Goal: Information Seeking & Learning: Find specific fact

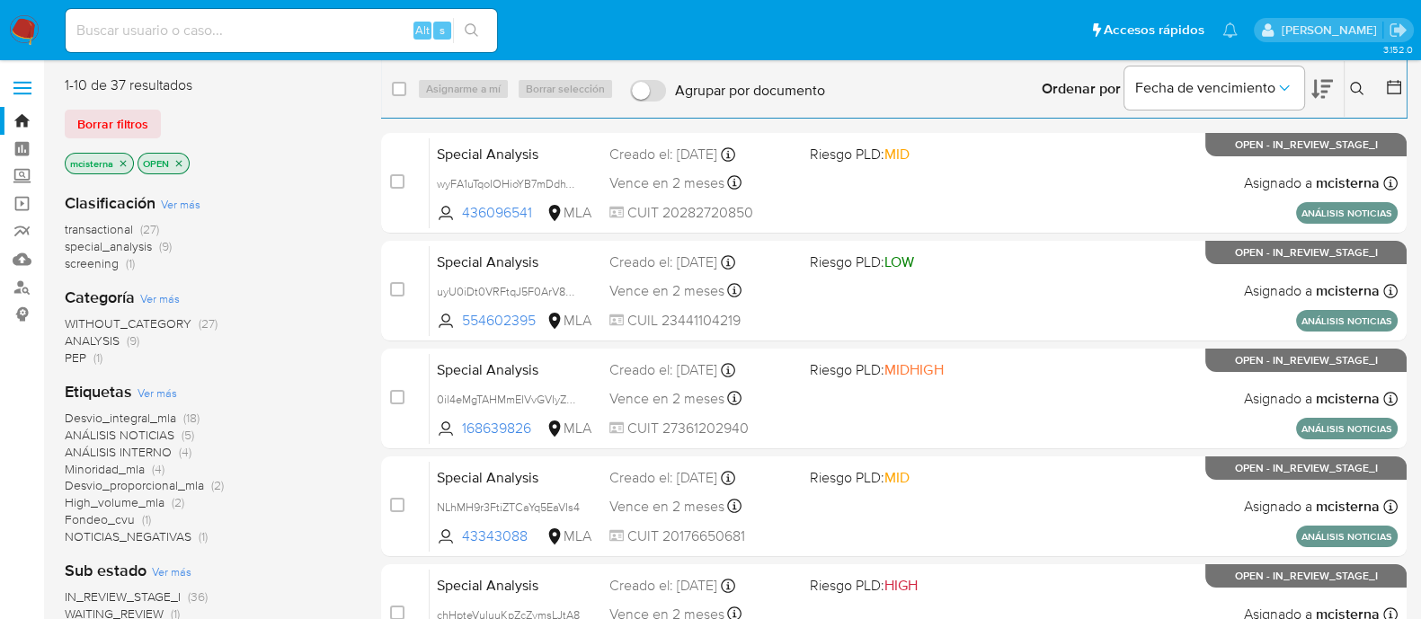
click at [297, 25] on input at bounding box center [281, 30] width 431 height 23
paste input "KFPD6QYV19N3c5zubYcKwfJf"
type input "KFPD6QYV19N3c5zubYcKwfJf"
click at [487, 25] on button "search-icon" at bounding box center [471, 30] width 37 height 25
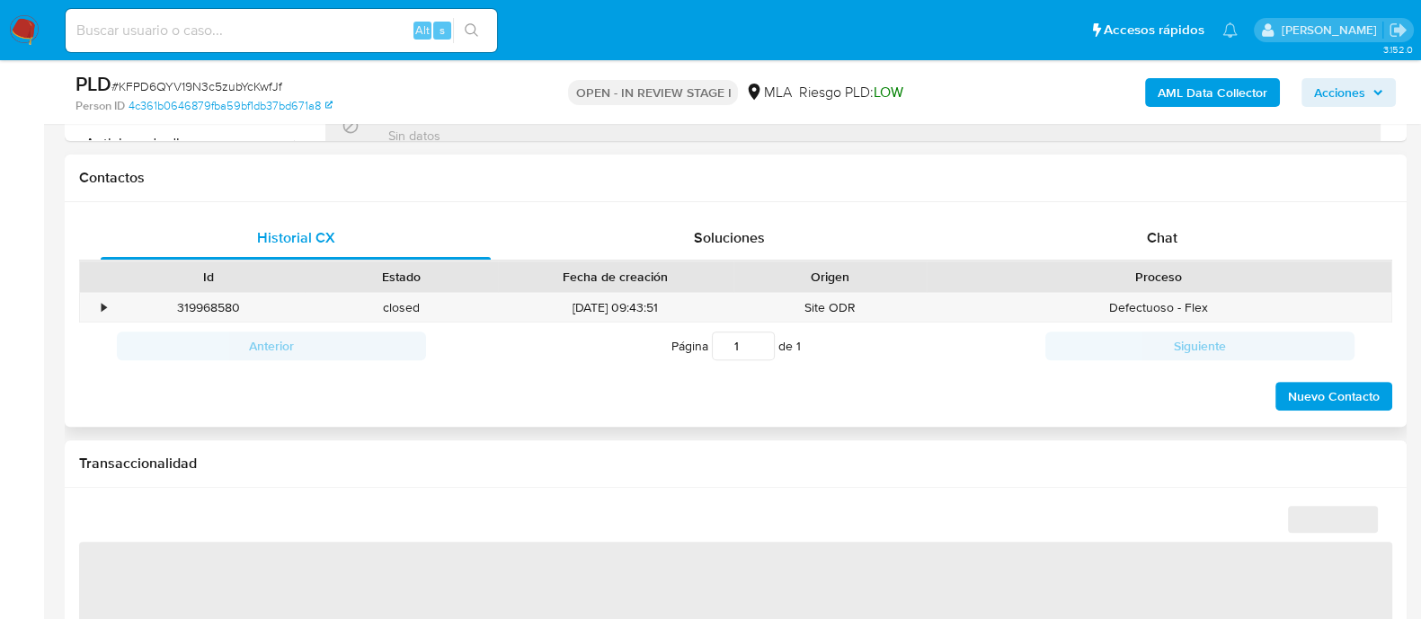
scroll to position [962, 0]
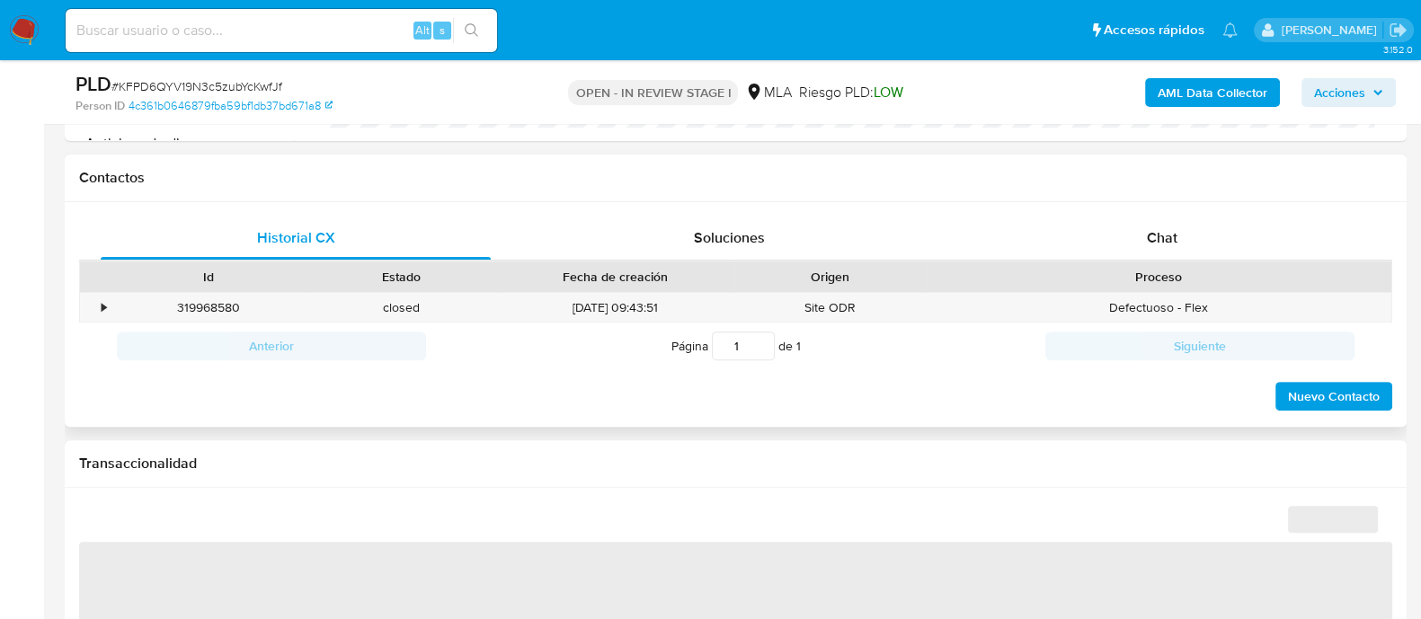
select select "10"
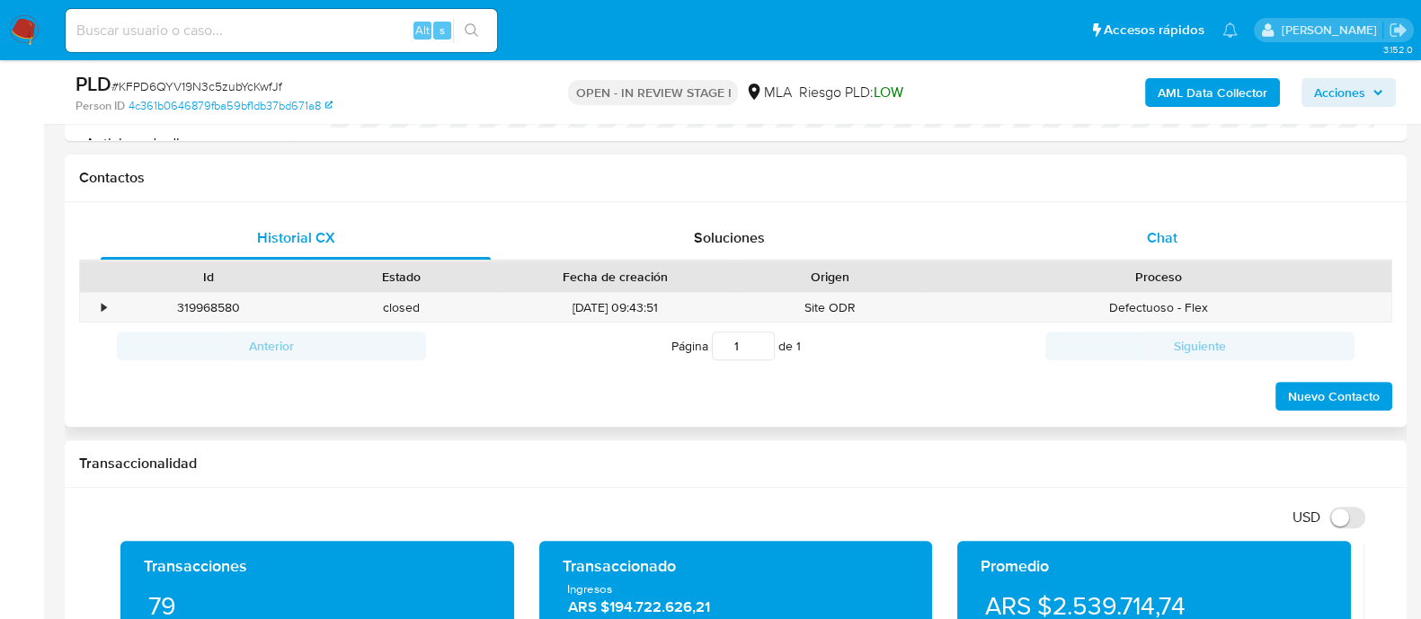
click at [1159, 255] on div "Chat" at bounding box center [1162, 238] width 390 height 43
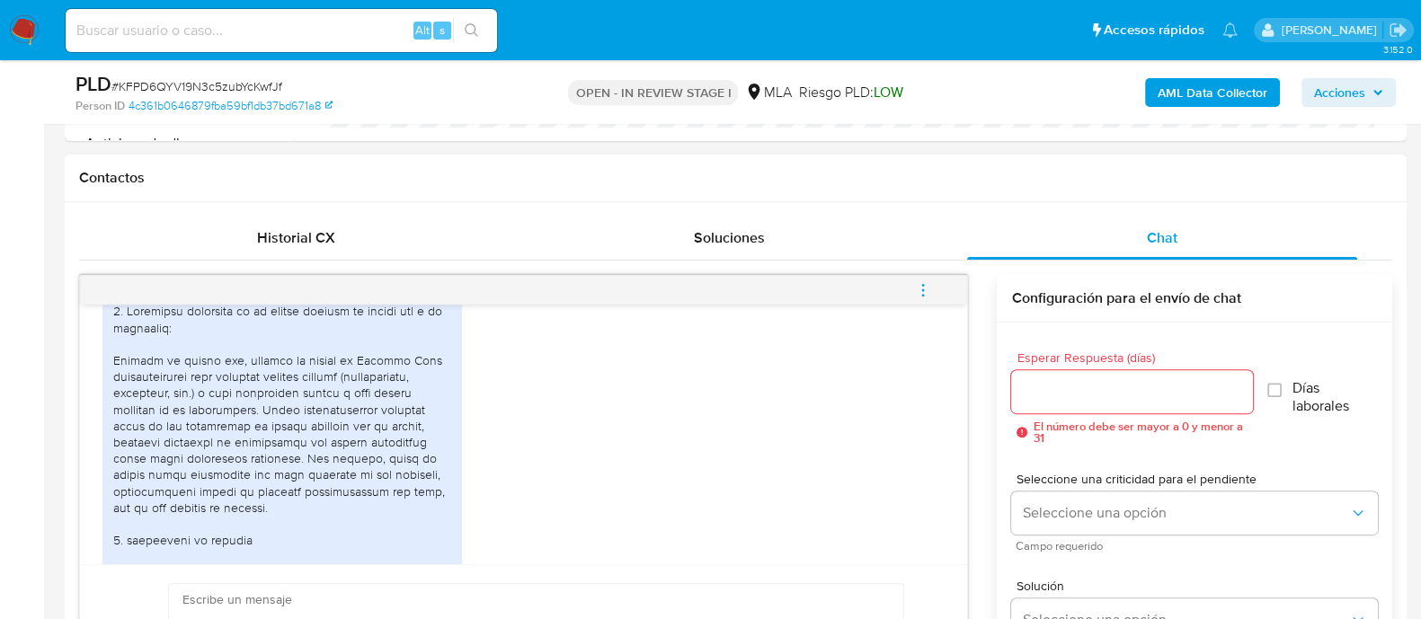
scroll to position [969, 0]
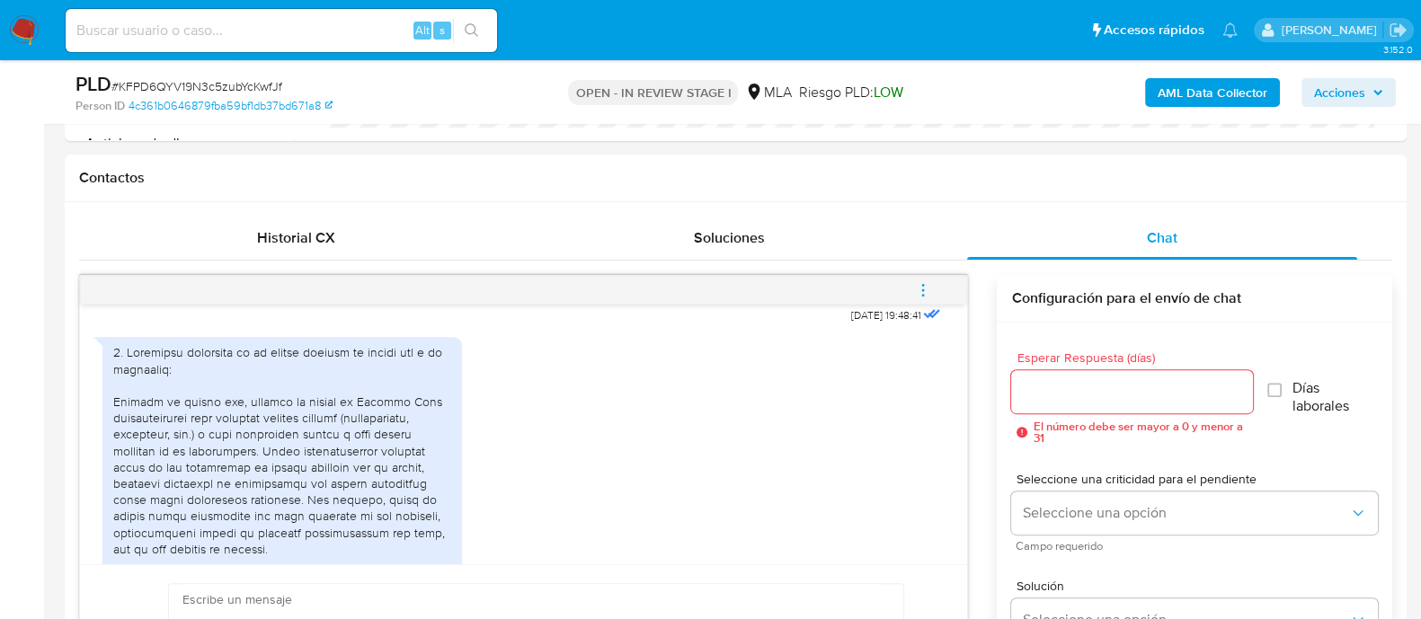
click at [367, 26] on input at bounding box center [281, 30] width 431 height 23
paste input "ZceWoqNHkHlOaT12EIVXtT8P"
type input "ZceWoqNHkHlOaT12EIVXtT8P"
click at [463, 25] on button "search-icon" at bounding box center [471, 30] width 37 height 25
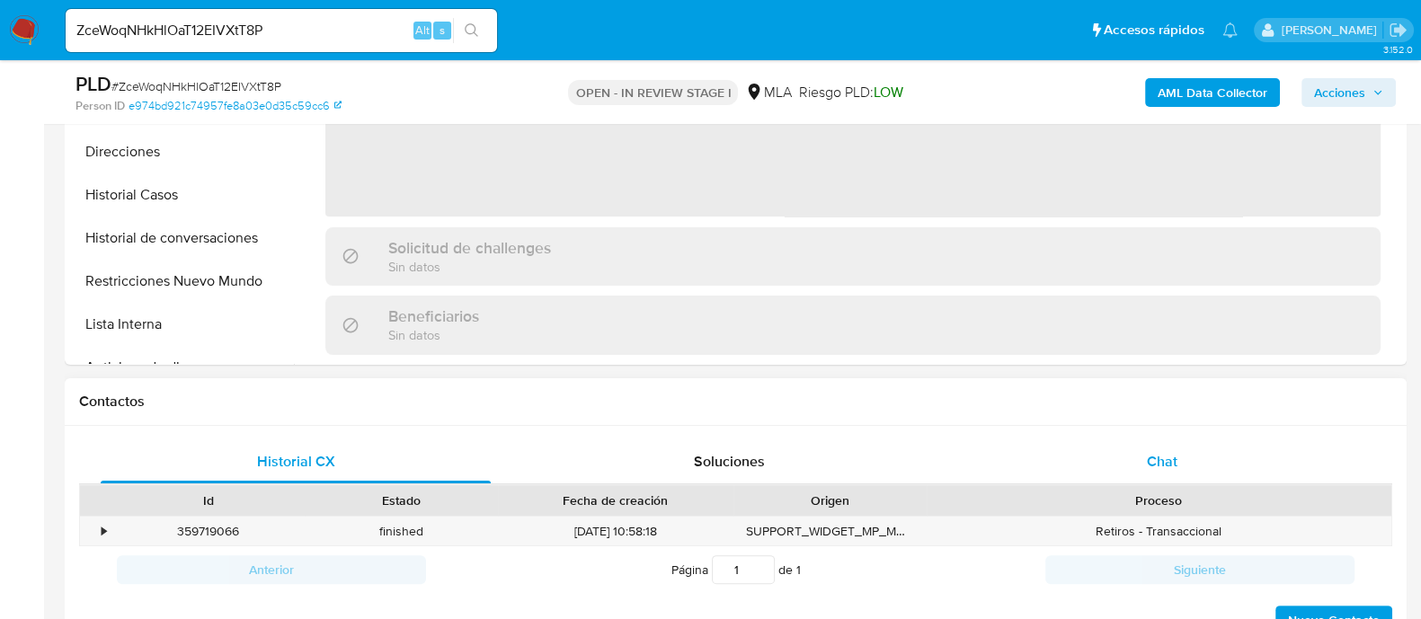
click at [1166, 445] on div "Chat" at bounding box center [1162, 461] width 390 height 43
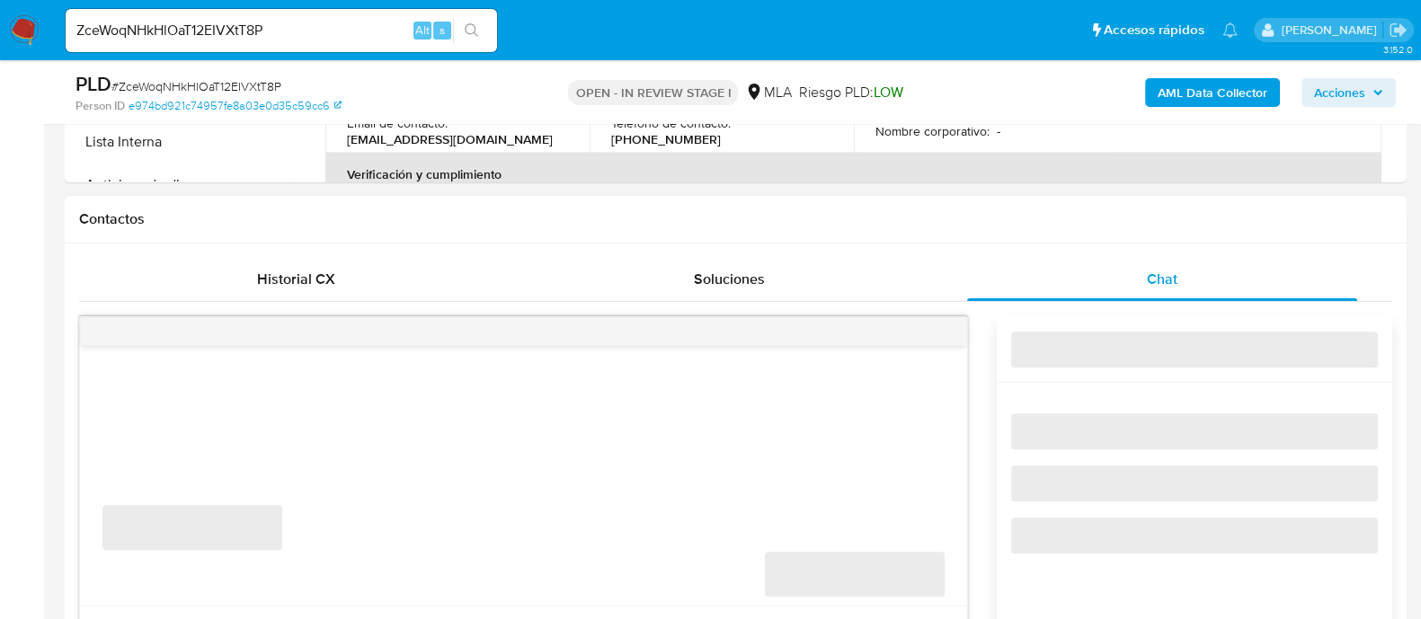
scroll to position [898, 0]
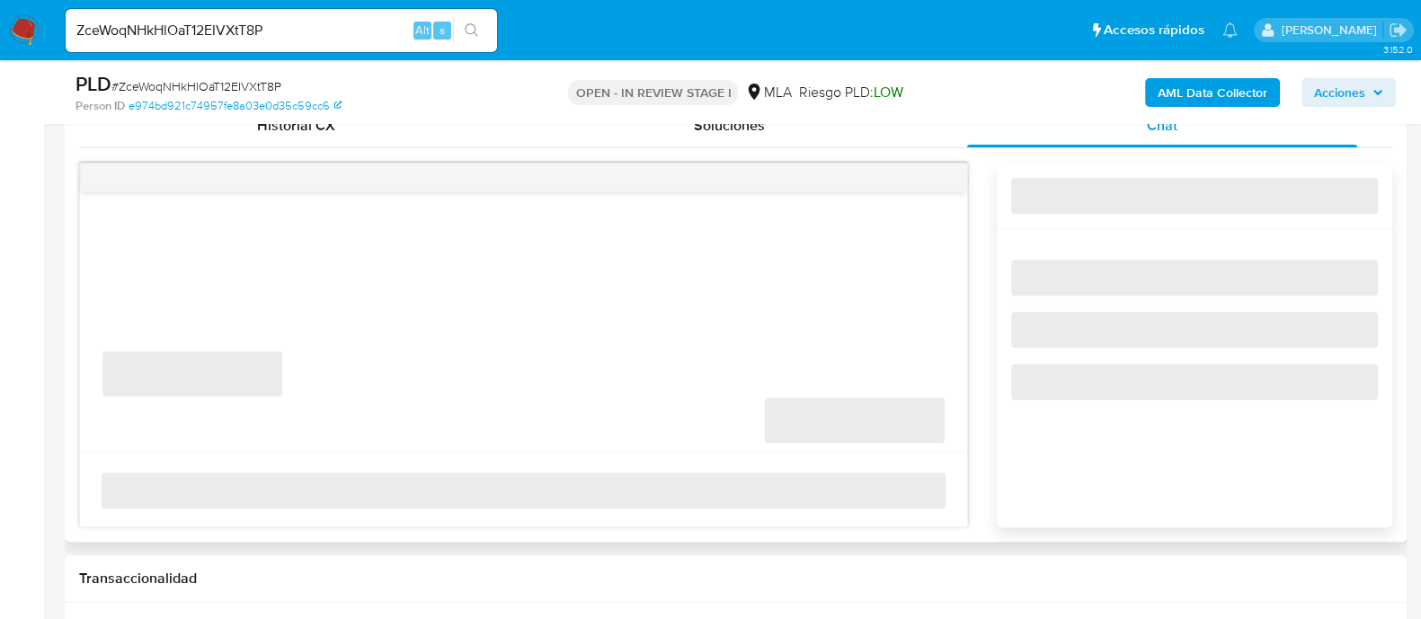
select select "10"
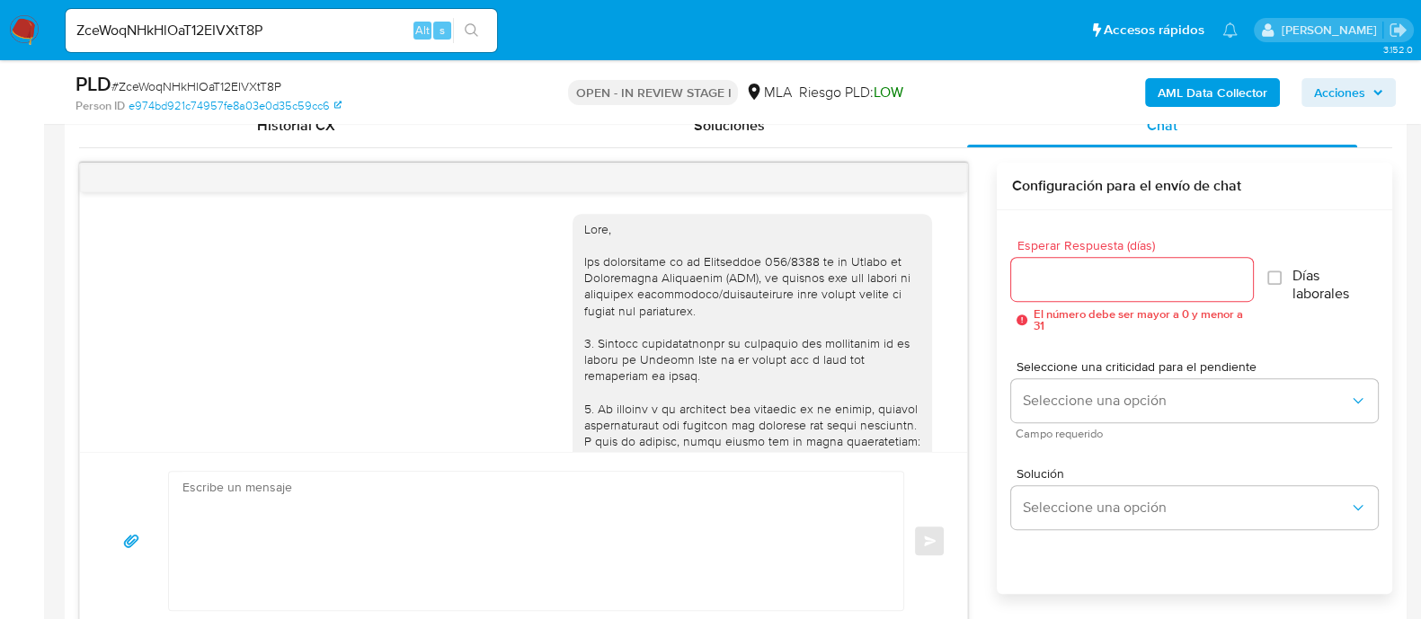
scroll to position [1555, 0]
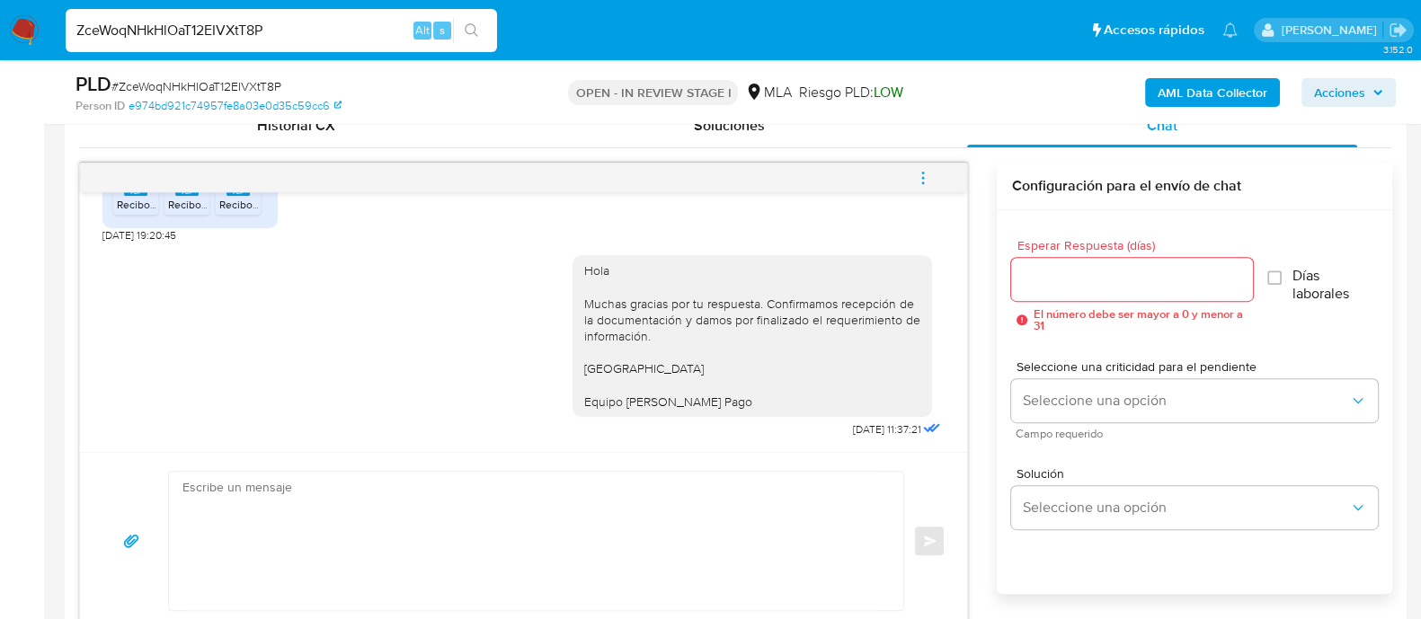
click at [235, 33] on input "ZceWoqNHkHlOaT12EIVXtT8P" at bounding box center [281, 30] width 431 height 23
paste input "6vsWkQPHCu3OXnz9Ro4sfM8T"
type input "6vsWkQPHCu3OXnz9Ro4sfM8T"
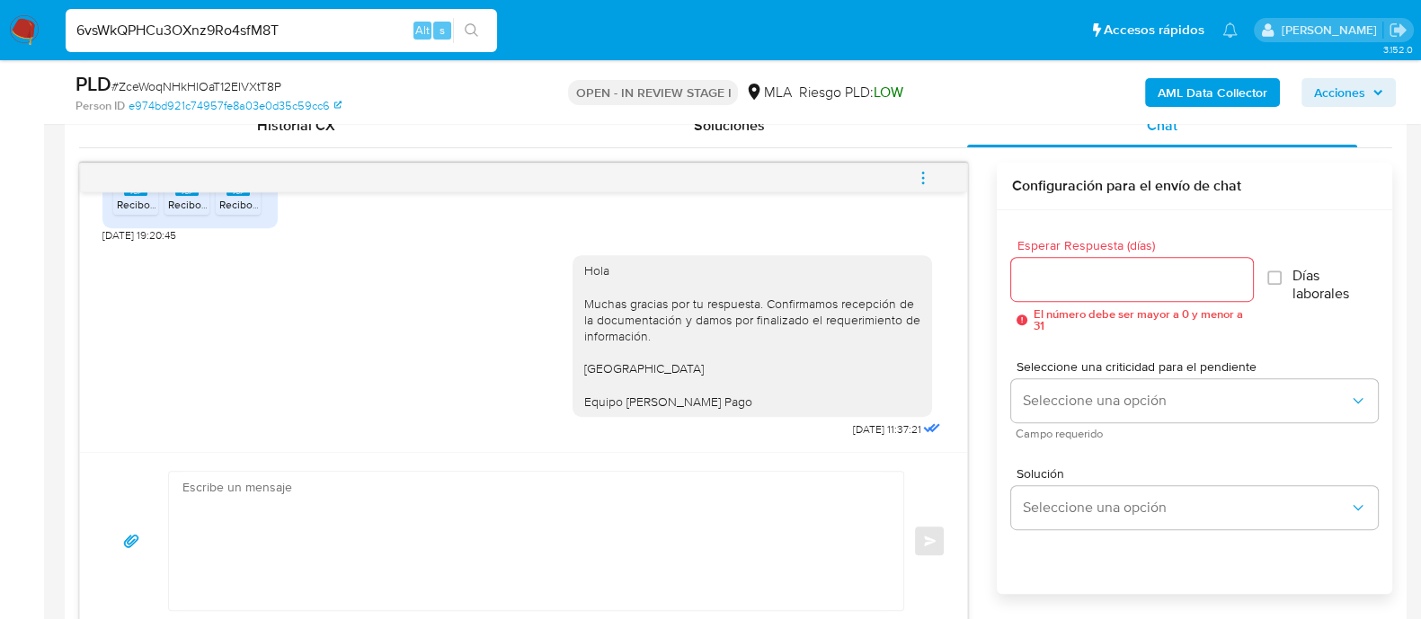
click at [468, 23] on icon "search-icon" at bounding box center [471, 29] width 13 height 13
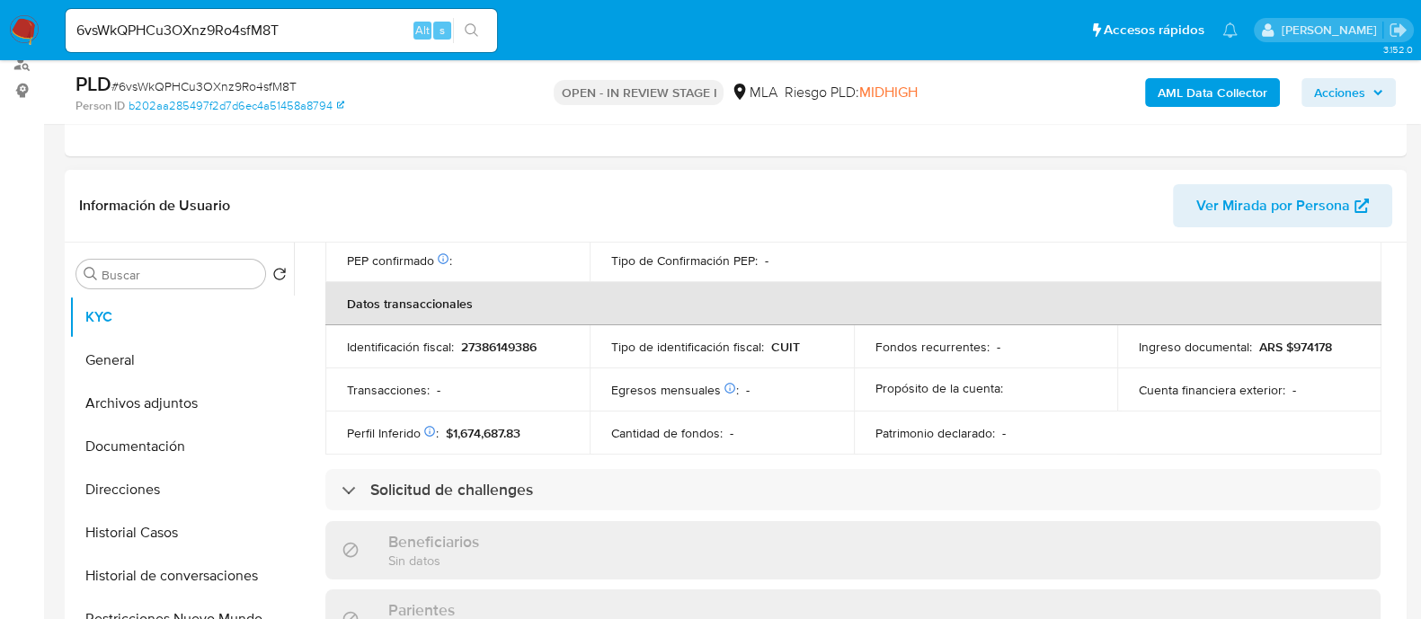
scroll to position [945, 0]
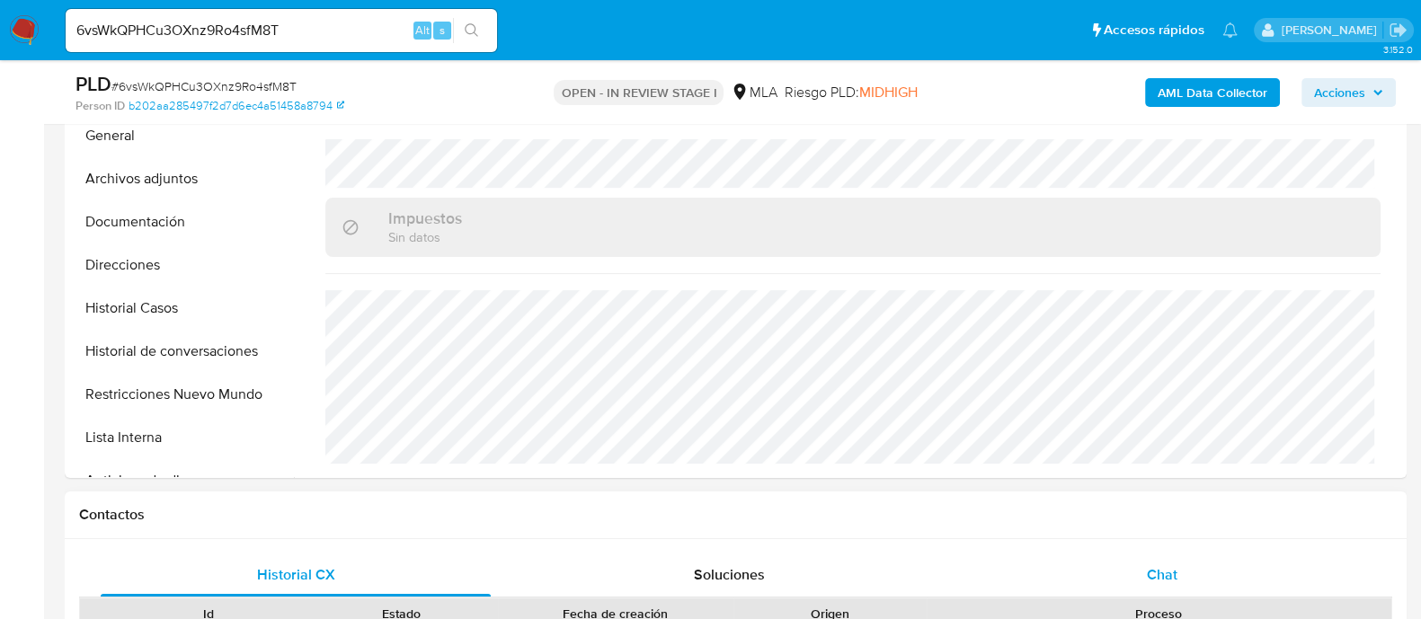
select select "10"
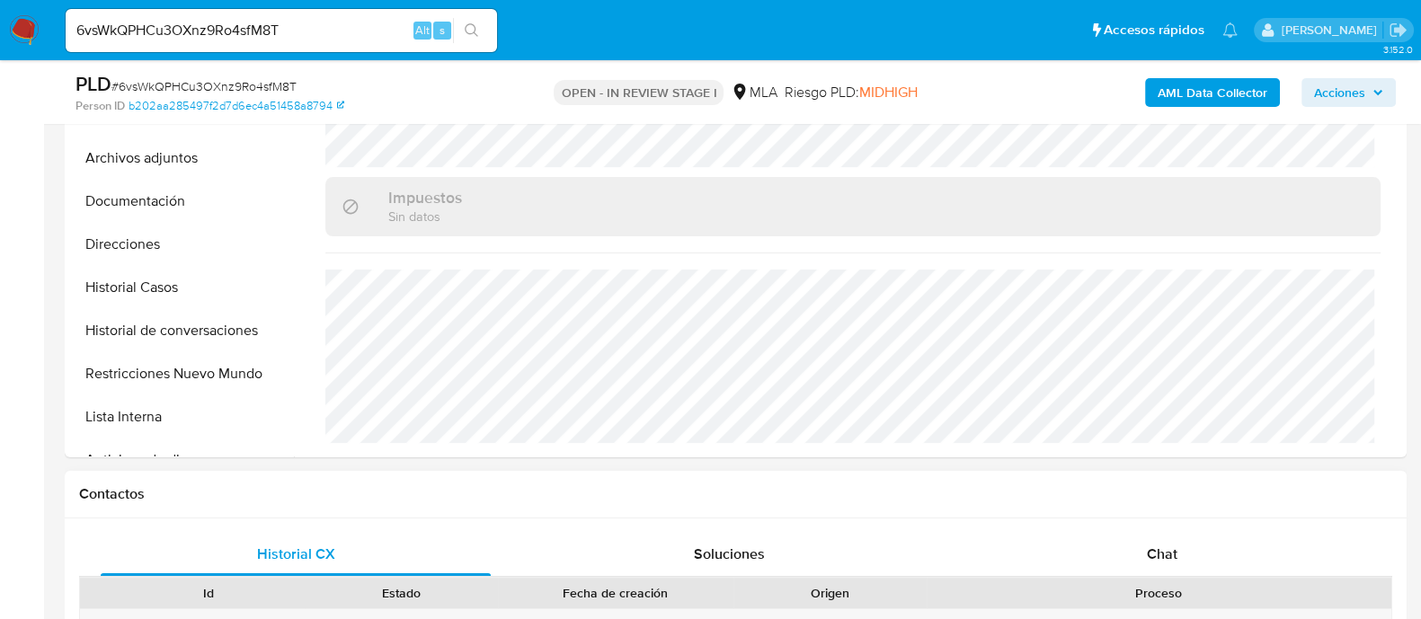
scroll to position [674, 0]
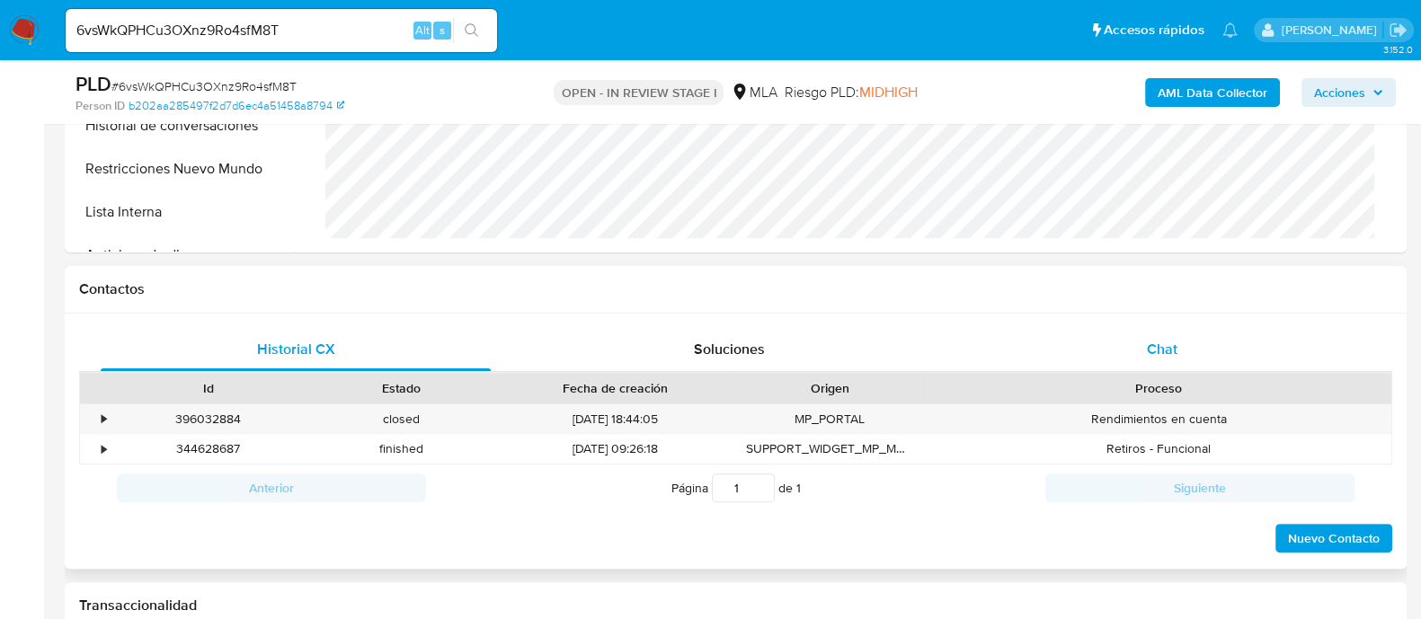
click at [1147, 346] on span "Chat" at bounding box center [1162, 349] width 31 height 21
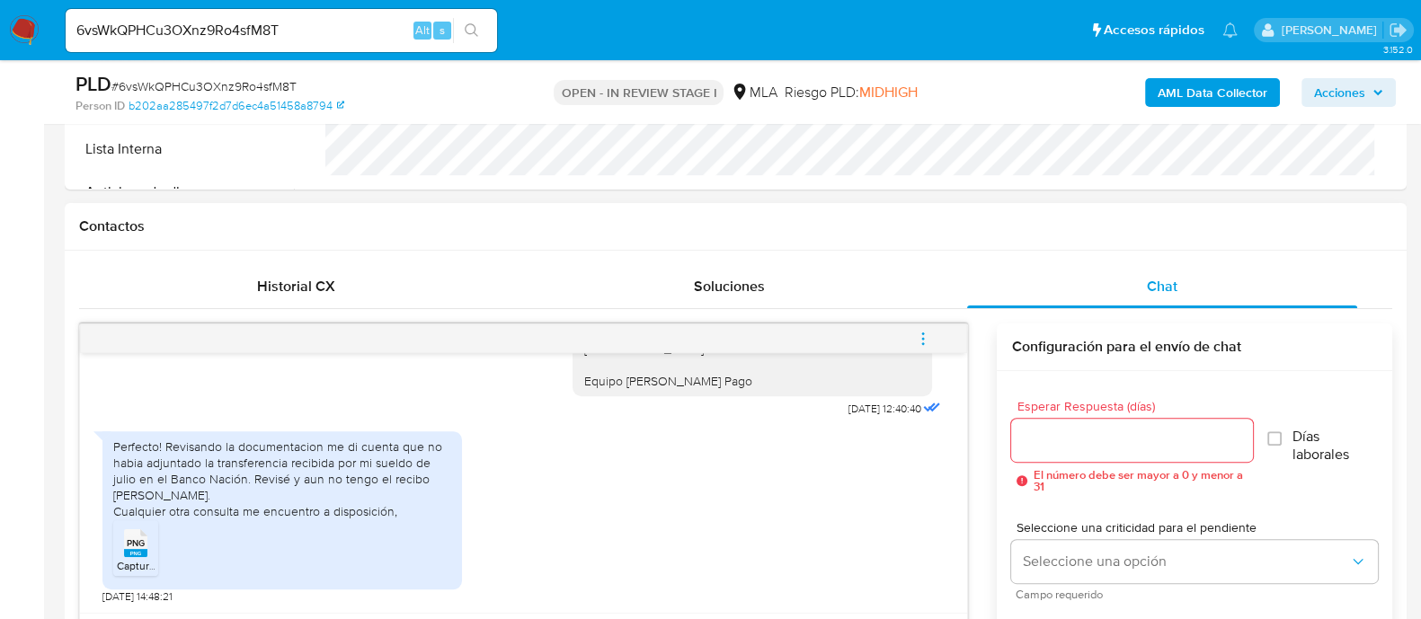
scroll to position [785, 0]
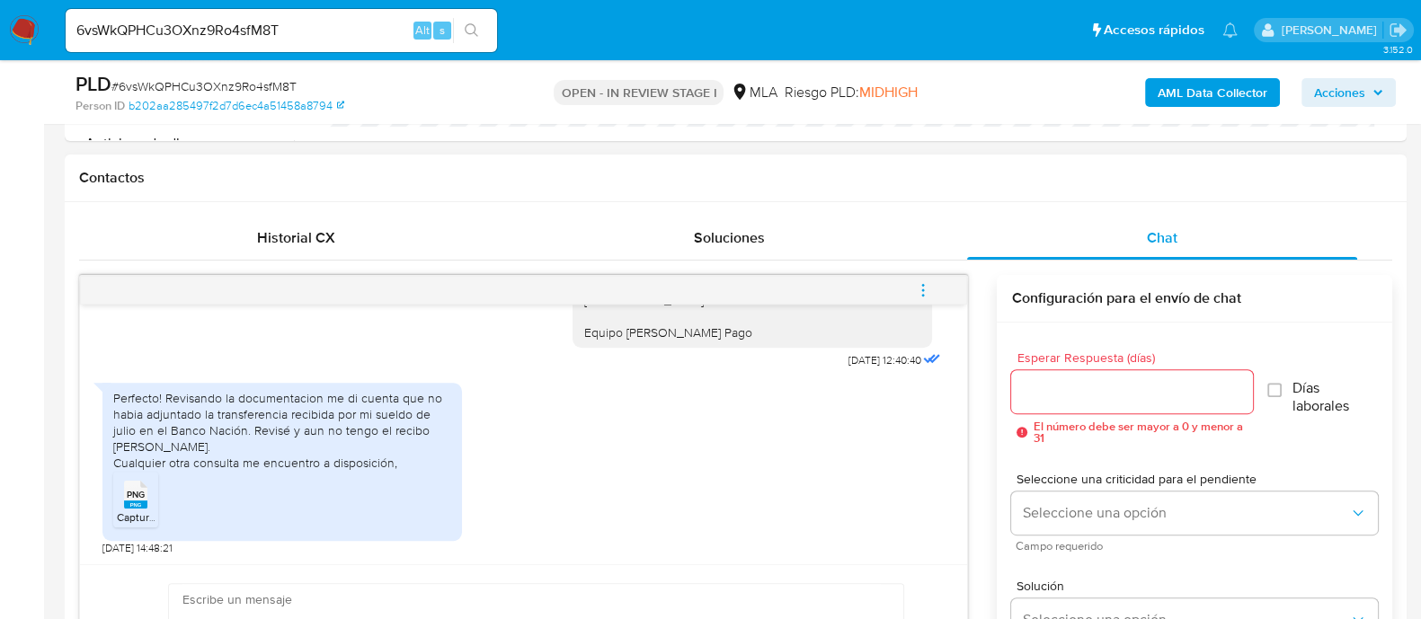
click at [129, 492] on span "PNG" at bounding box center [136, 495] width 18 height 12
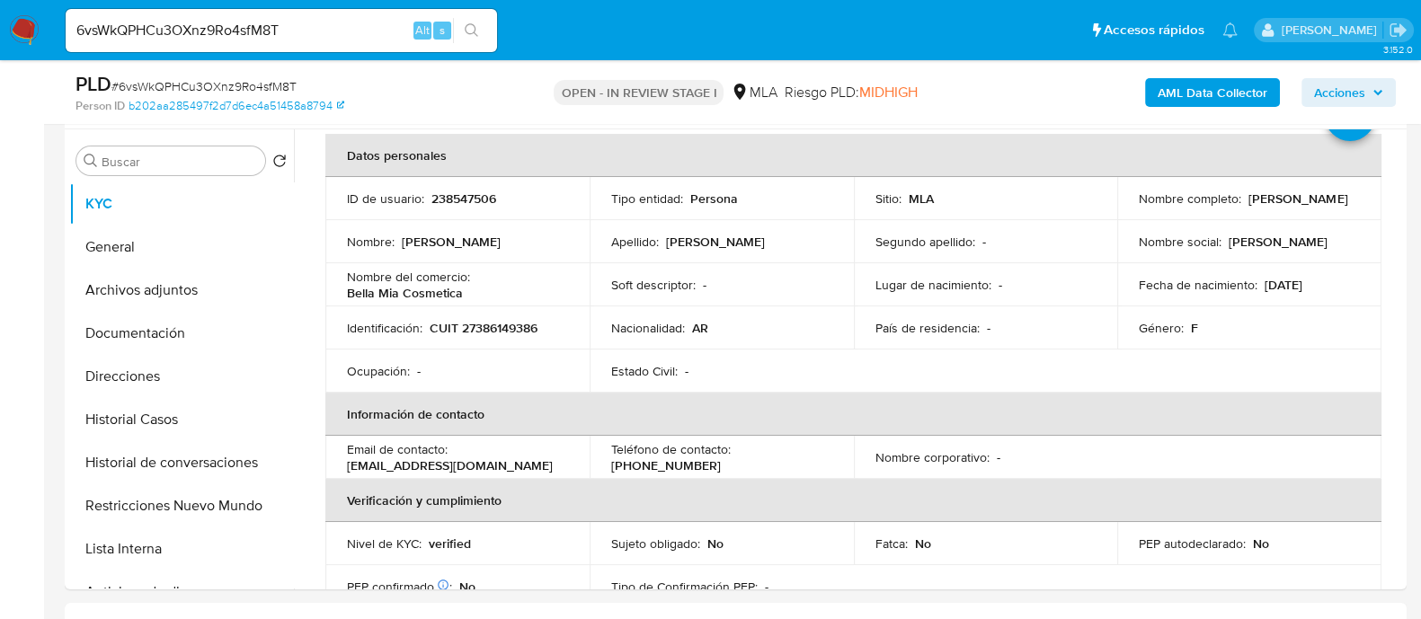
scroll to position [46, 0]
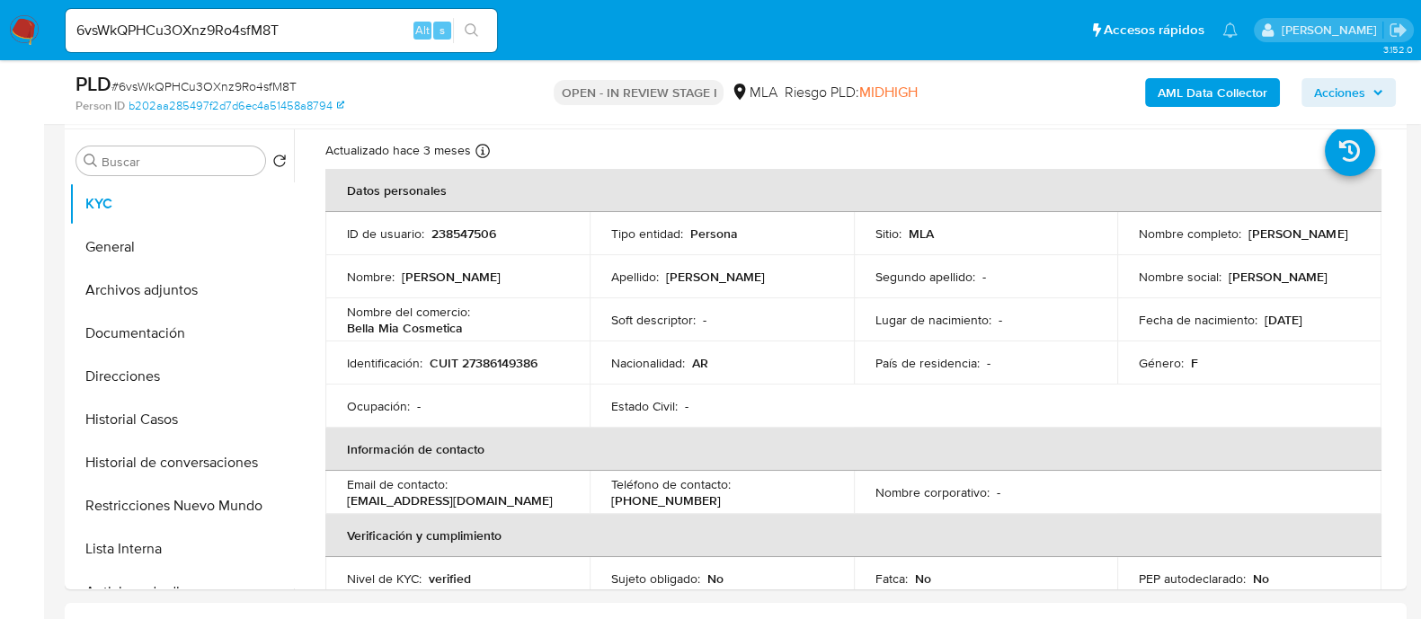
click at [314, 12] on div "6vsWkQPHCu3OXnz9Ro4sfM8T Alt s" at bounding box center [281, 30] width 431 height 43
click at [308, 38] on input "6vsWkQPHCu3OXnz9Ro4sfM8T" at bounding box center [281, 30] width 431 height 23
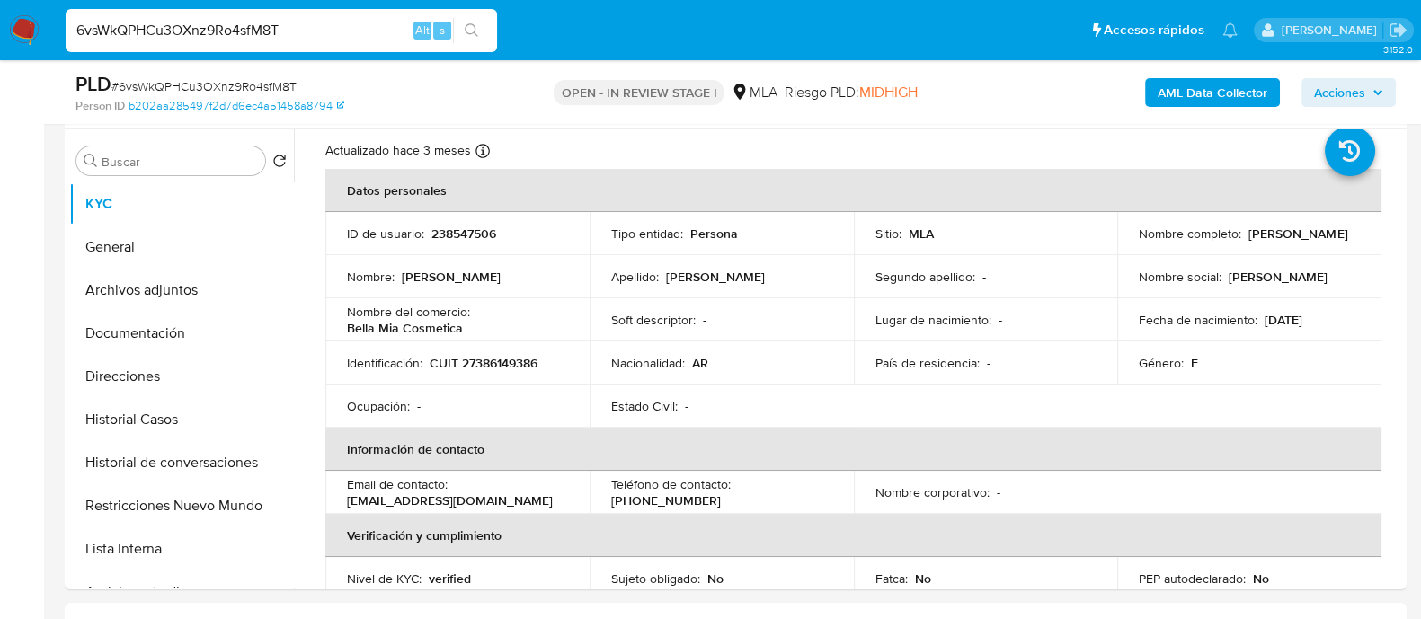
paste input "Q0hasdyaiVRvAJreLv7WrfR0"
type input "Q0hasdyaiVRvAJreLv7WrfR0"
drag, startPoint x: 463, startPoint y: 17, endPoint x: 503, endPoint y: 31, distance: 42.9
click at [464, 16] on div "Q0hasdyaiVRvAJreLv7WrfR0 Alt s" at bounding box center [281, 30] width 431 height 50
click at [476, 40] on button "search-icon" at bounding box center [471, 30] width 37 height 25
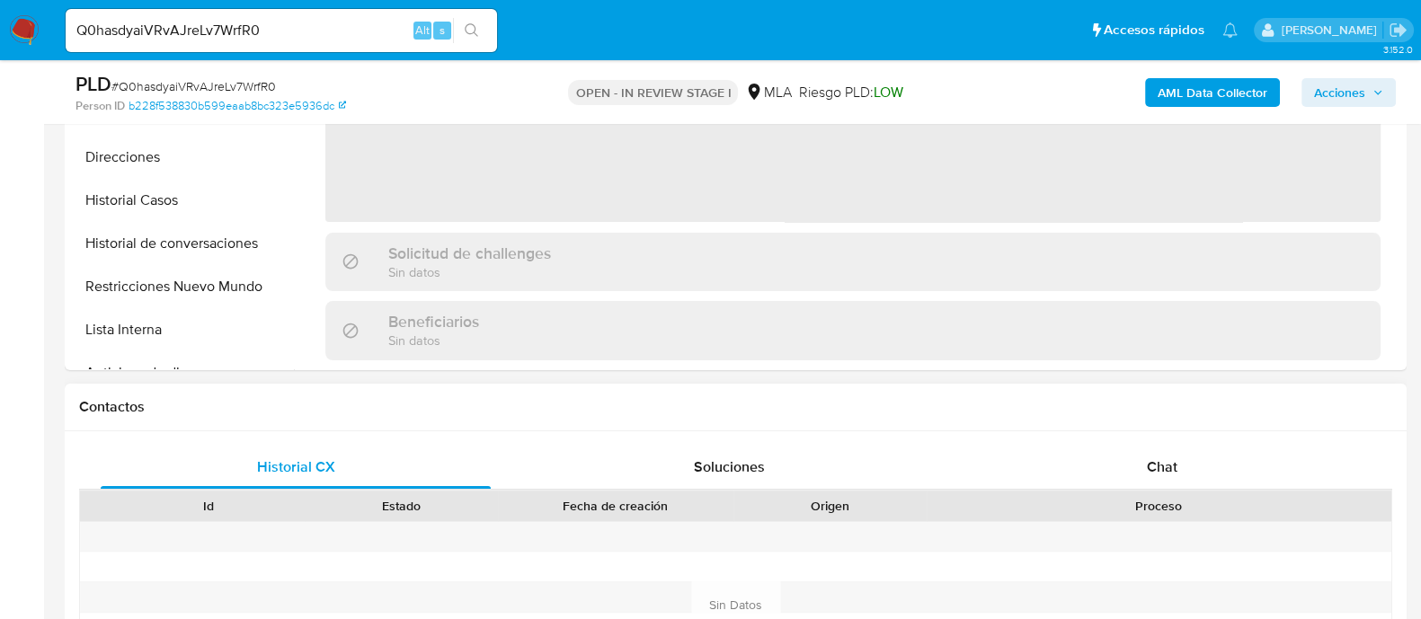
scroll to position [785, 0]
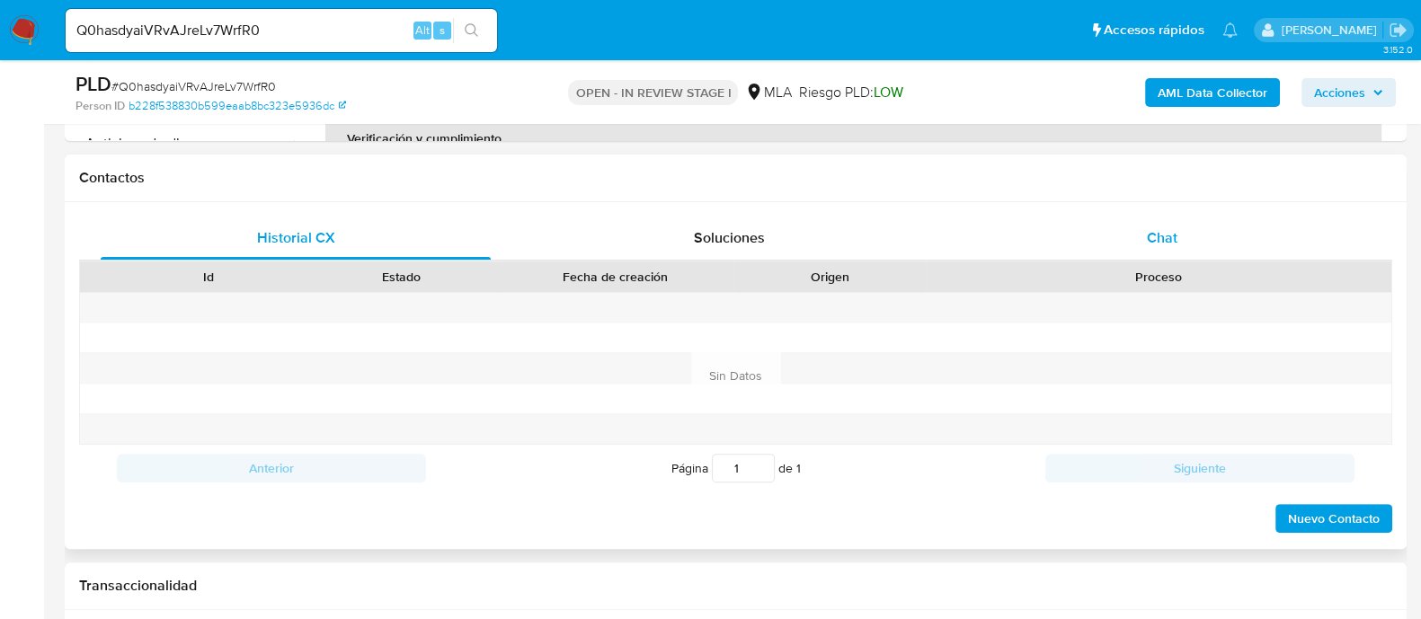
click at [1155, 249] on div "Chat" at bounding box center [1162, 238] width 390 height 43
select select "10"
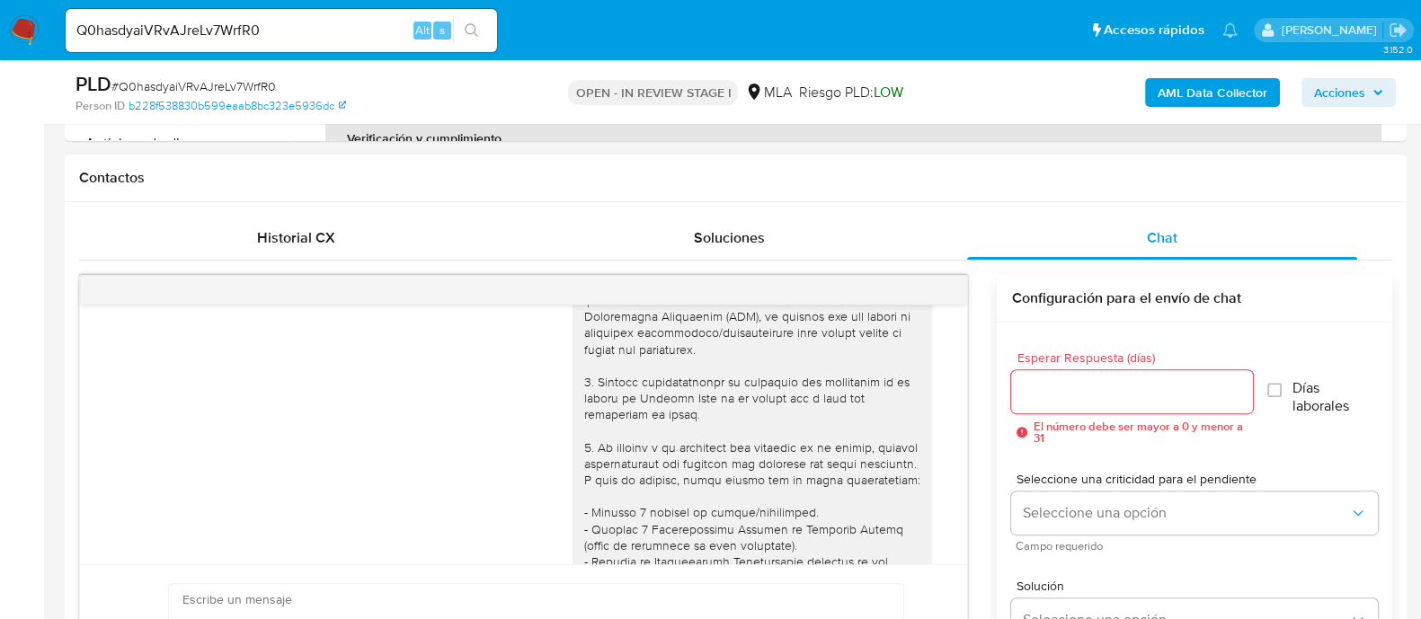
scroll to position [0, 0]
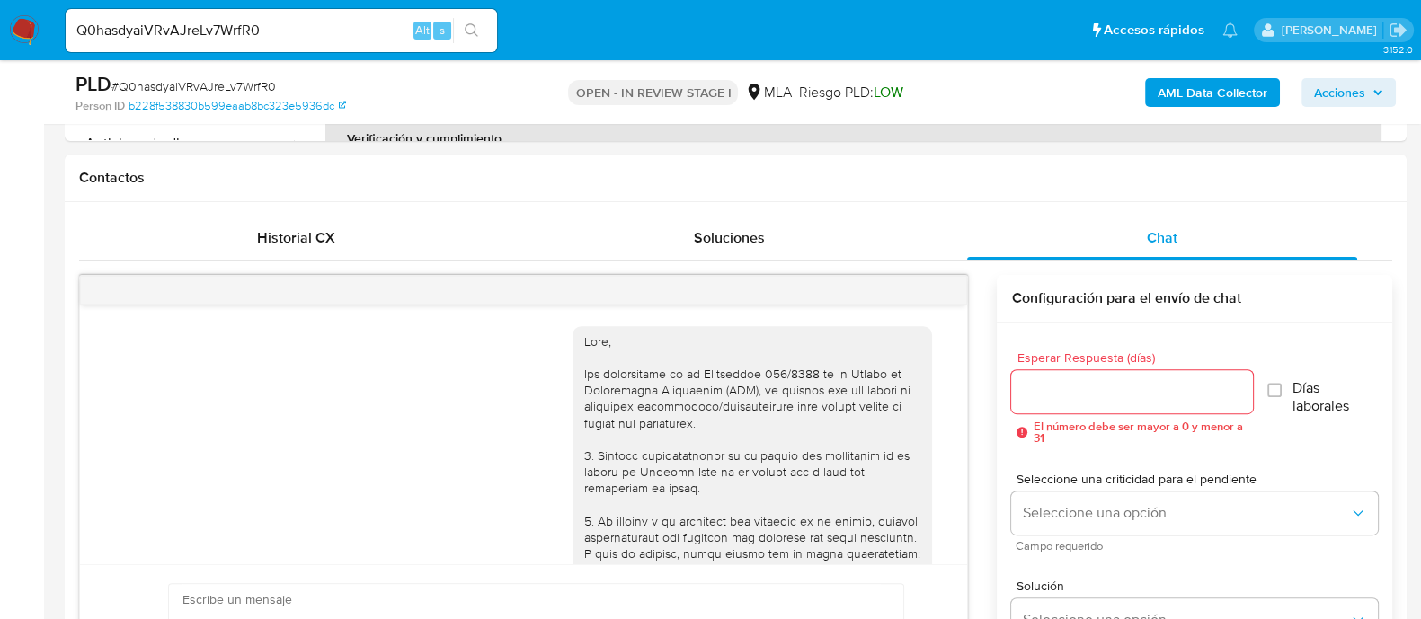
click at [240, 13] on div "Q0hasdyaiVRvAJreLv7WrfR0 Alt s" at bounding box center [281, 30] width 431 height 43
click at [237, 23] on input "Q0hasdyaiVRvAJreLv7WrfR0" at bounding box center [281, 30] width 431 height 23
paste input "q3iNHgQH9vtZdWCwhhE3Woyv"
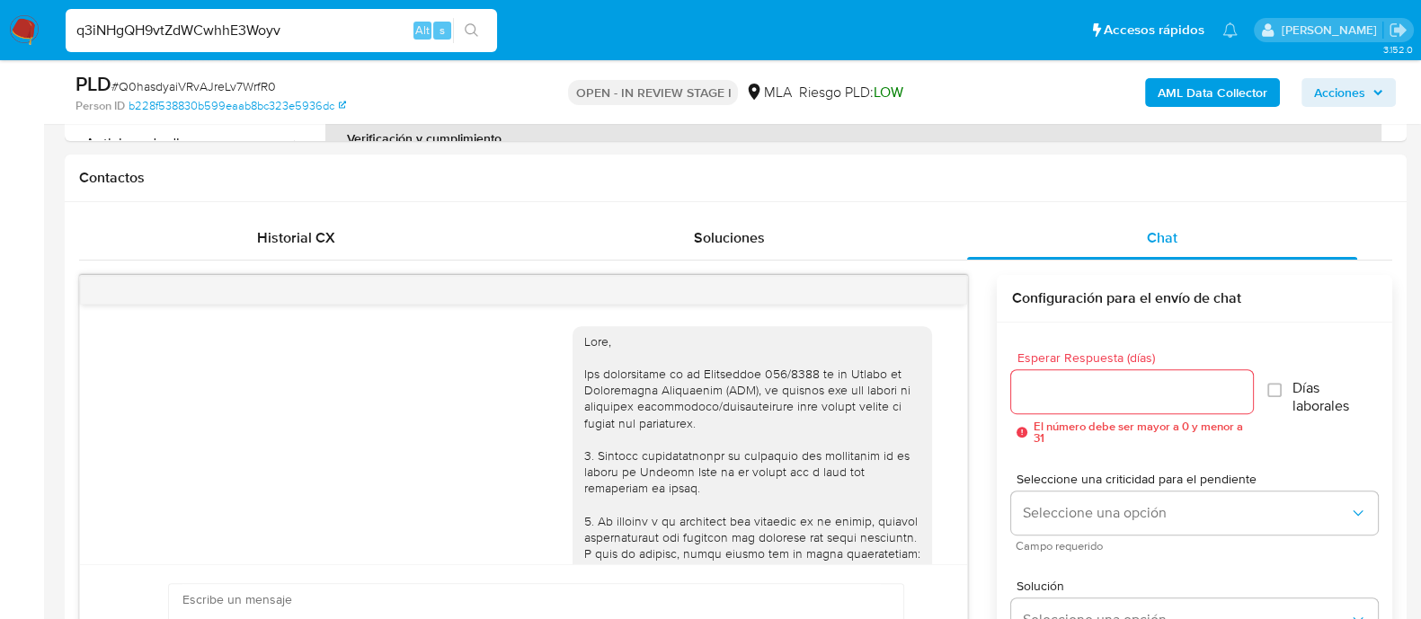
type input "q3iNHgQH9vtZdWCwhhE3Woyv"
click at [481, 33] on button "search-icon" at bounding box center [471, 30] width 37 height 25
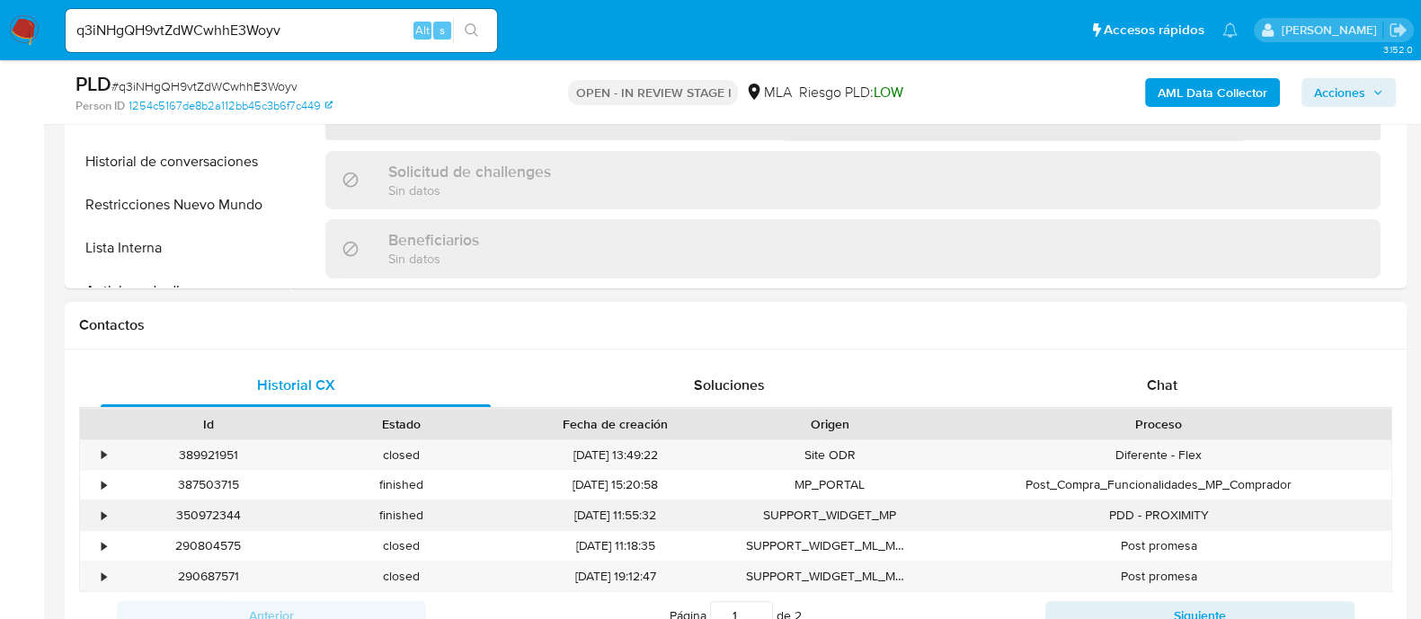
scroll to position [674, 0]
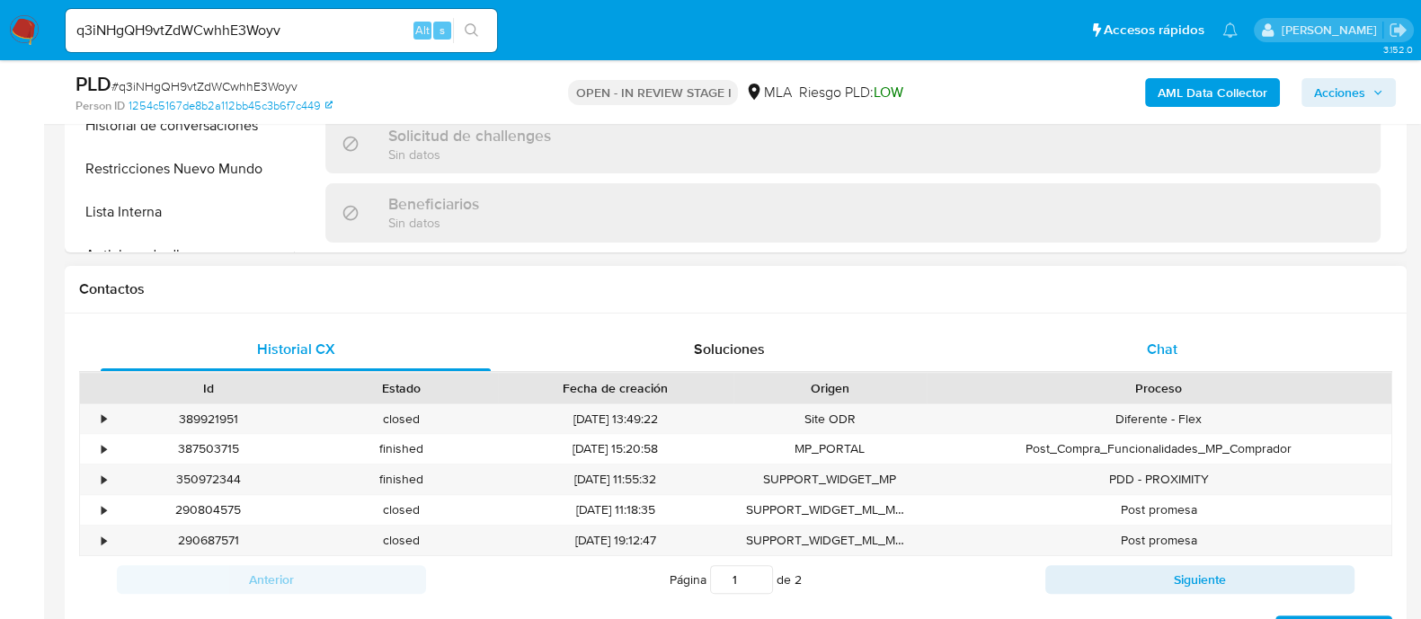
click at [1139, 357] on div "Chat" at bounding box center [1162, 349] width 390 height 43
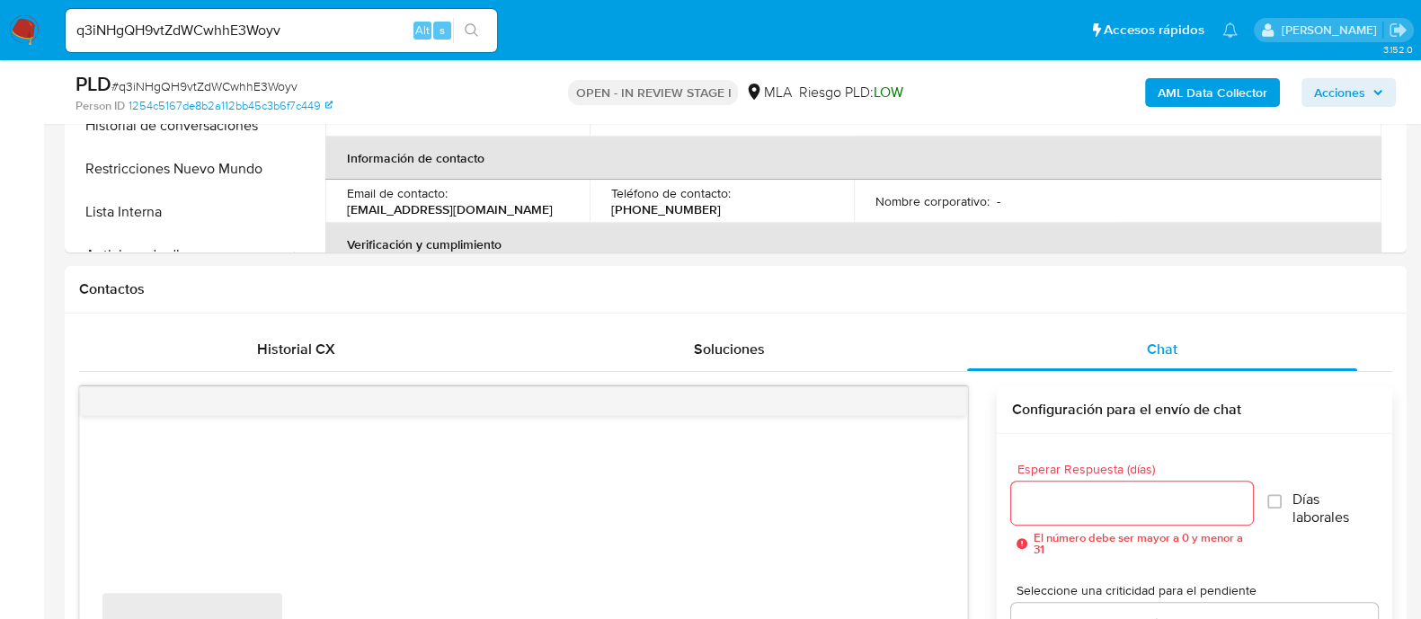
select select "10"
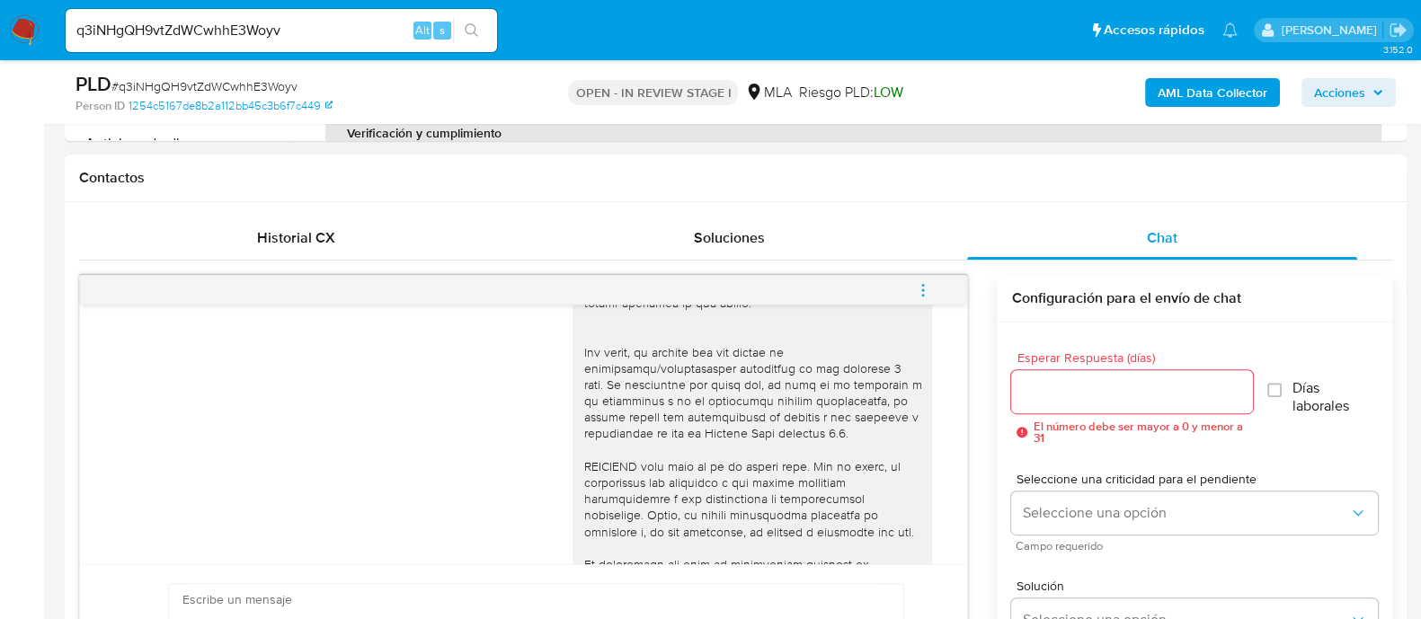
scroll to position [573, 0]
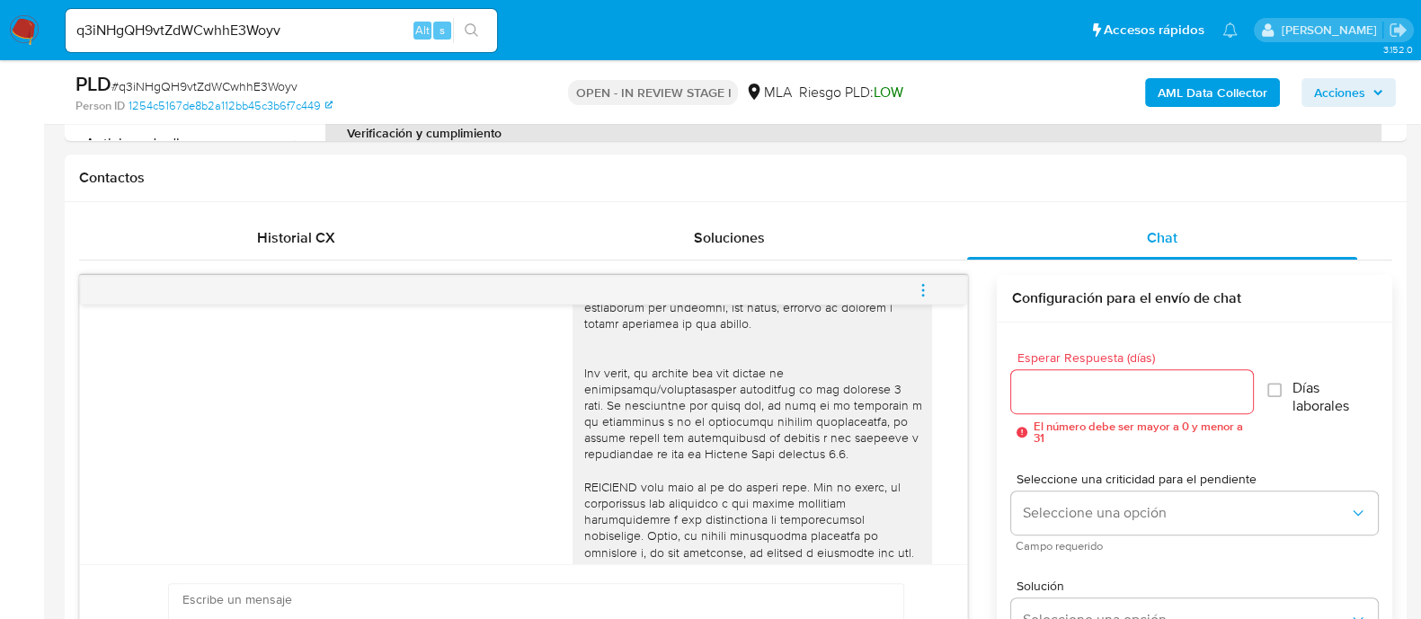
click at [250, 15] on div "q3iNHgQH9vtZdWCwhhE3Woyv Alt s" at bounding box center [281, 30] width 431 height 43
click at [240, 41] on input "q3iNHgQH9vtZdWCwhhE3Woyv" at bounding box center [281, 30] width 431 height 23
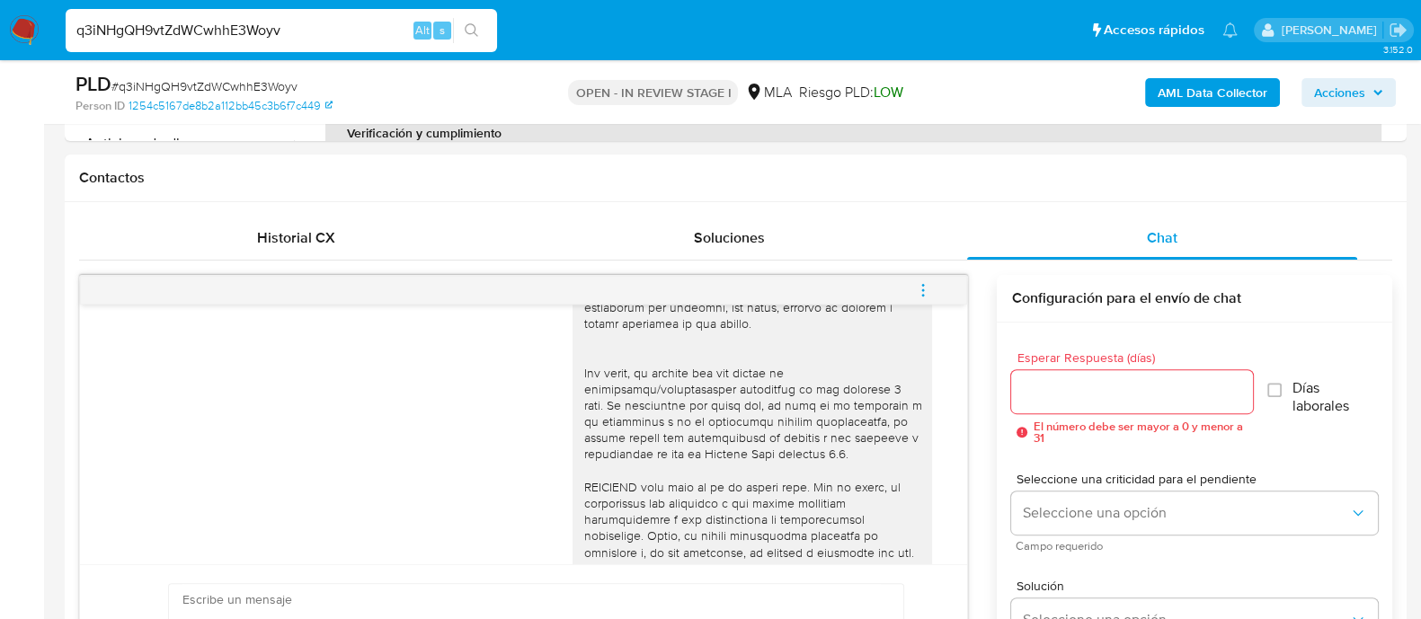
paste input "659094008"
type input "659094008"
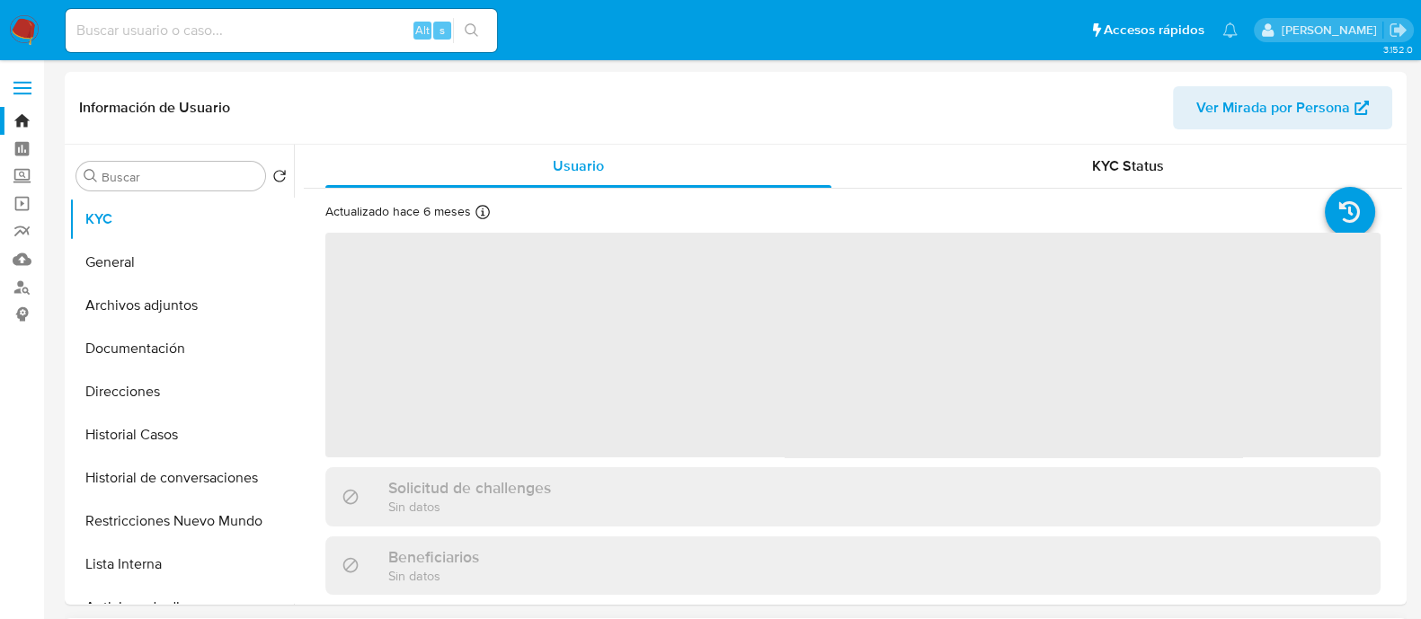
select select "10"
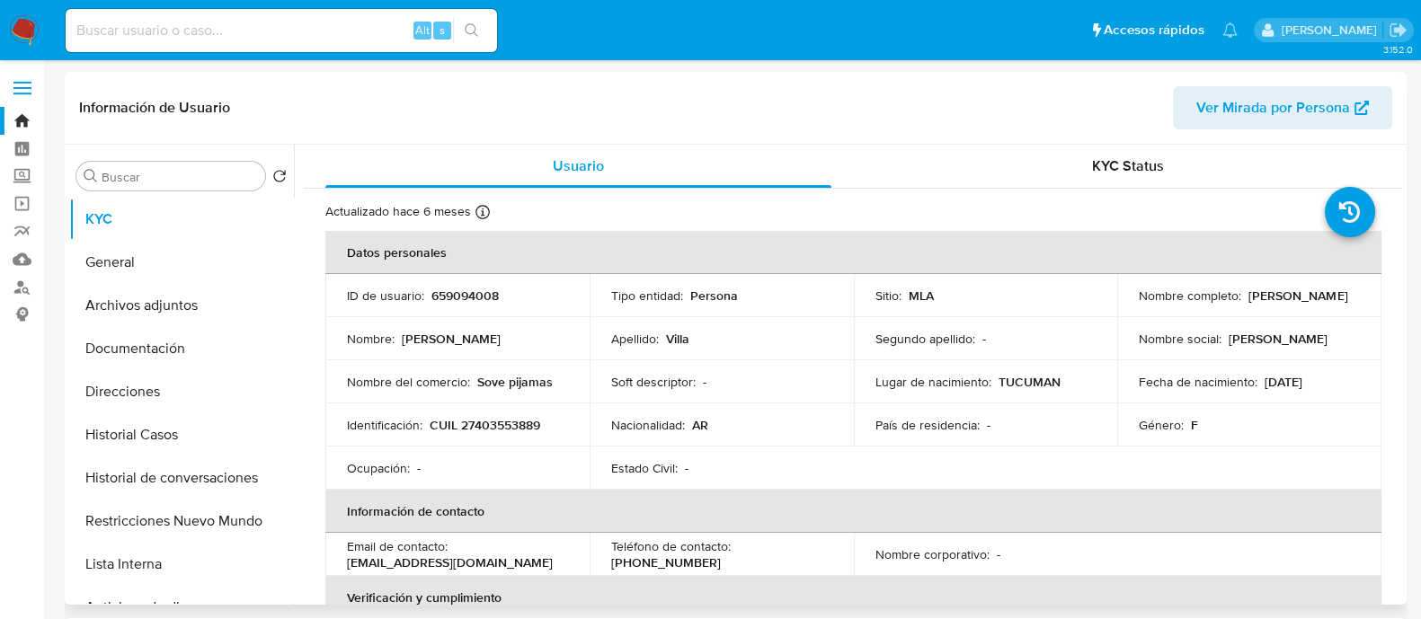
click at [461, 559] on p "mariaconstanzavilla@gmail.com" at bounding box center [450, 562] width 206 height 16
click at [377, 555] on p "mariaconstanzavilla@gmail.com" at bounding box center [450, 562] width 206 height 16
drag, startPoint x: 346, startPoint y: 563, endPoint x: 596, endPoint y: 562, distance: 249.8
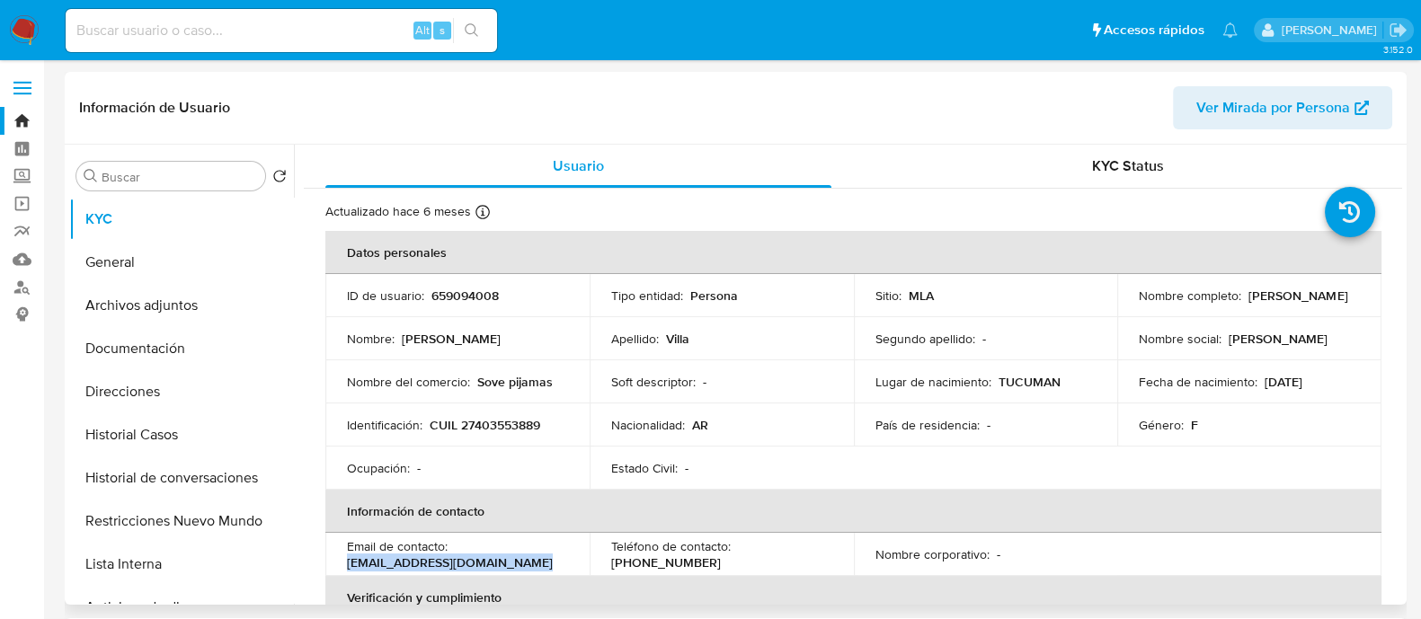
click at [596, 562] on tr "Email de contacto : mariaconstanzavilla@gmail.com Teléfono de contacto : (381) …" at bounding box center [853, 554] width 1056 height 43
copy p "mariaconstanzavilla@gmail.com"
click at [229, 494] on button "Historial de conversaciones" at bounding box center [174, 478] width 210 height 43
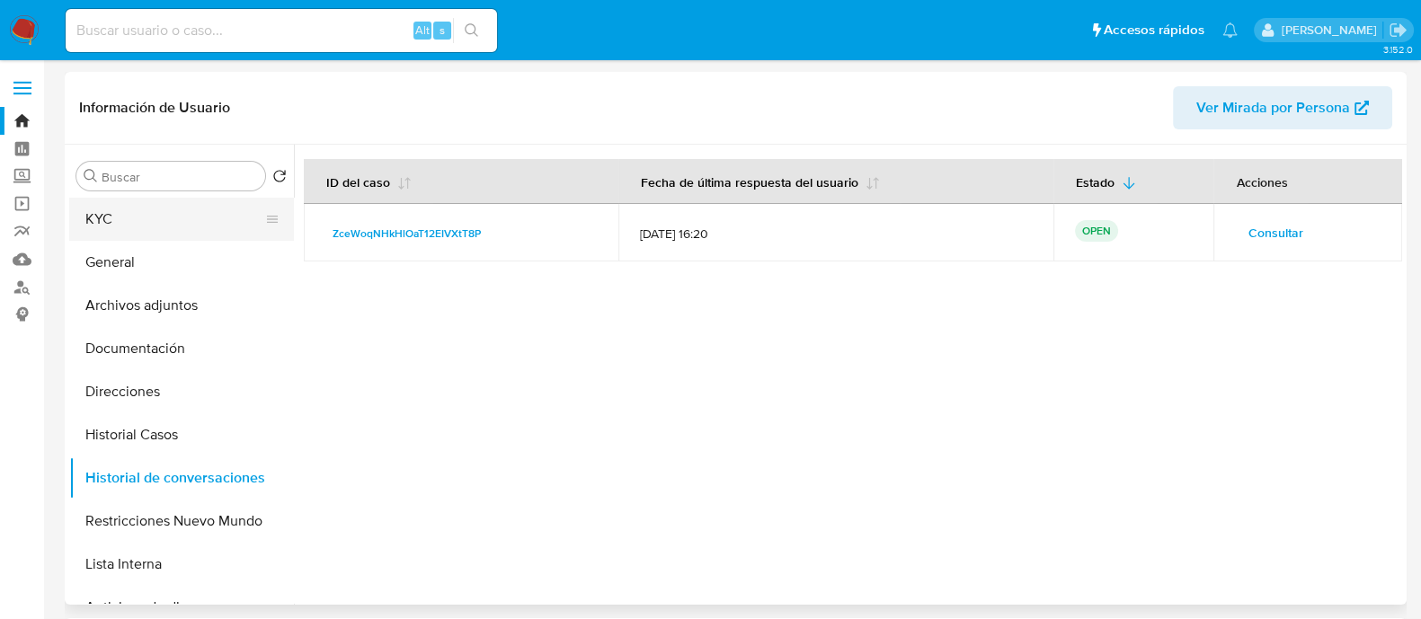
click at [161, 222] on button "KYC" at bounding box center [174, 219] width 210 height 43
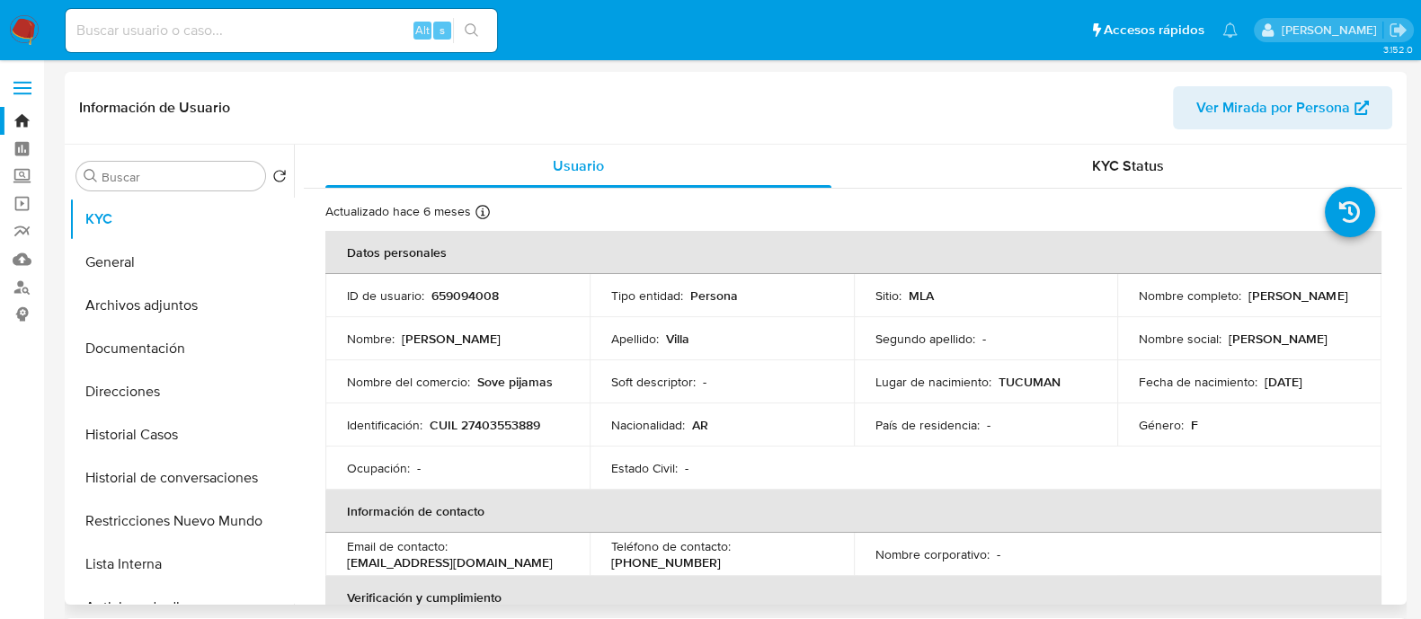
click at [479, 417] on p "CUIL 27403553889" at bounding box center [485, 425] width 111 height 16
copy p "27403553889"
click at [173, 472] on button "Historial de conversaciones" at bounding box center [174, 478] width 210 height 43
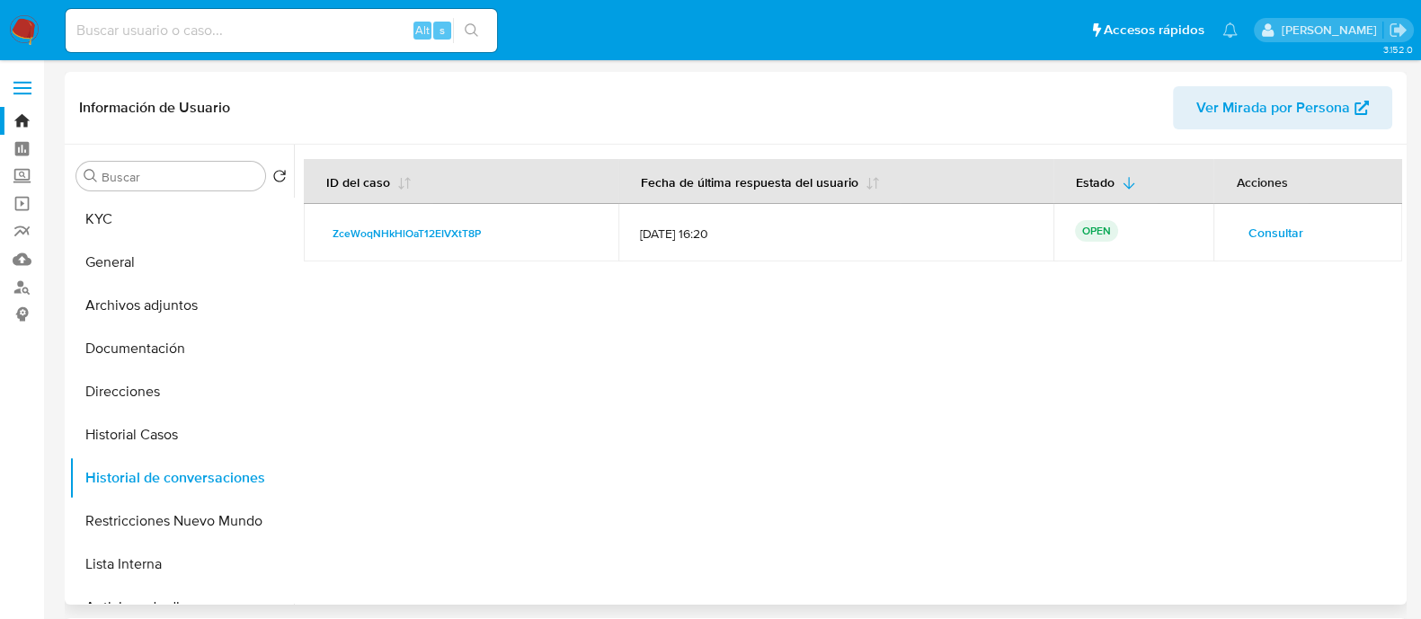
click at [1263, 234] on span "Consultar" at bounding box center [1274, 232] width 55 height 25
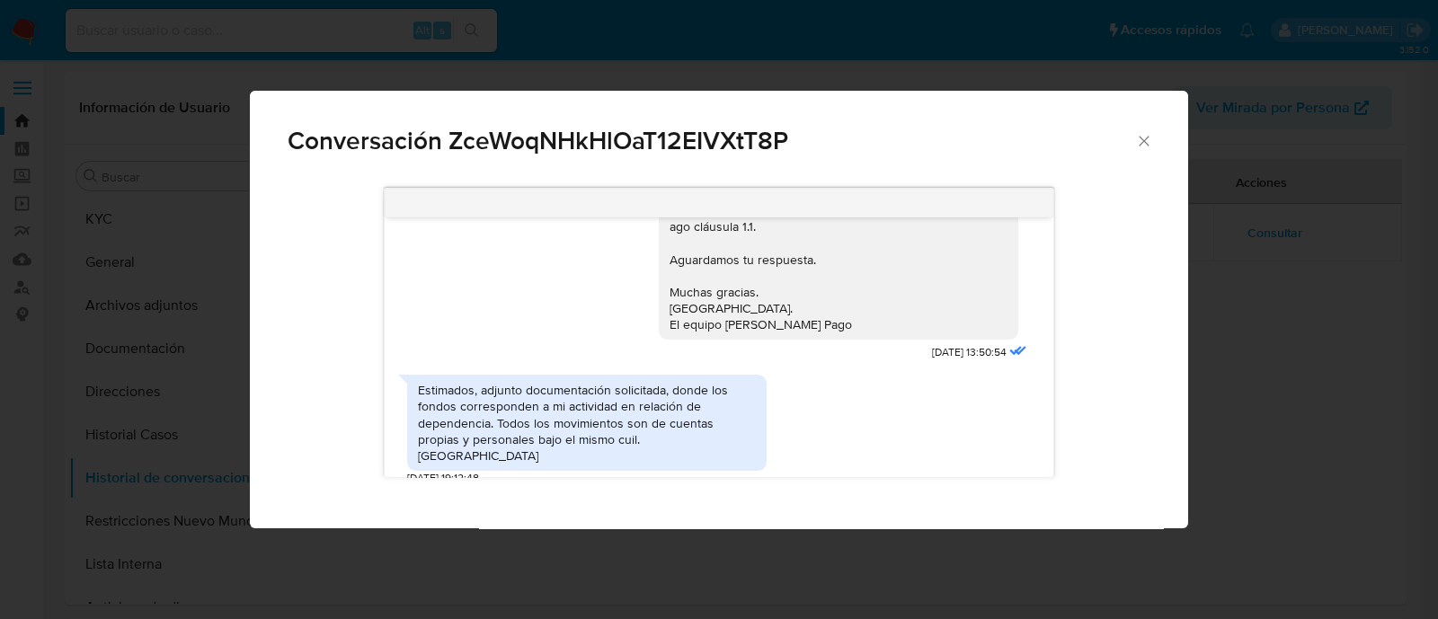
scroll to position [1348, 0]
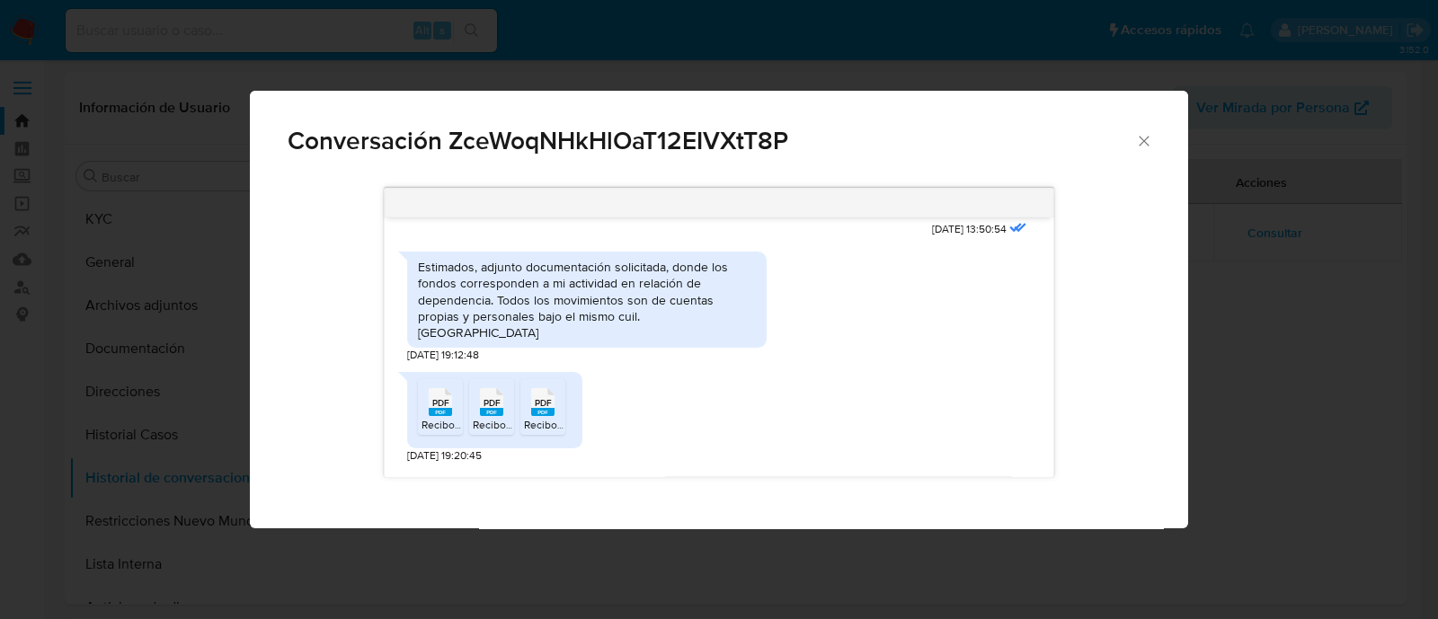
click at [603, 341] on div "Estimados, adjunto documentación solicitada, donde los fondos corresponden a mi…" at bounding box center [587, 300] width 338 height 82
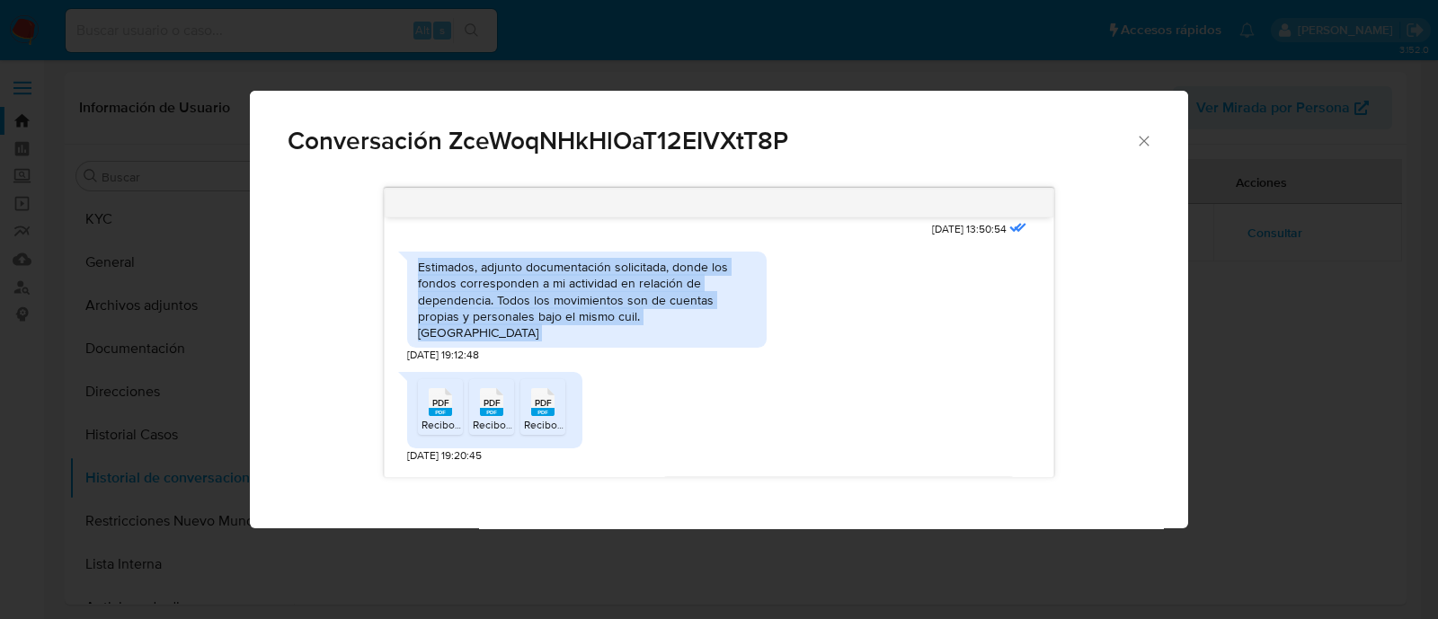
click at [603, 341] on div "Estimados, adjunto documentación solicitada, donde los fondos corresponden a mi…" at bounding box center [587, 300] width 338 height 82
copy div "Estimados, adjunto documentación solicitada, donde los fondos corresponden a mi…"
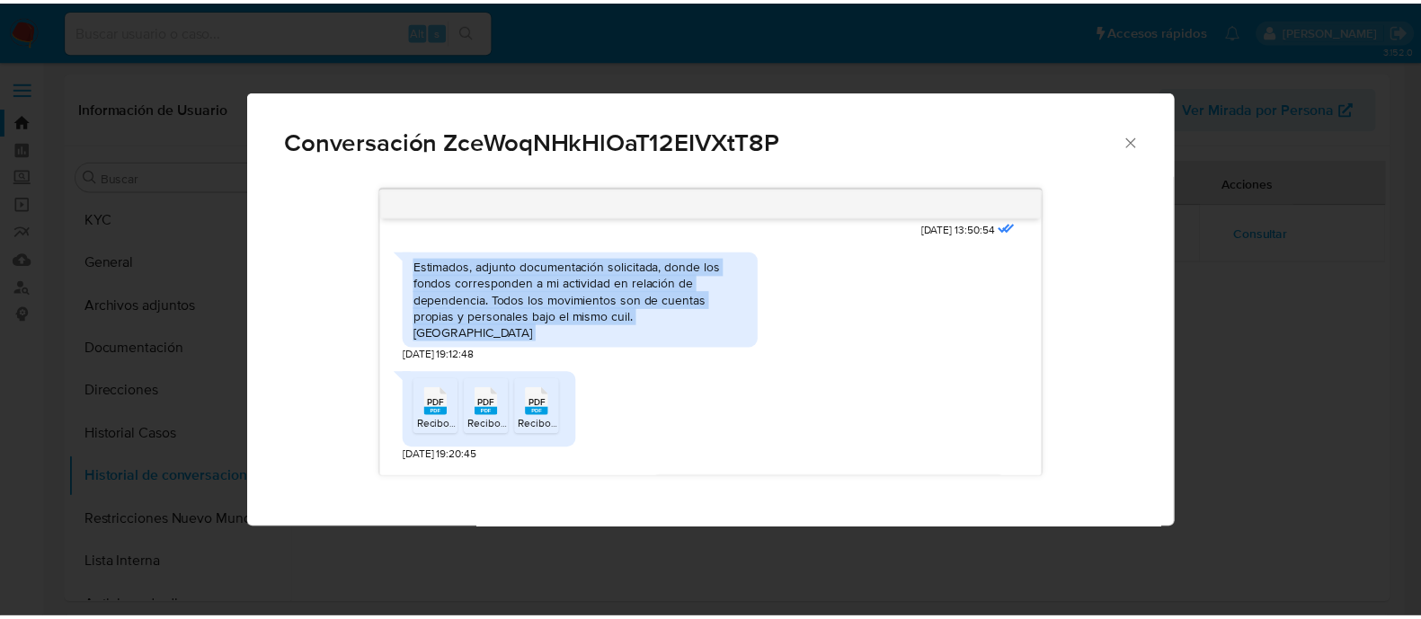
scroll to position [1557, 0]
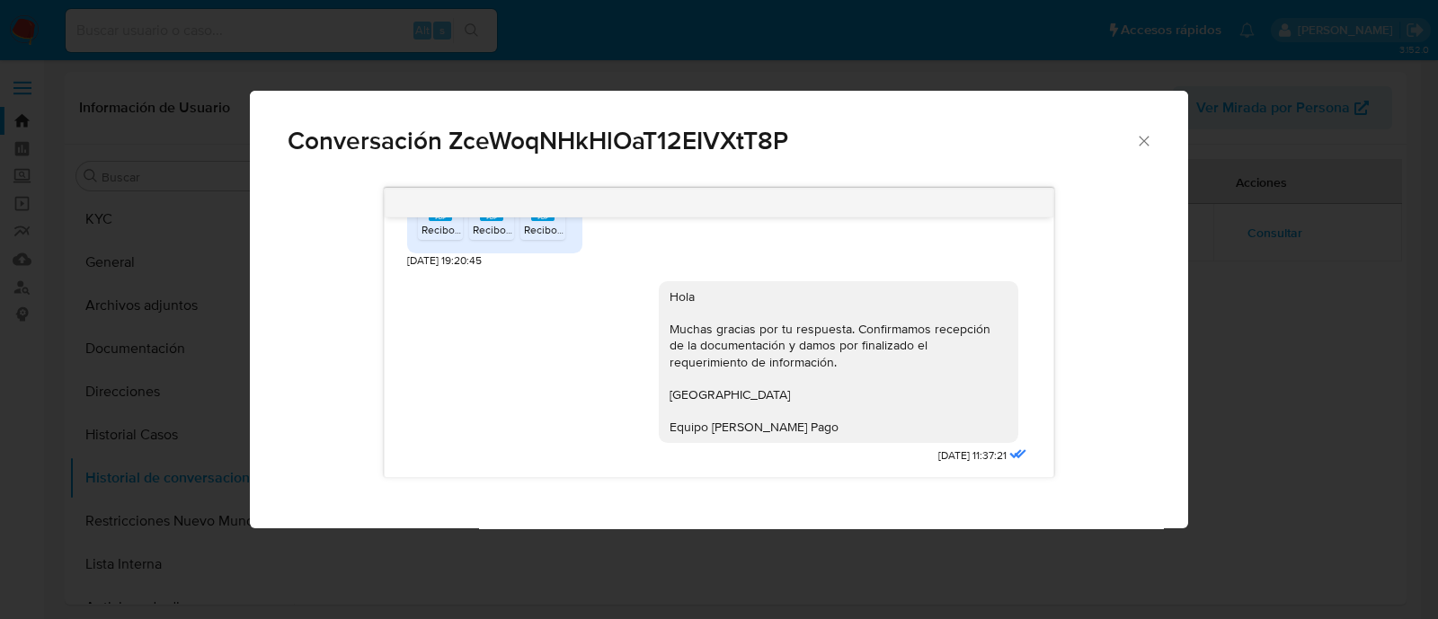
click at [1145, 140] on icon "Cerrar" at bounding box center [1144, 141] width 10 height 10
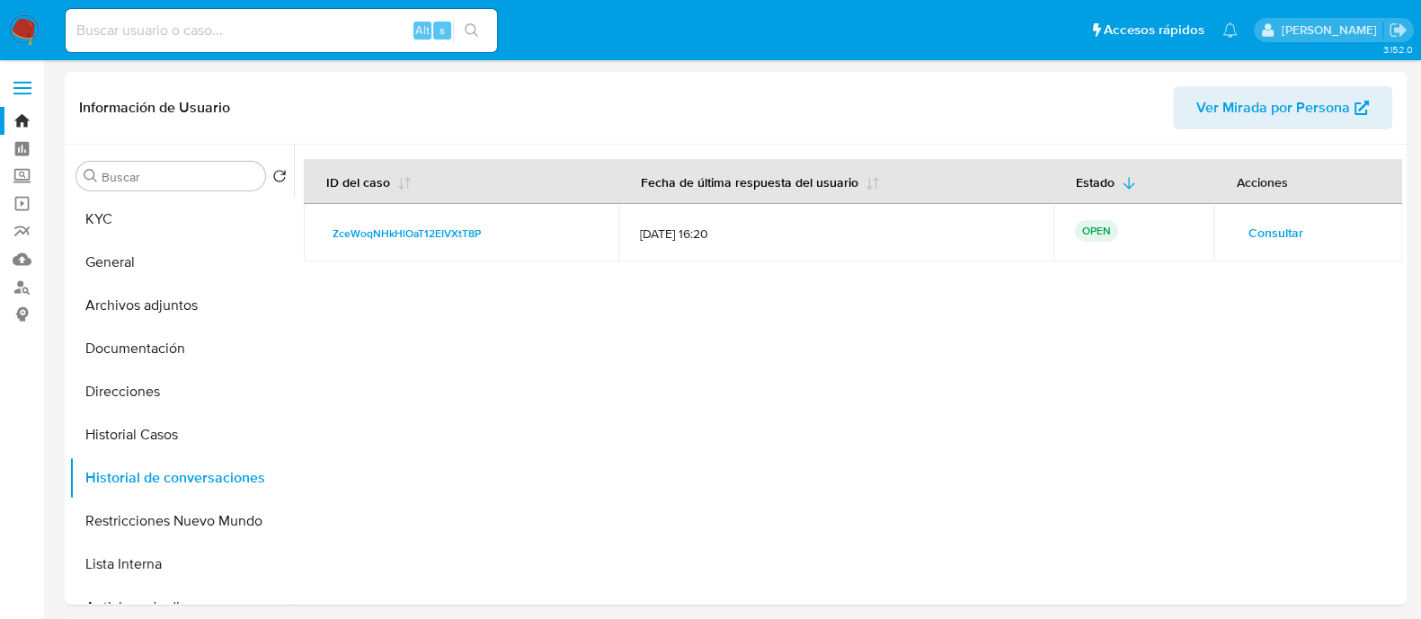
click at [300, 32] on input at bounding box center [281, 30] width 431 height 23
paste input "1028553375"
type input "1028553375"
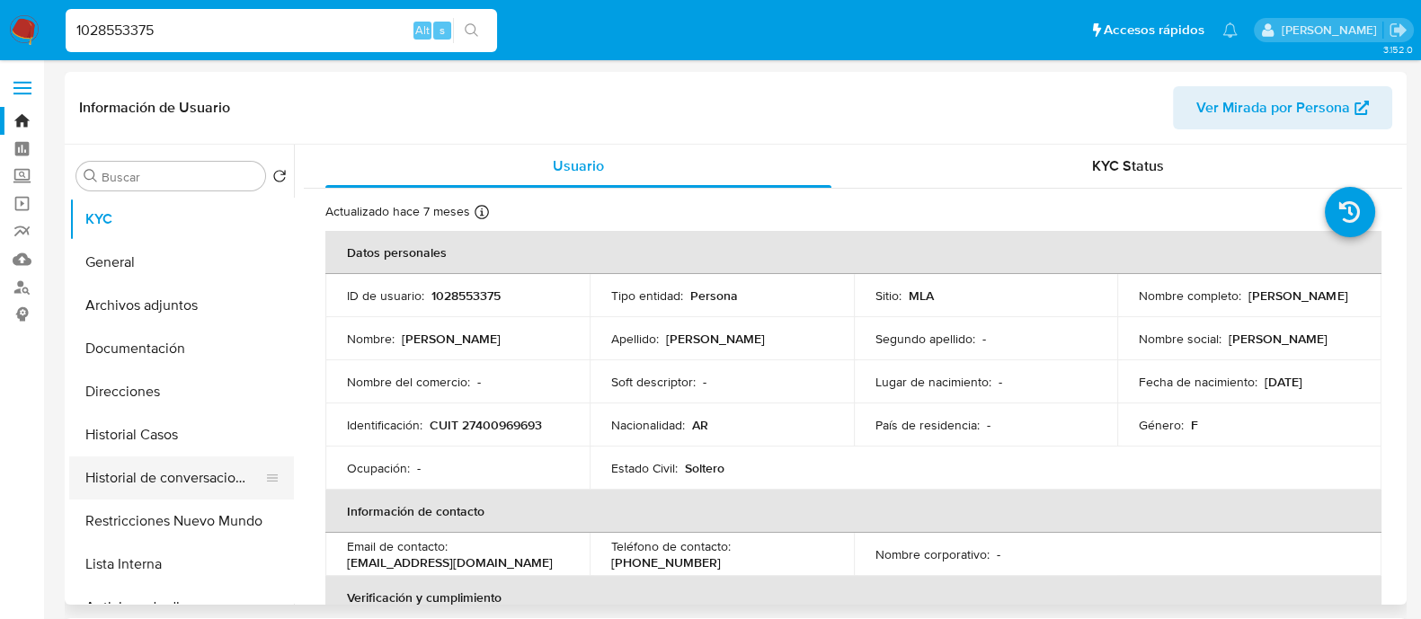
select select "10"
click at [215, 406] on button "Direcciones" at bounding box center [174, 391] width 210 height 43
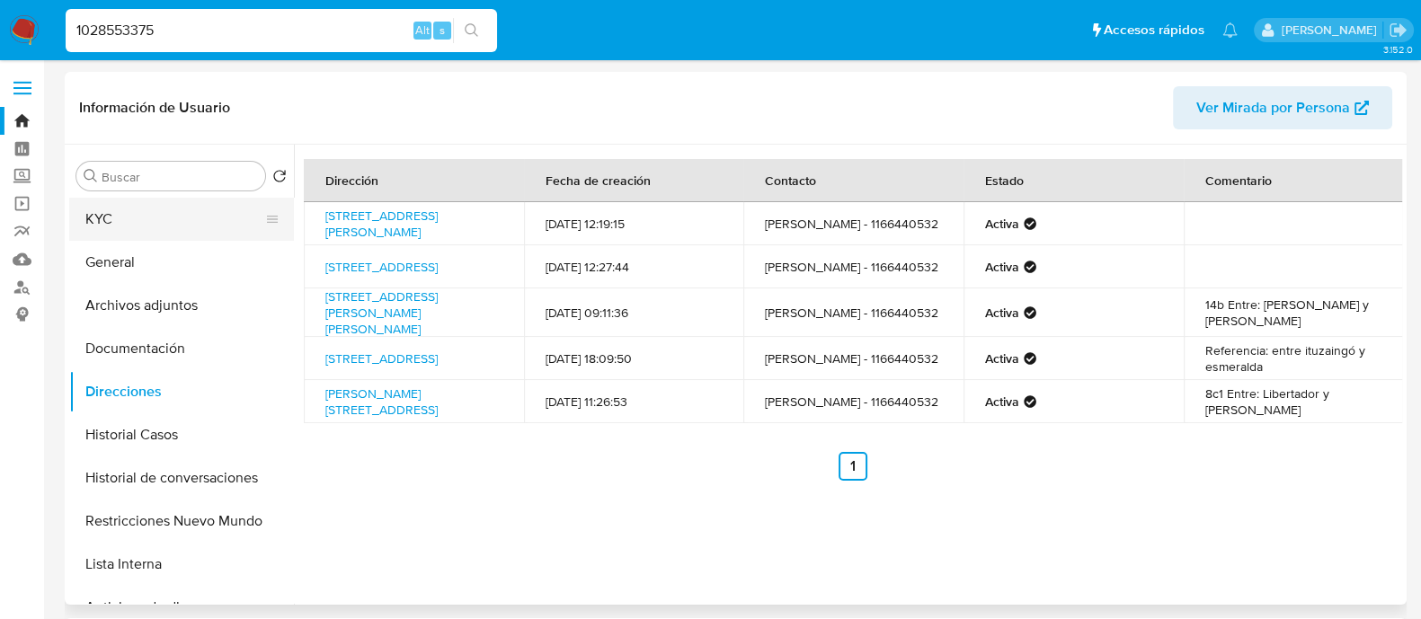
click at [146, 202] on button "KYC" at bounding box center [174, 219] width 210 height 43
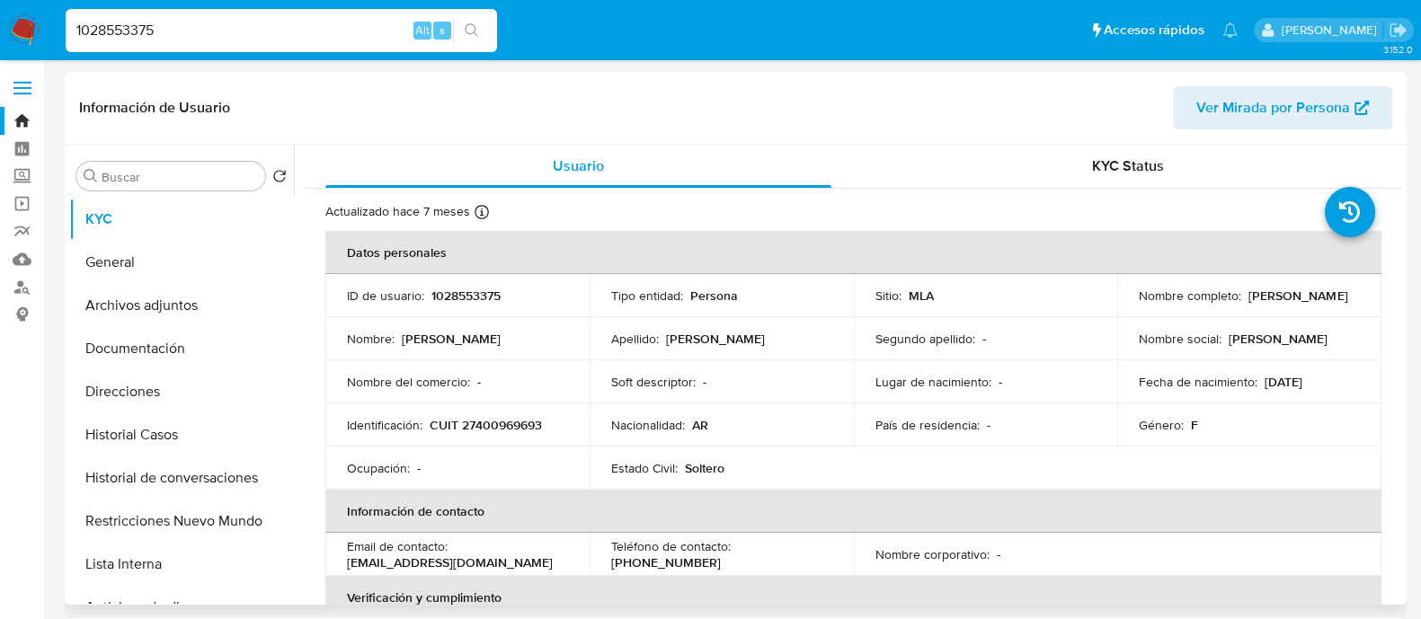
click at [499, 427] on p "CUIT 27400969693" at bounding box center [486, 425] width 112 height 16
copy p "27400969693"
click at [167, 436] on button "Historial Casos" at bounding box center [174, 434] width 210 height 43
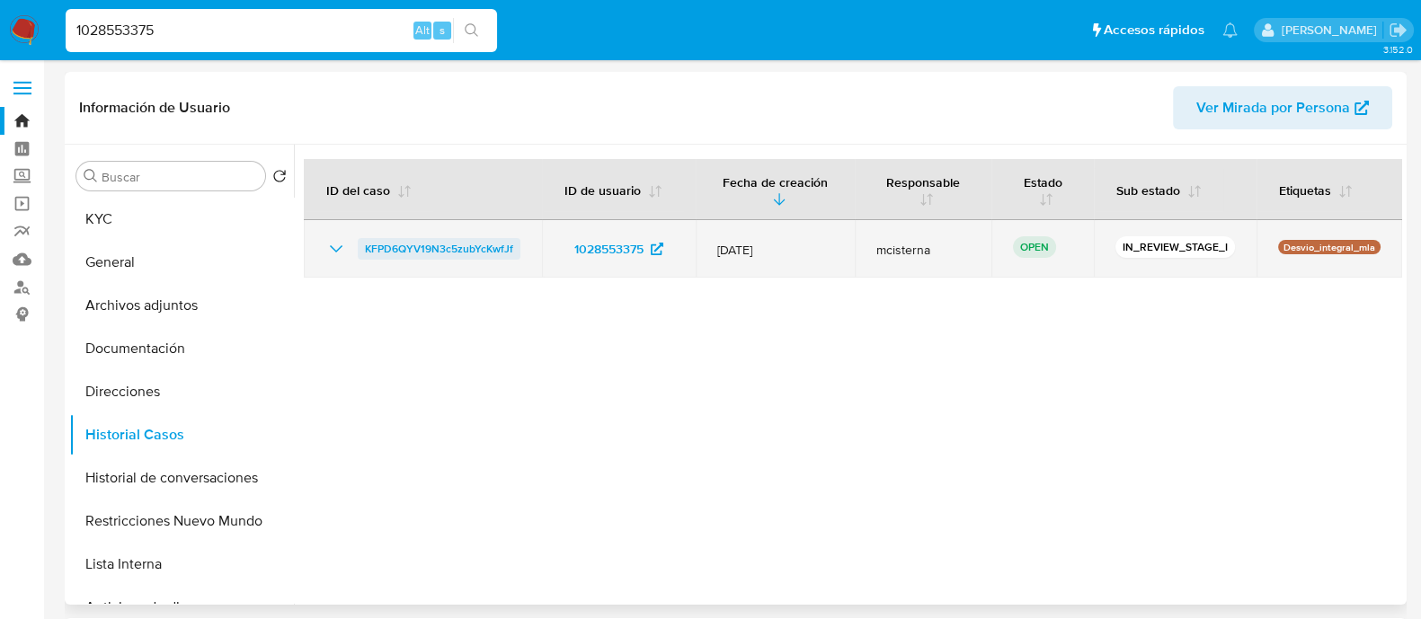
click at [434, 249] on span "KFPD6QYV19N3c5zubYcKwfJf" at bounding box center [439, 249] width 148 height 22
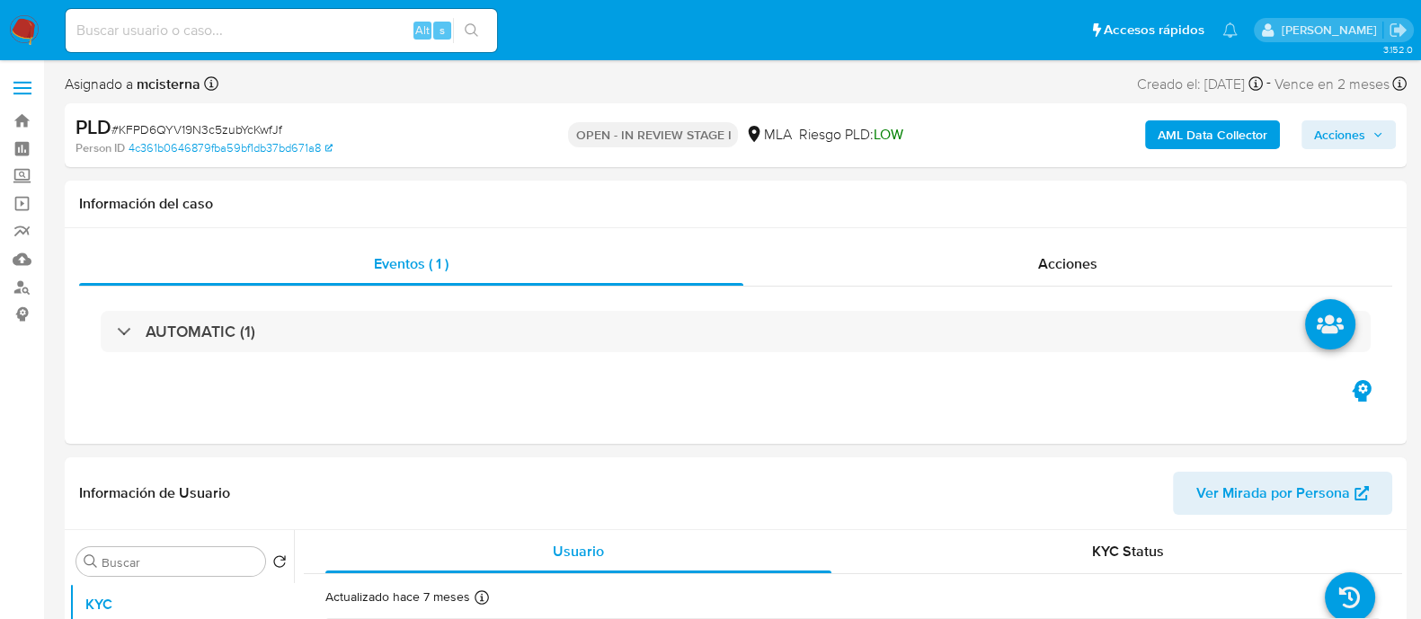
click at [1201, 143] on b "AML Data Collector" at bounding box center [1212, 134] width 110 height 29
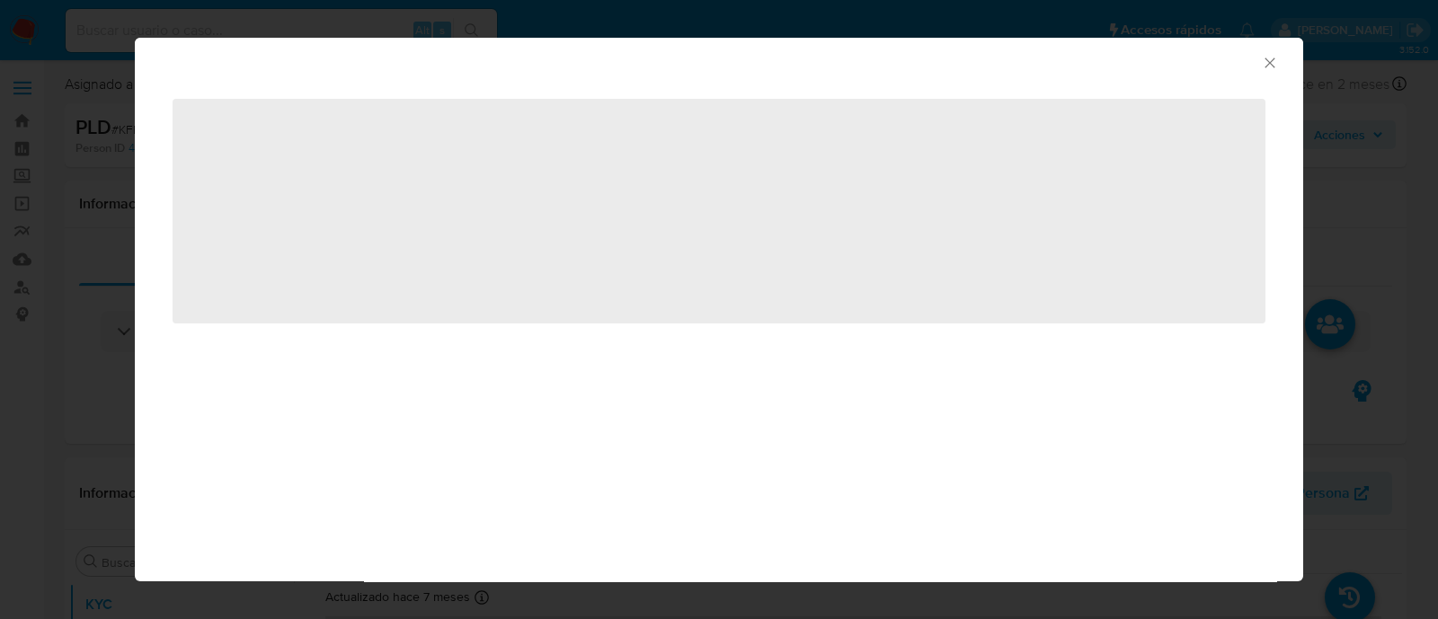
select select "10"
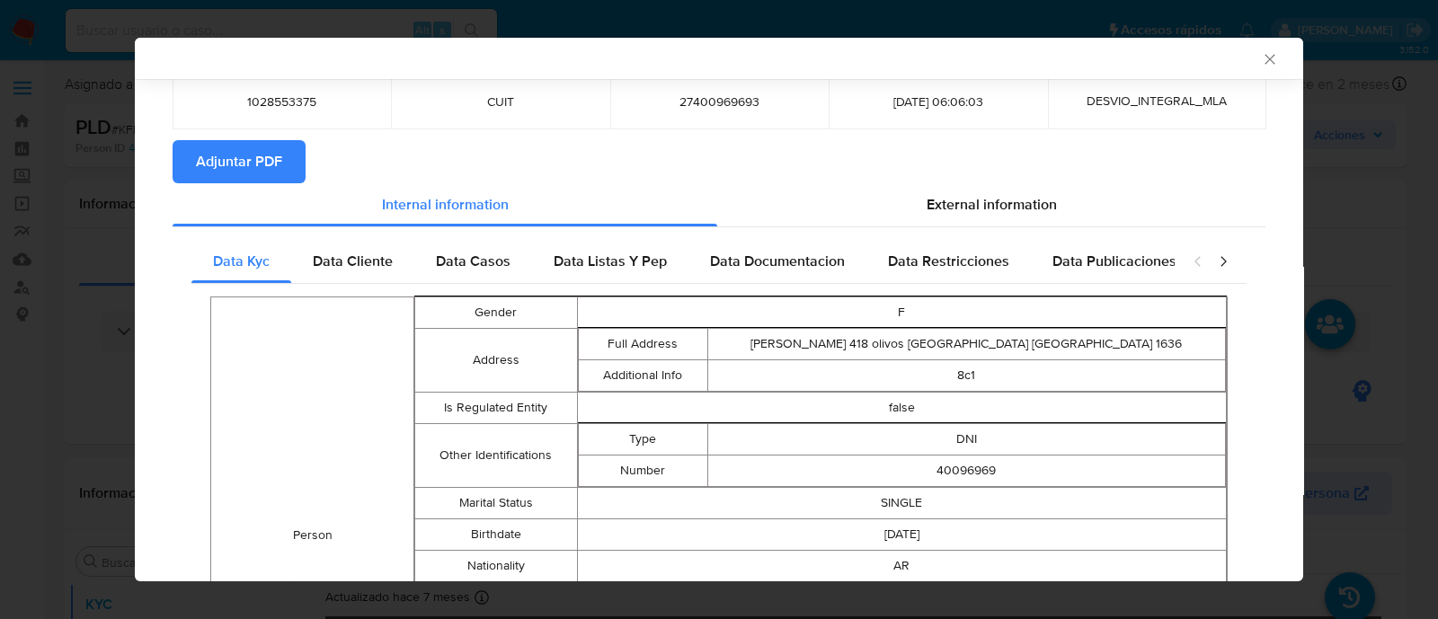
scroll to position [108, 0]
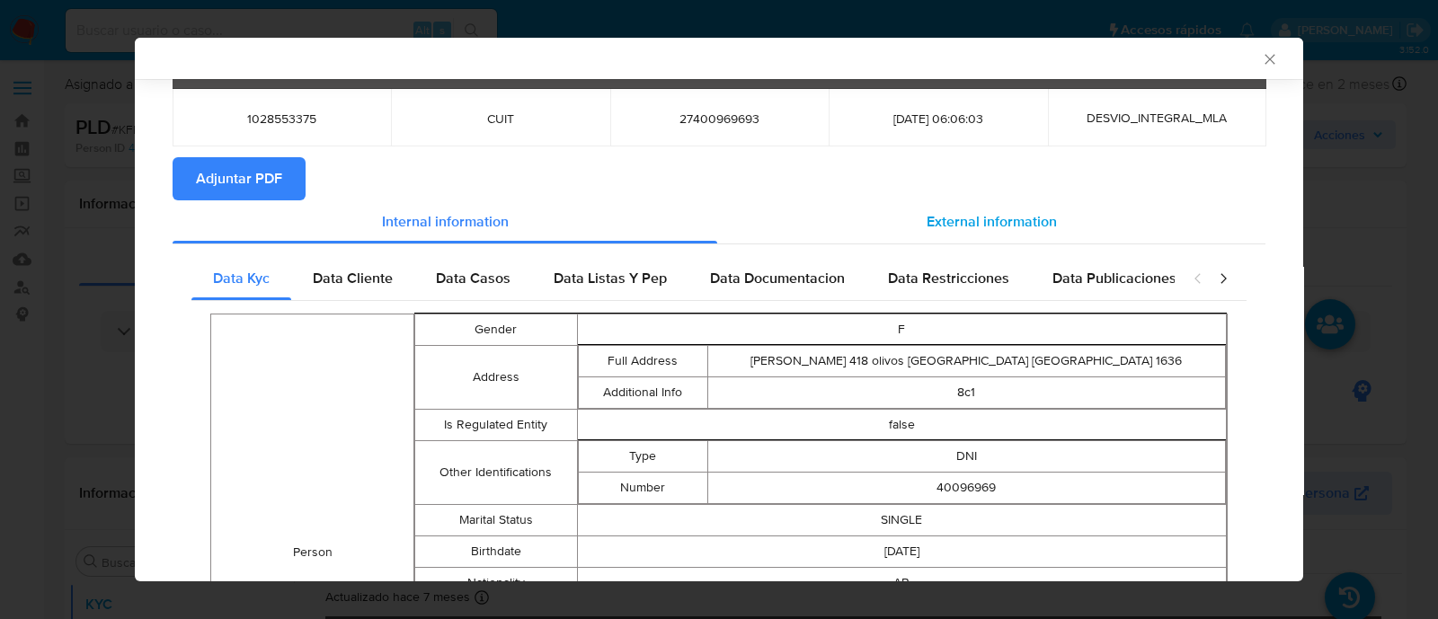
click at [981, 220] on span "External information" at bounding box center [992, 221] width 130 height 21
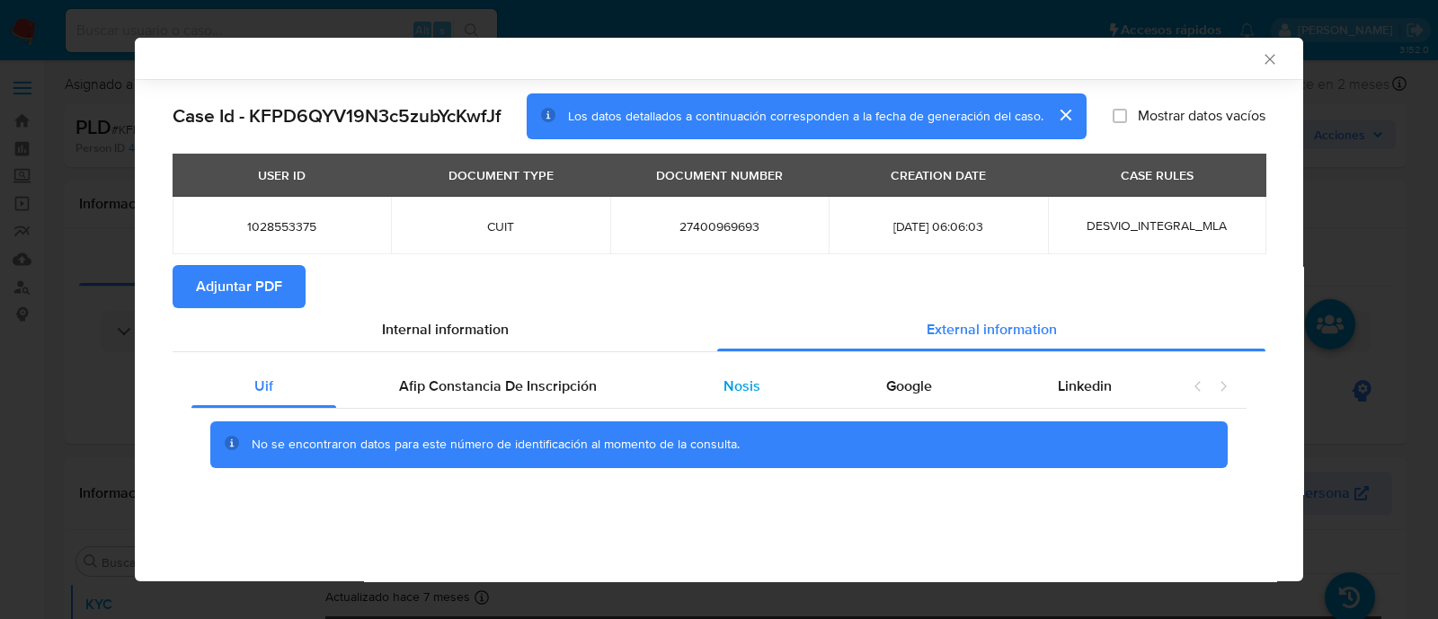
click at [705, 382] on div "Nosis" at bounding box center [741, 386] width 163 height 43
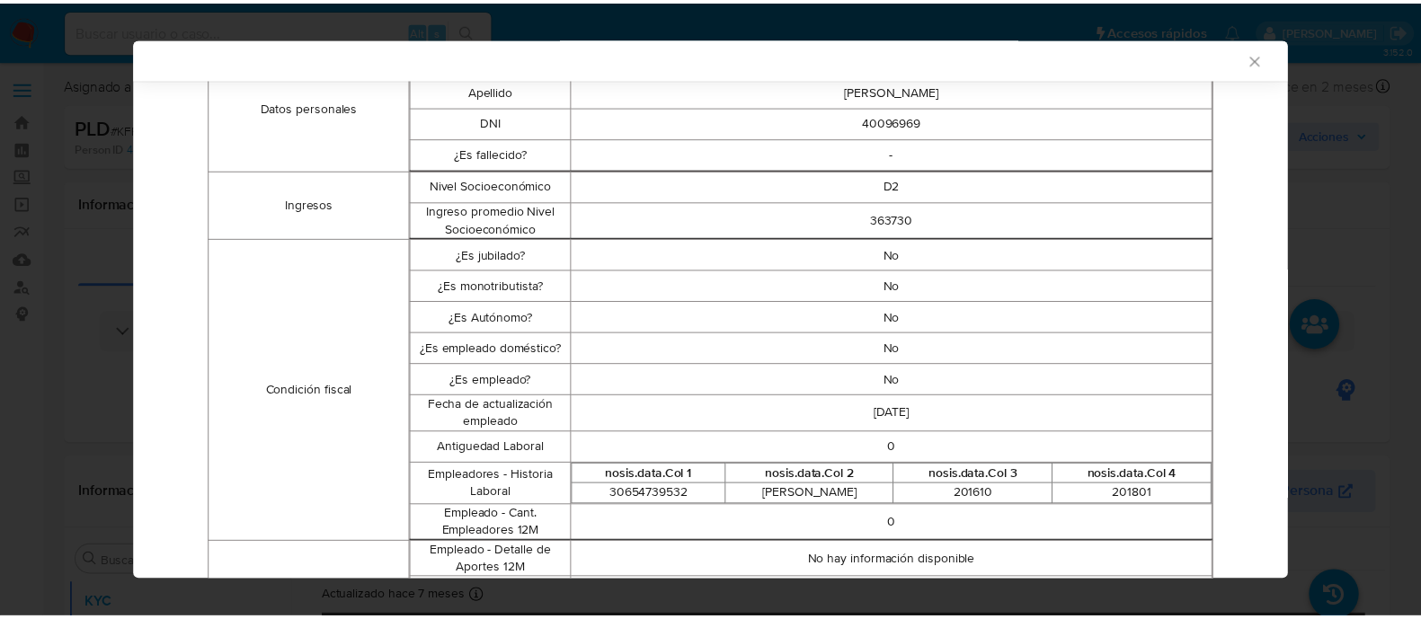
scroll to position [445, 0]
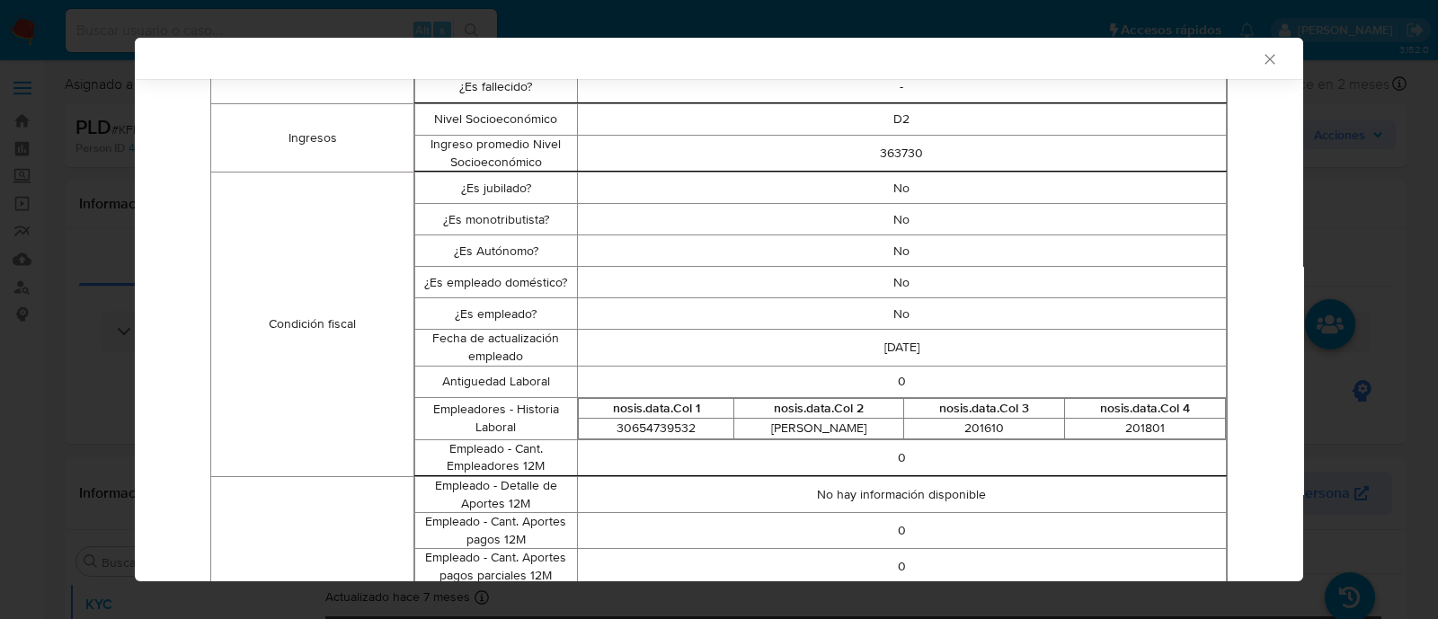
click at [1261, 65] on icon "Cerrar ventana" at bounding box center [1270, 59] width 18 height 18
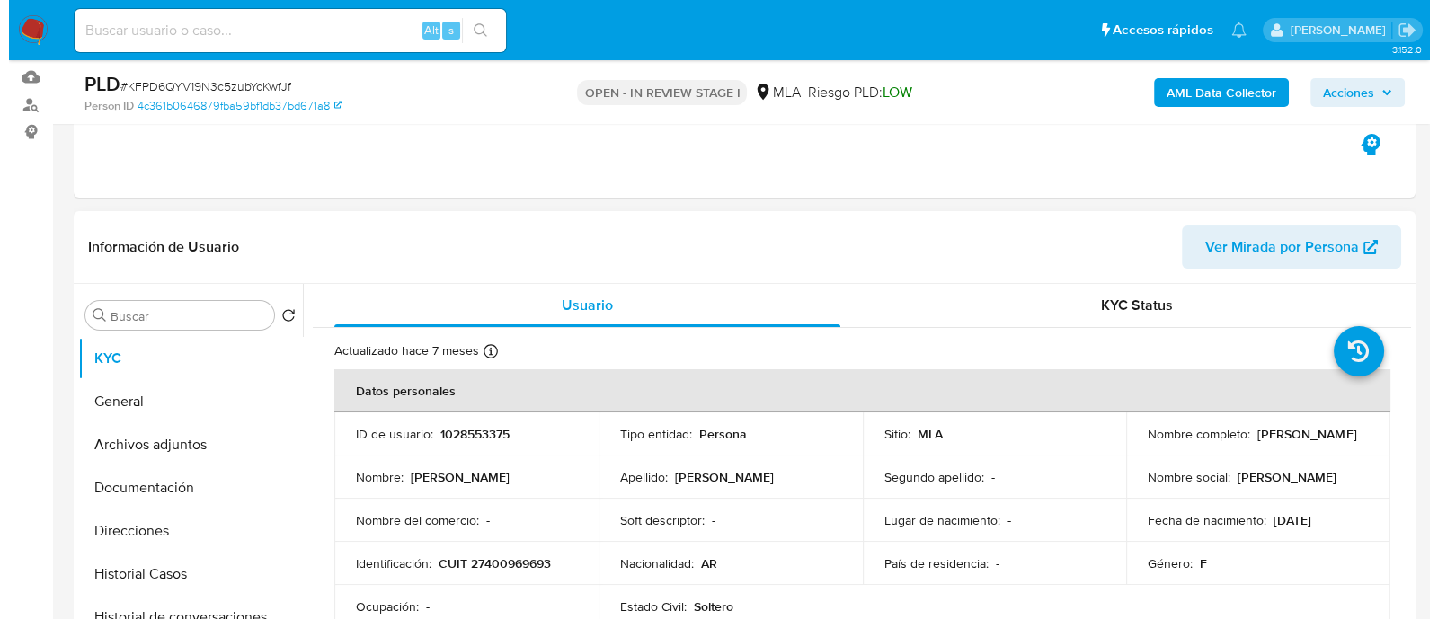
scroll to position [337, 0]
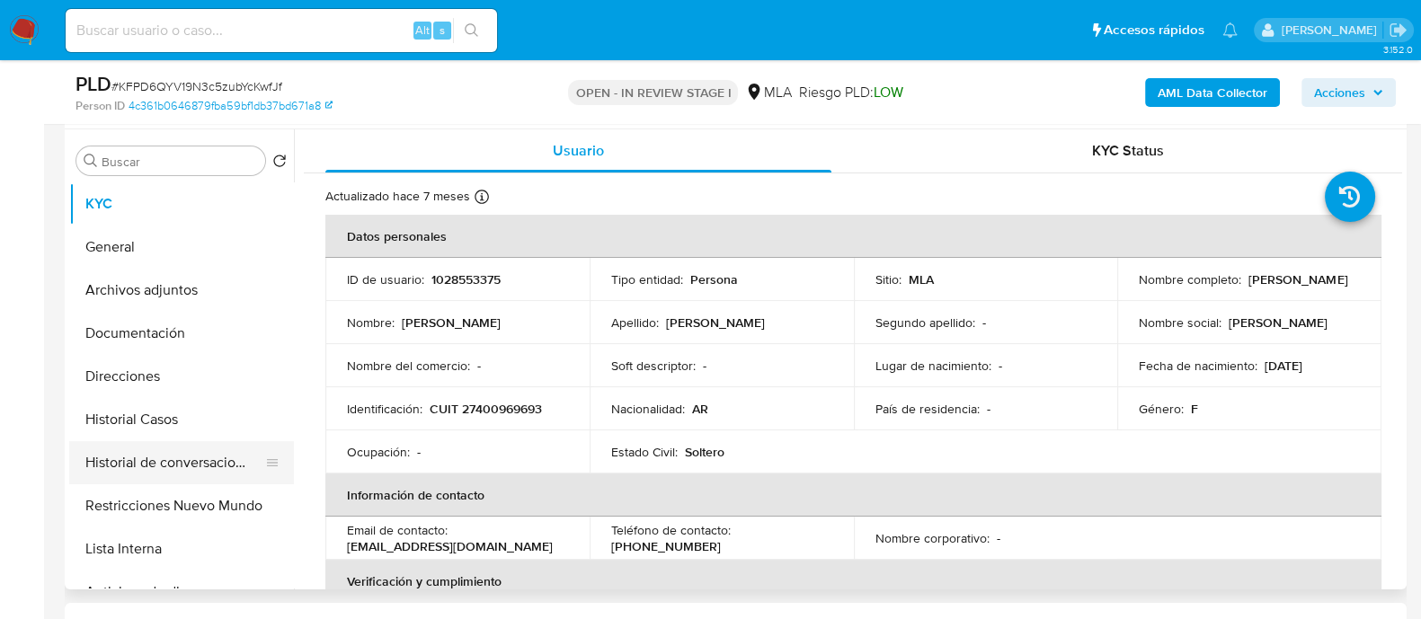
click at [237, 457] on button "Historial de conversaciones" at bounding box center [174, 462] width 210 height 43
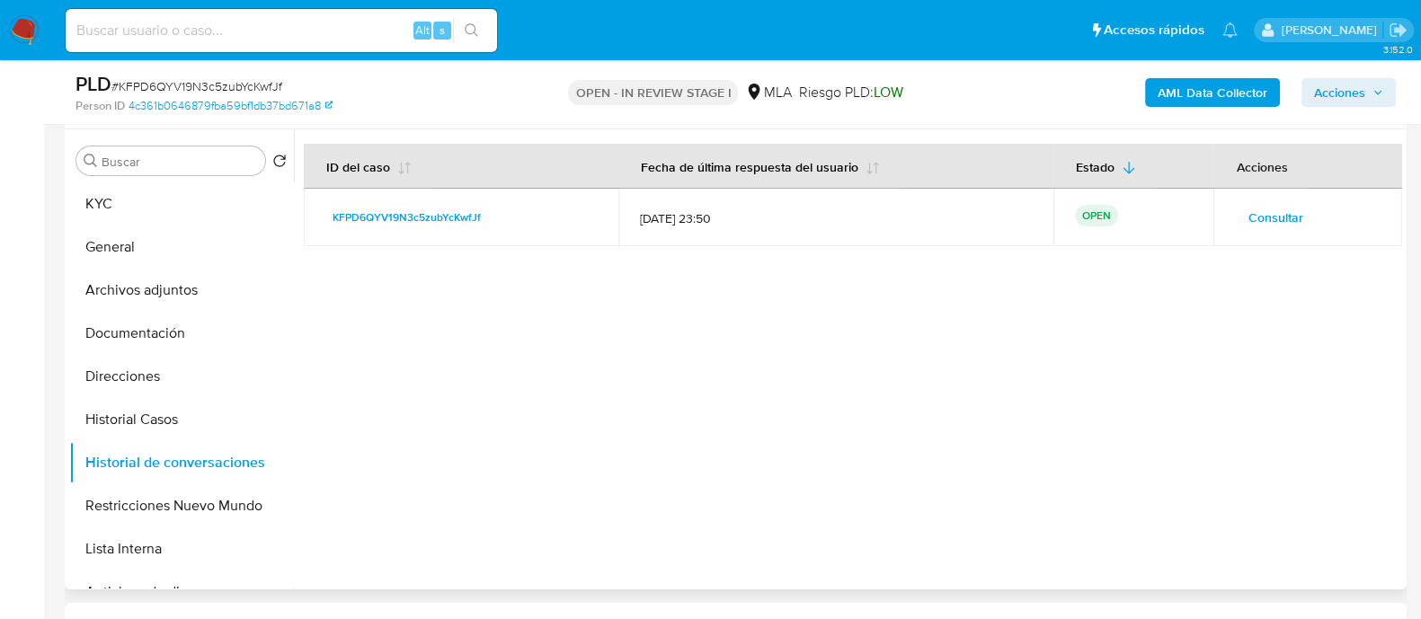
click at [1272, 205] on span "Consultar" at bounding box center [1274, 217] width 55 height 25
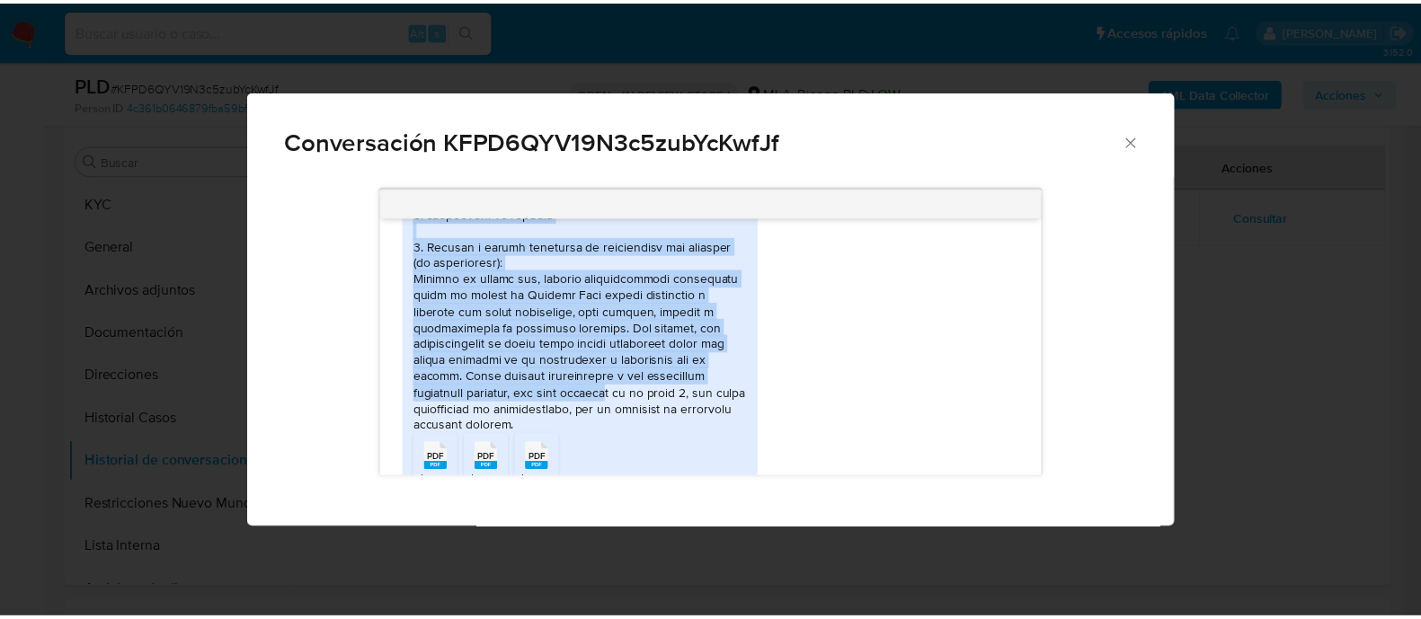
scroll to position [1348, 0]
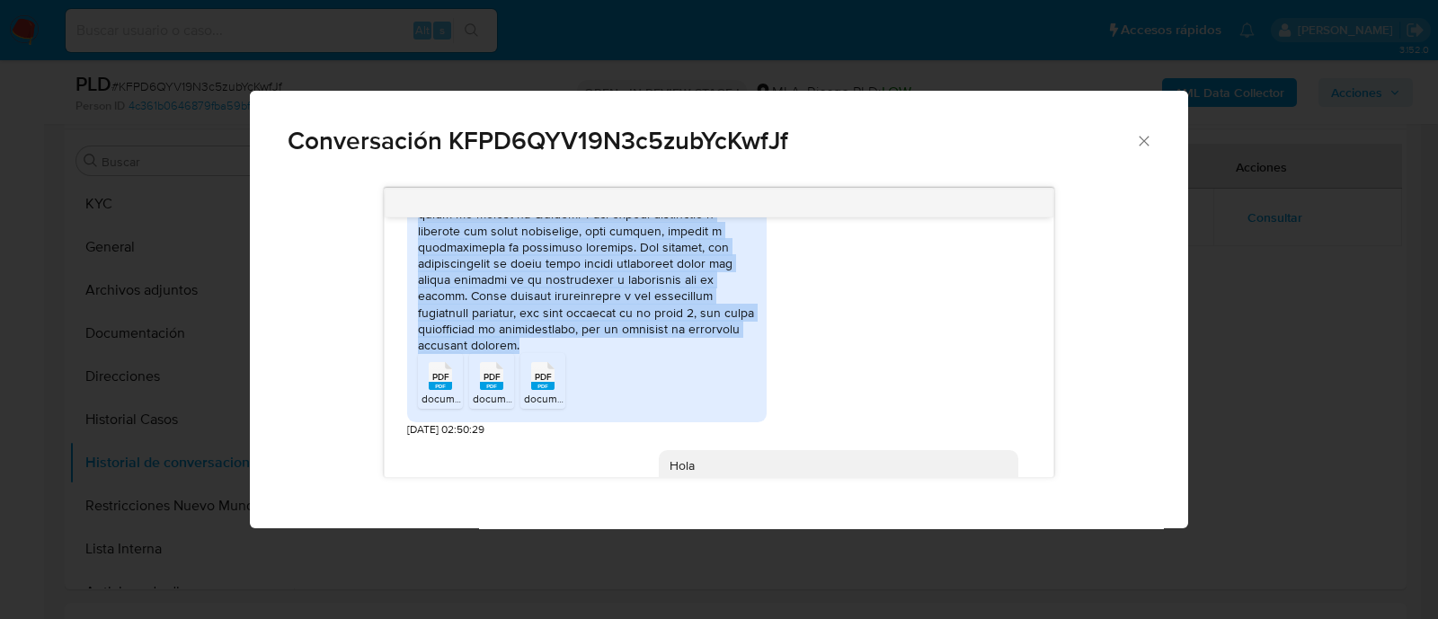
drag, startPoint x: 417, startPoint y: 255, endPoint x: 573, endPoint y: 359, distance: 187.9
click at [573, 359] on div "PDF PDF document (2).pdf PDF PDF document (1).pdf PDF PDF document.pdf" at bounding box center [586, 156] width 359 height 534
copy div "1. Actividad realizada en la cuenta durante el último año y su finalidad: Duran…"
click at [270, 40] on div "Conversación KFPD6QYV19N3c5zubYcKwfJf 17/07/2025 19:48:41 PDF PDF document (2).…" at bounding box center [719, 309] width 1438 height 619
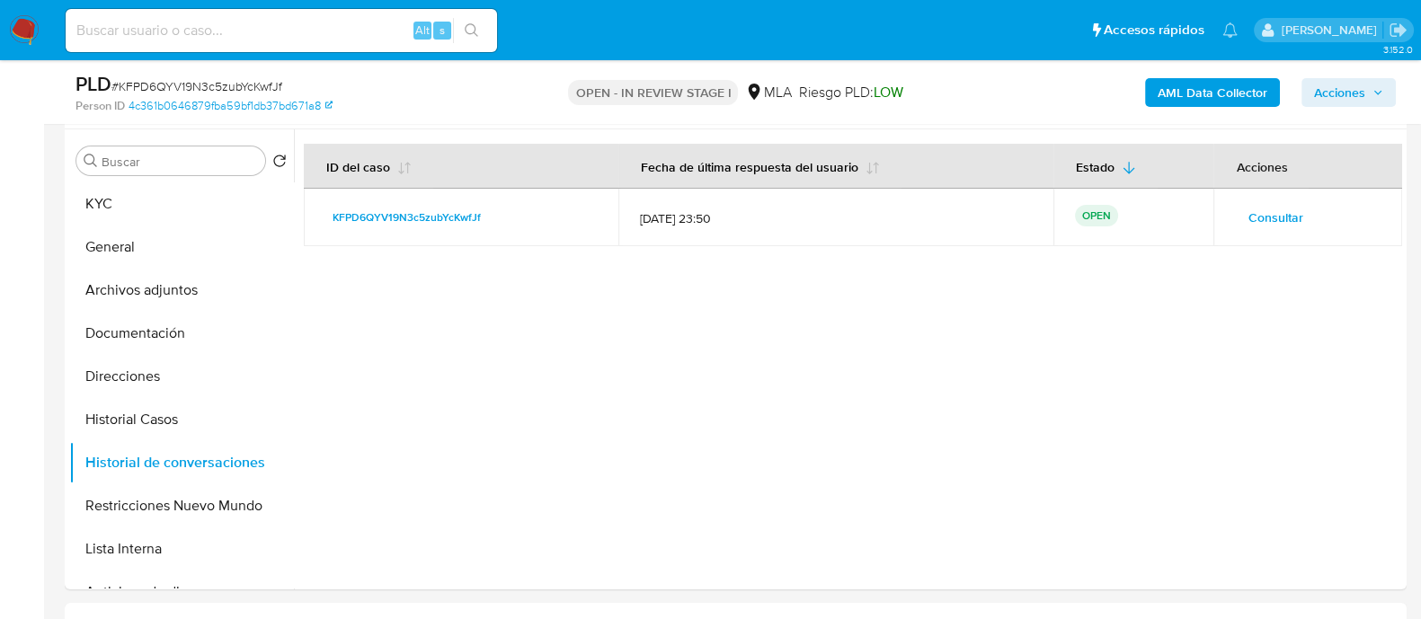
click at [284, 38] on input at bounding box center [281, 30] width 431 height 23
paste input "138225692"
type input "138225692"
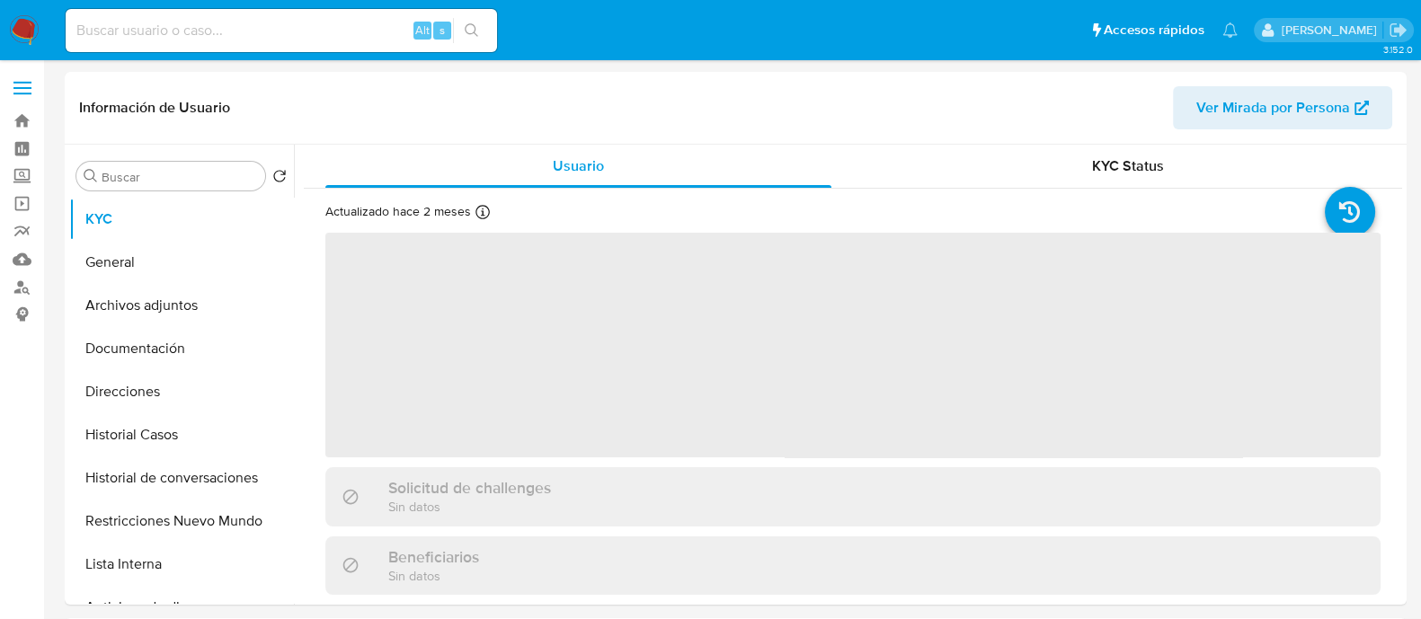
select select "10"
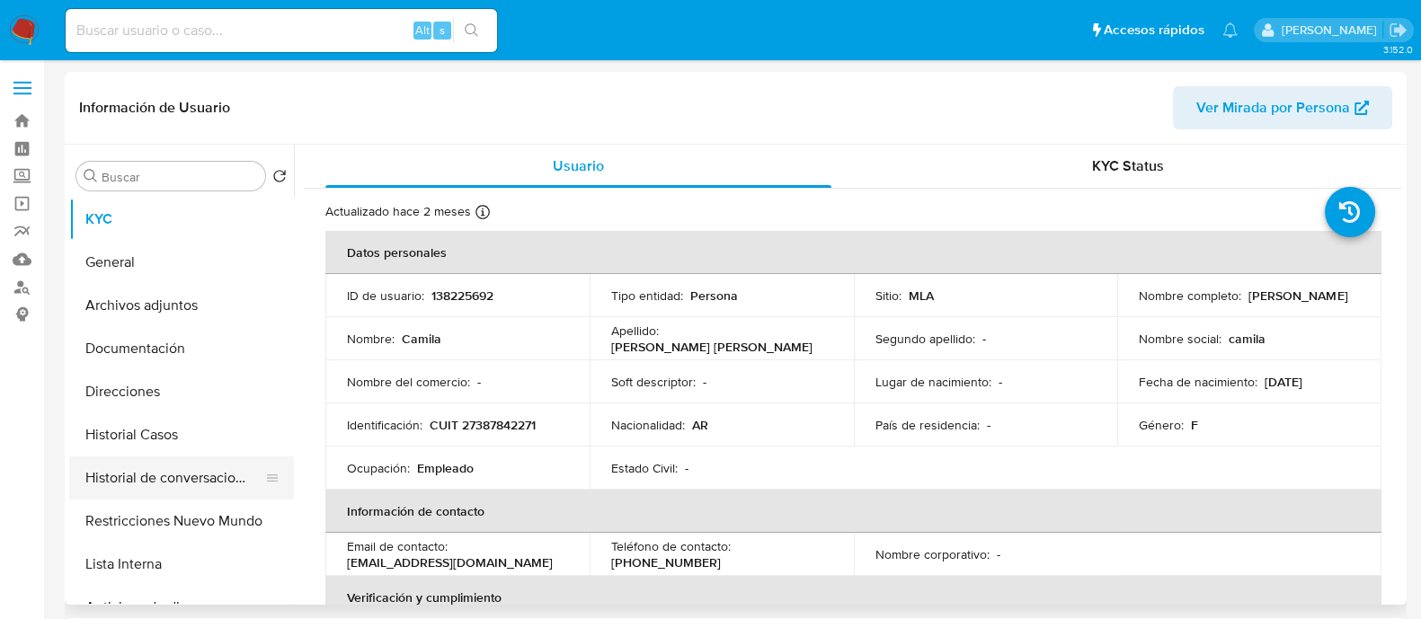
click at [182, 484] on button "Historial de conversaciones" at bounding box center [174, 478] width 210 height 43
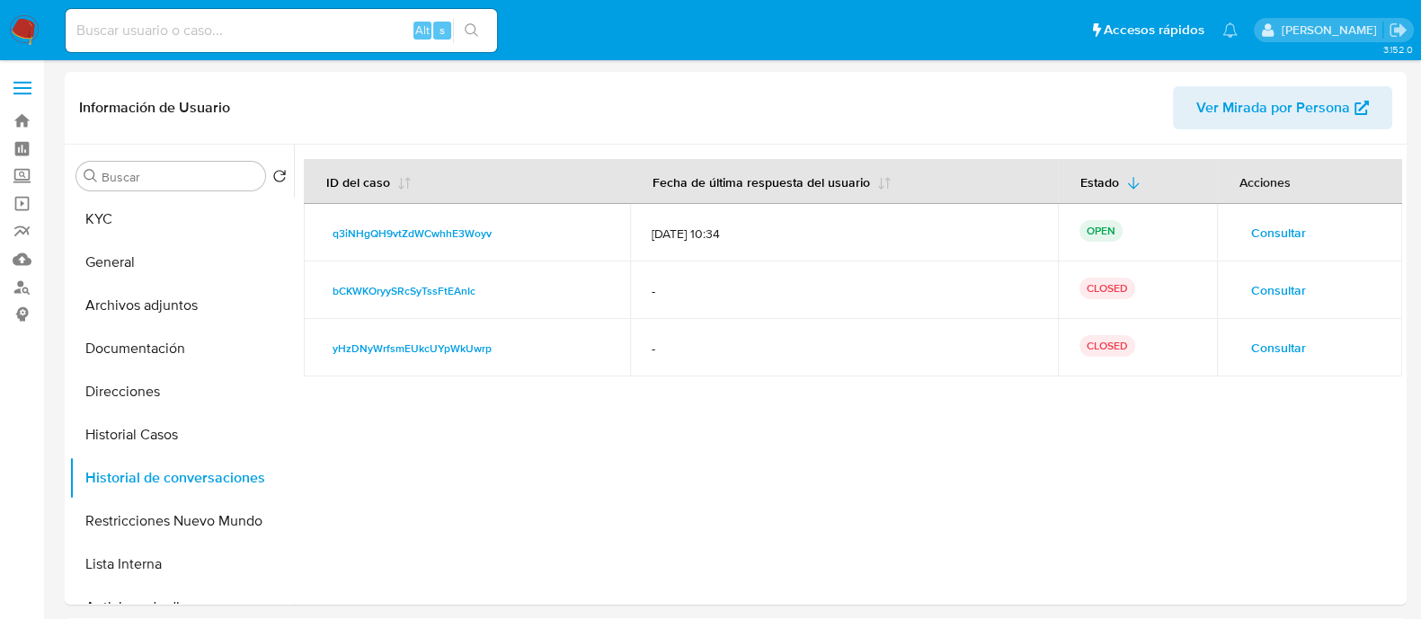
click at [1258, 244] on span "Consultar" at bounding box center [1278, 232] width 55 height 25
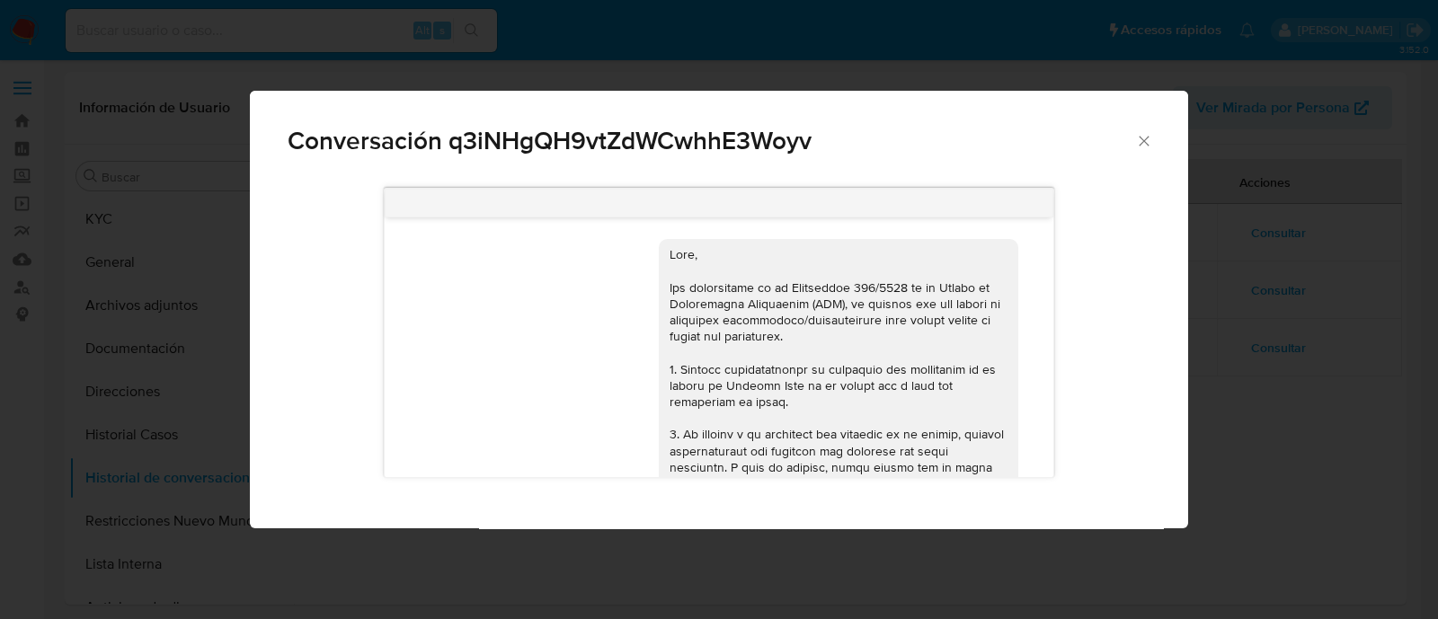
click at [1343, 528] on div "Conversación q3iNHgQH9vtZdWCwhhE3Woyv 17/07/2025 19:48:57 Cobro el 40% de mi su…" at bounding box center [719, 309] width 1438 height 619
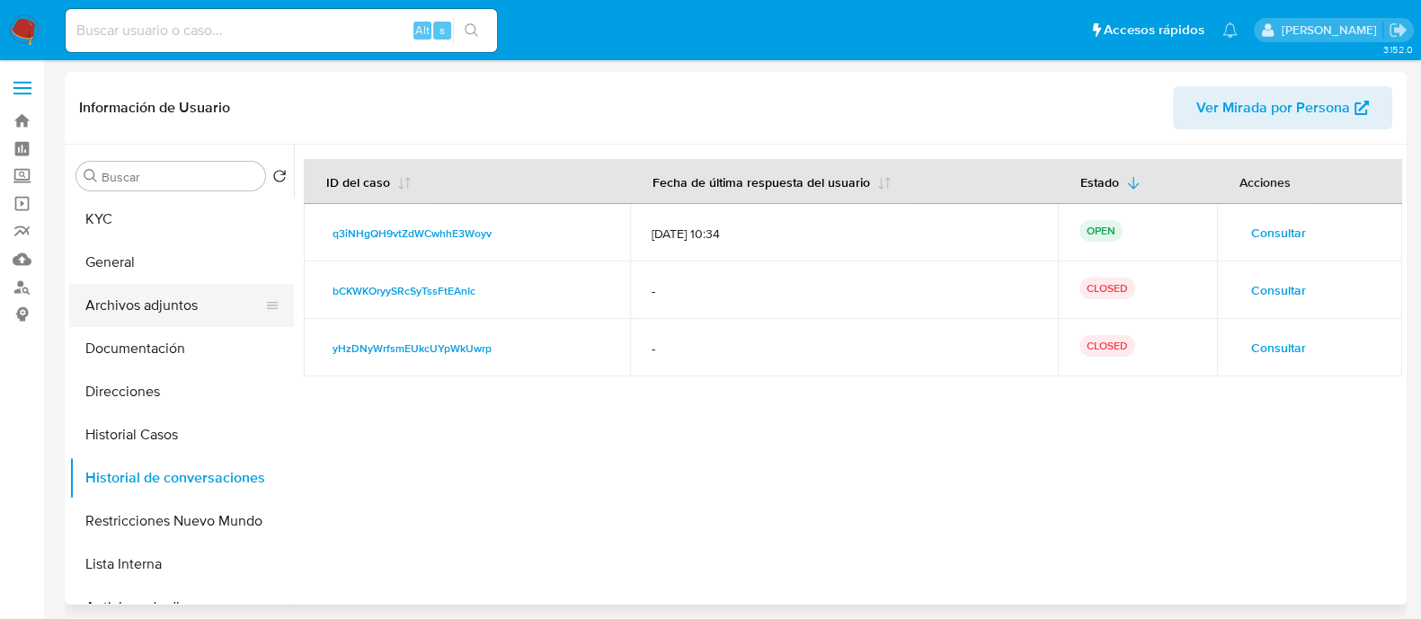
click at [239, 309] on button "Archivos adjuntos" at bounding box center [174, 305] width 210 height 43
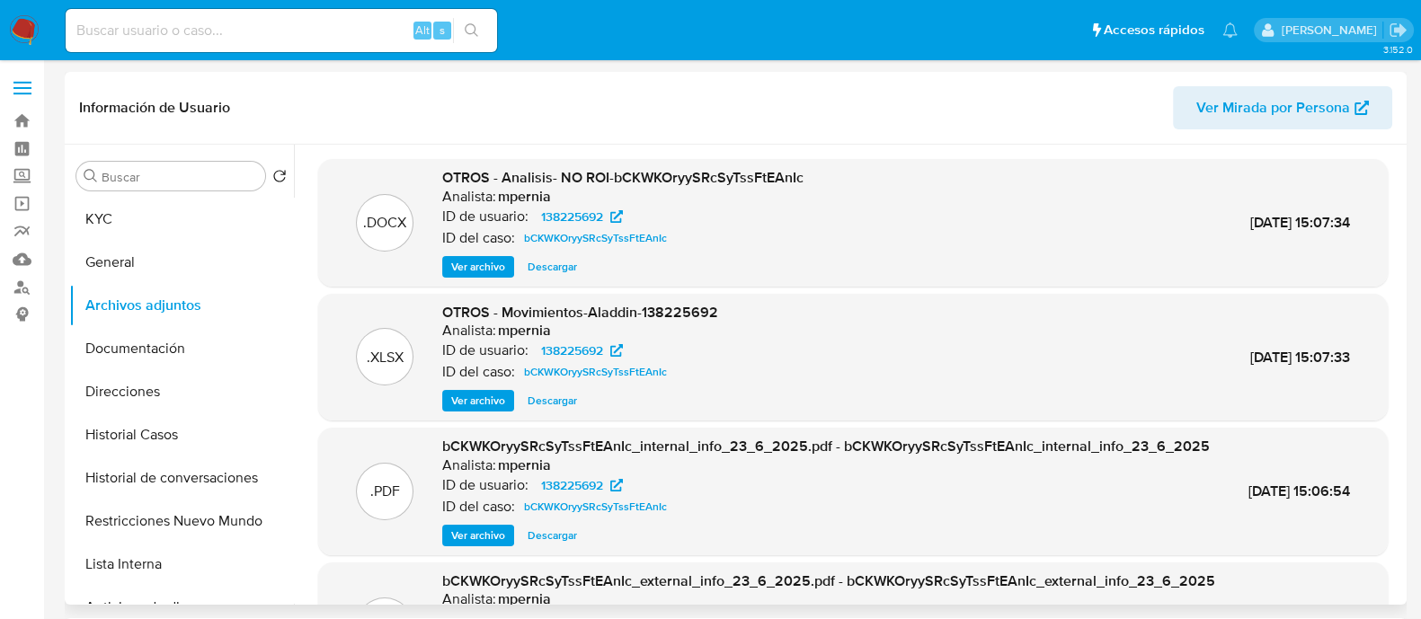
click at [485, 260] on span "Ver archivo" at bounding box center [478, 267] width 54 height 18
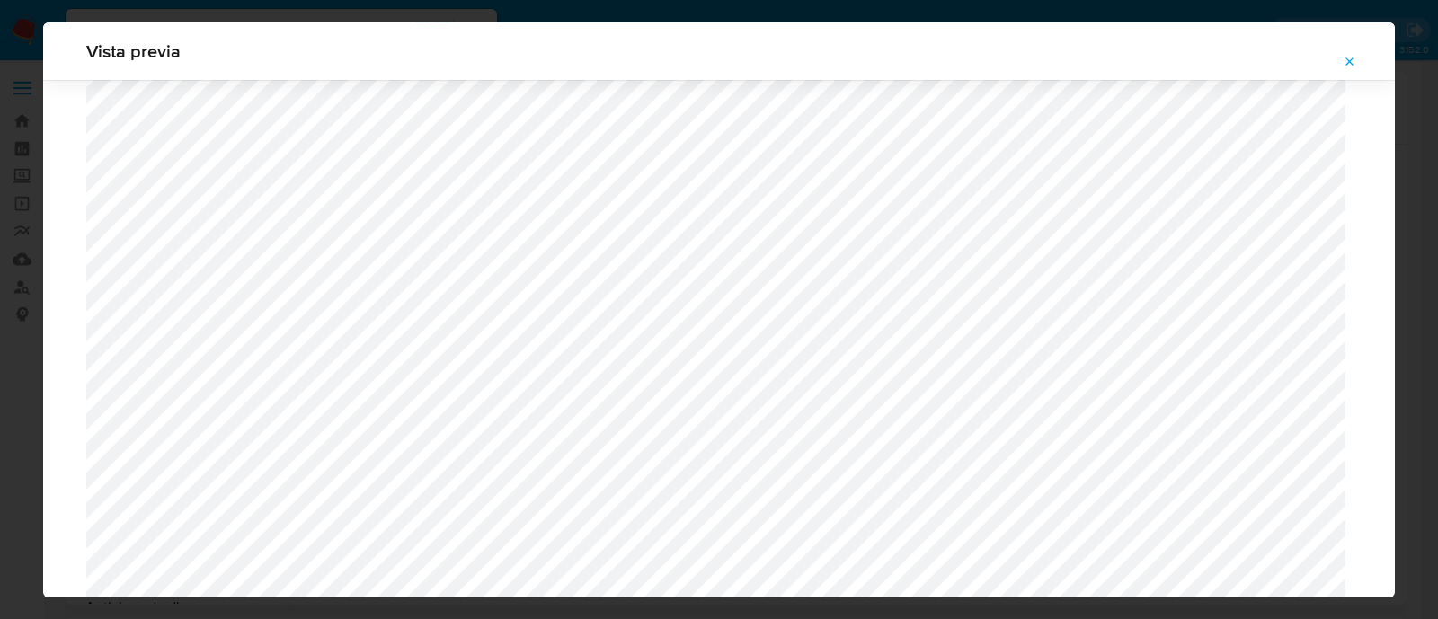
scroll to position [638, 0]
click at [1344, 58] on icon "Attachment preview" at bounding box center [1350, 62] width 14 height 14
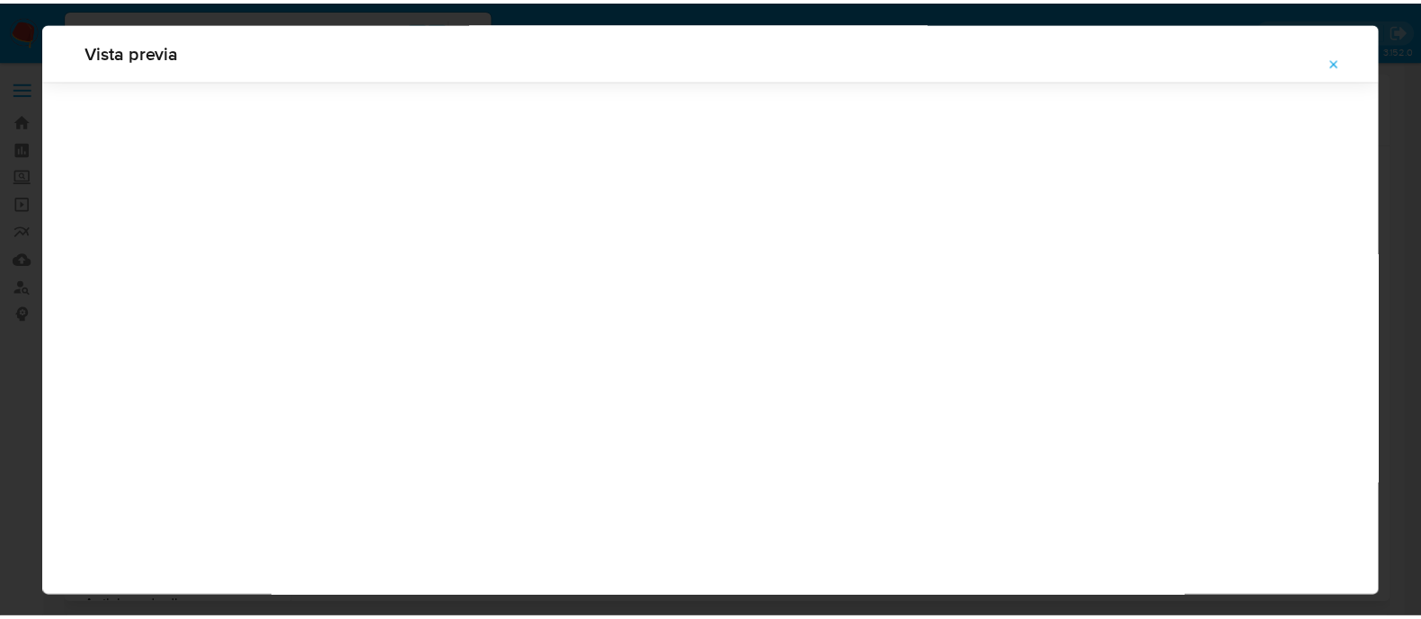
scroll to position [58, 0]
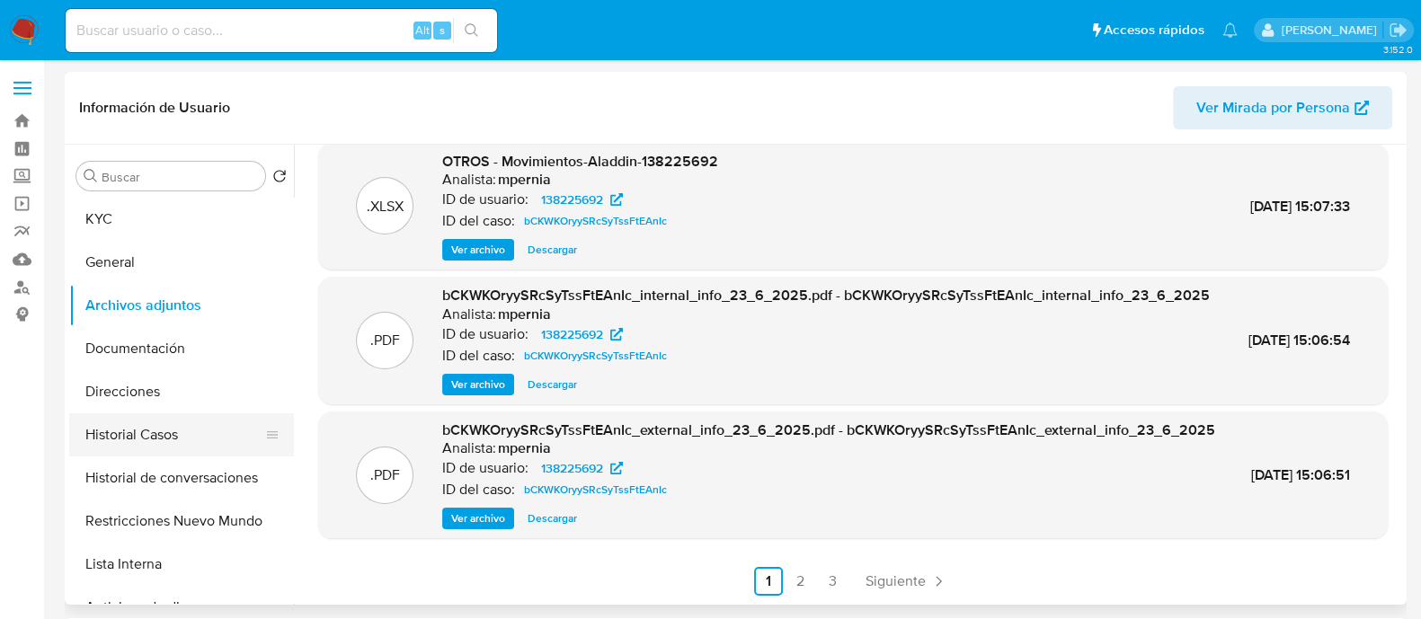
click at [163, 429] on button "Historial Casos" at bounding box center [174, 434] width 210 height 43
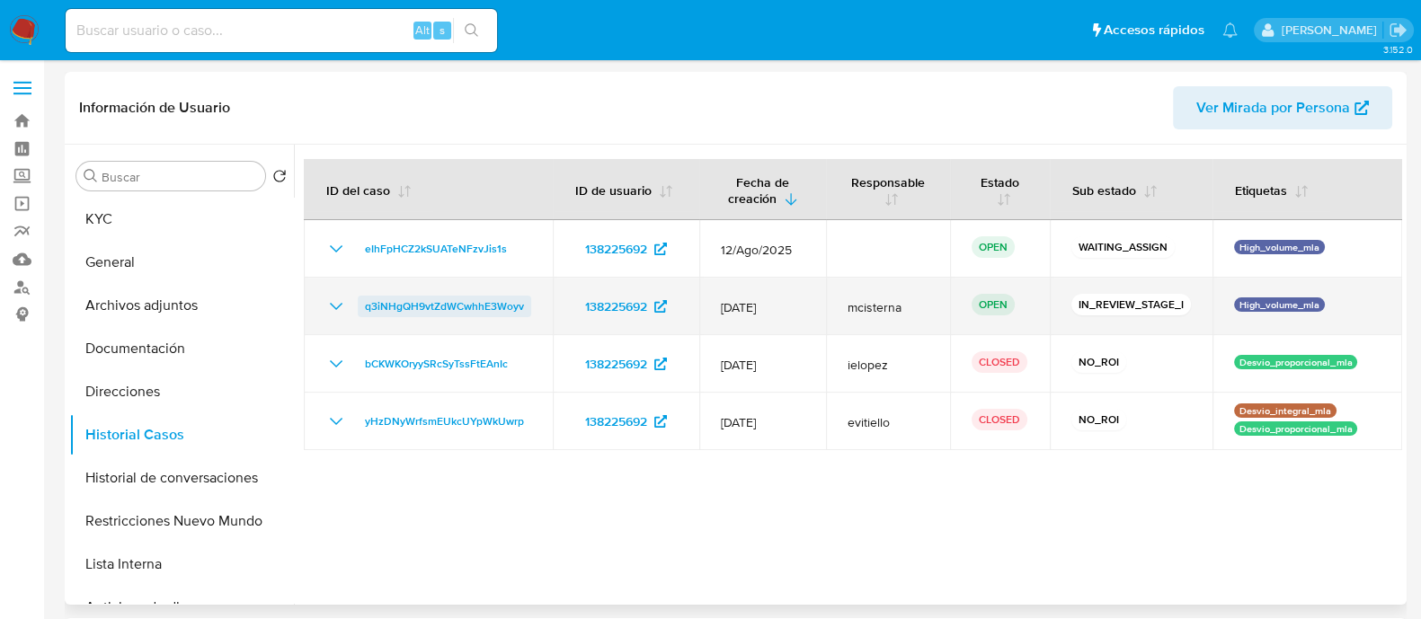
click at [474, 309] on span "q3iNHgQH9vtZdWCwhhE3Woyv" at bounding box center [444, 307] width 159 height 22
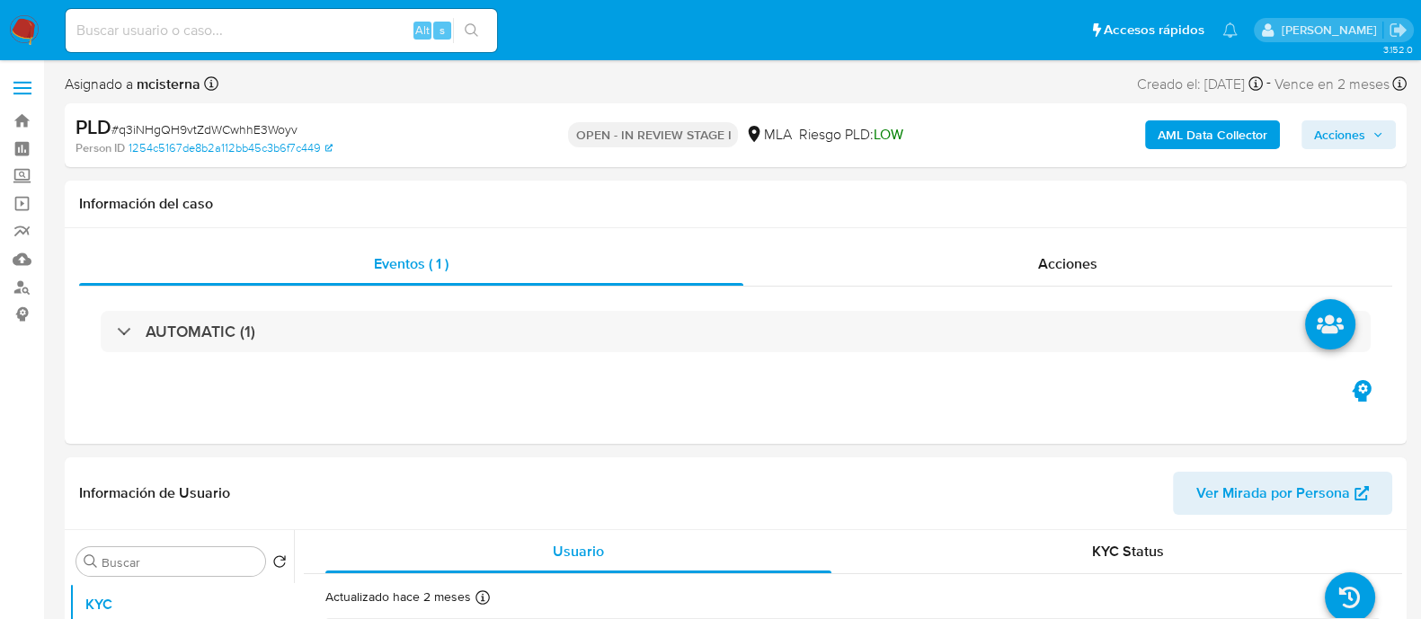
select select "10"
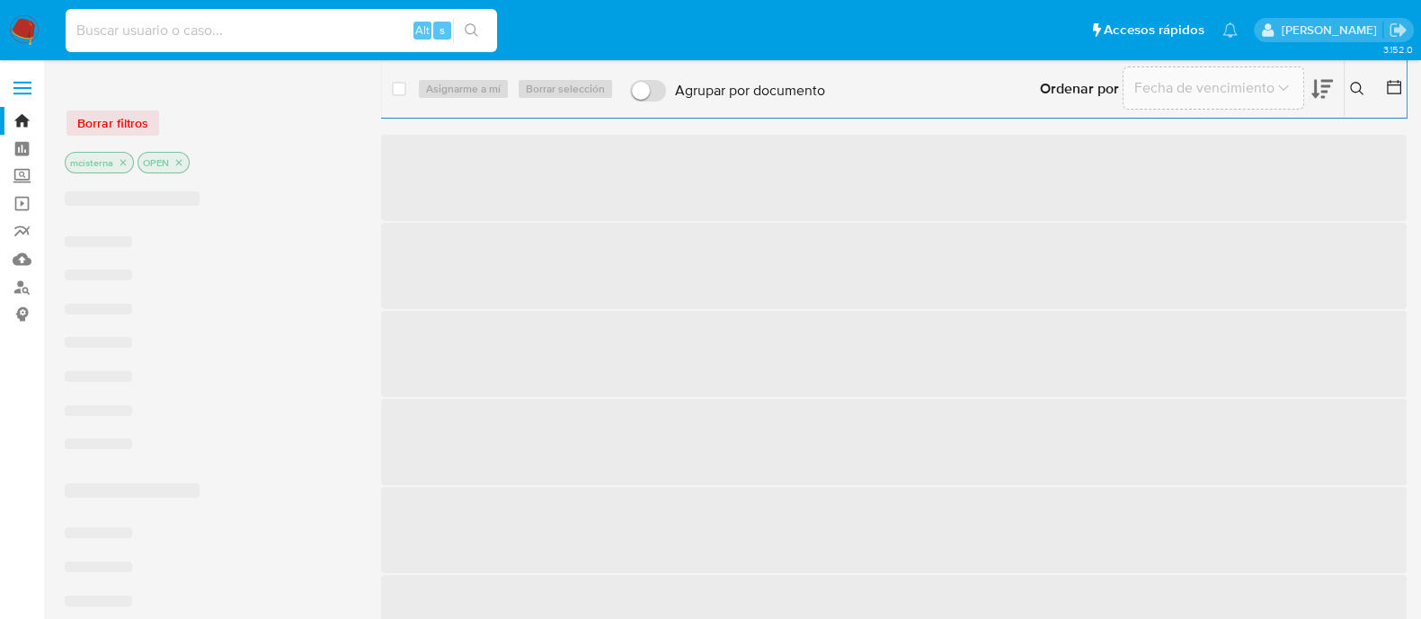
click at [279, 30] on input at bounding box center [281, 30] width 431 height 23
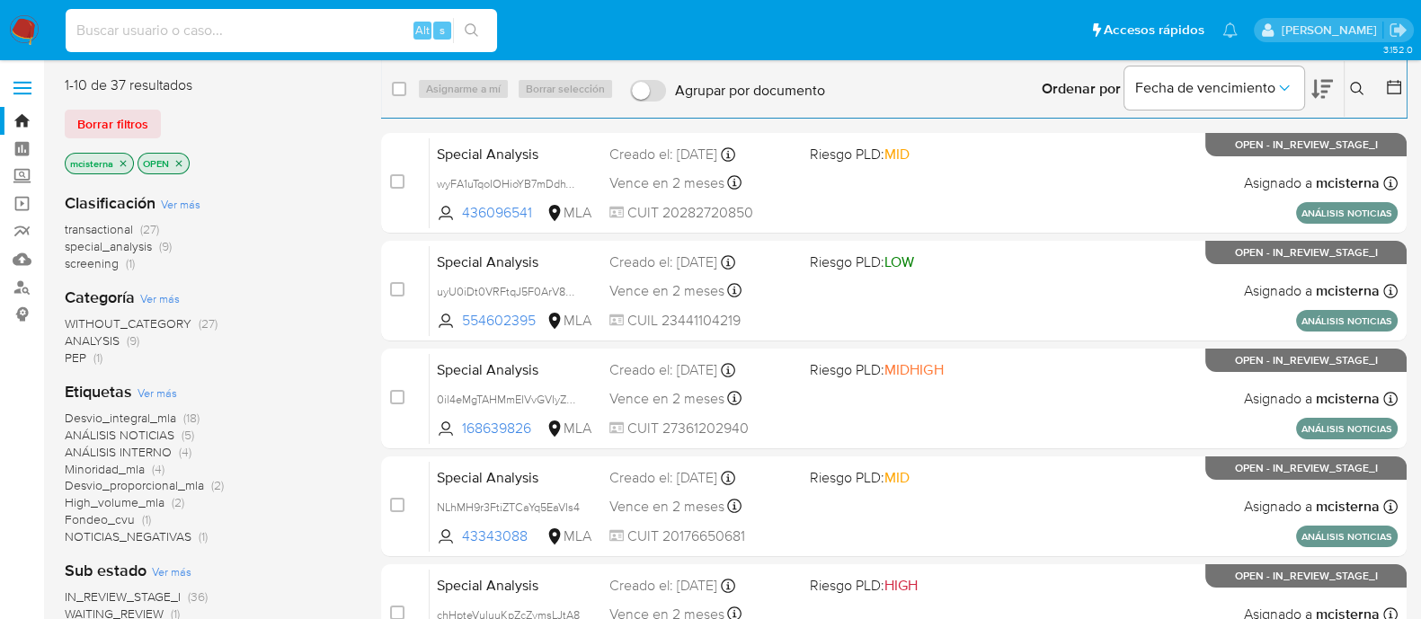
paste input "q3iNHgQH9vtZdWCwhhE3Woyv"
type input "q3iNHgQH9vtZdWCwhhE3Woyv"
click at [473, 29] on icon "search-icon" at bounding box center [472, 30] width 14 height 14
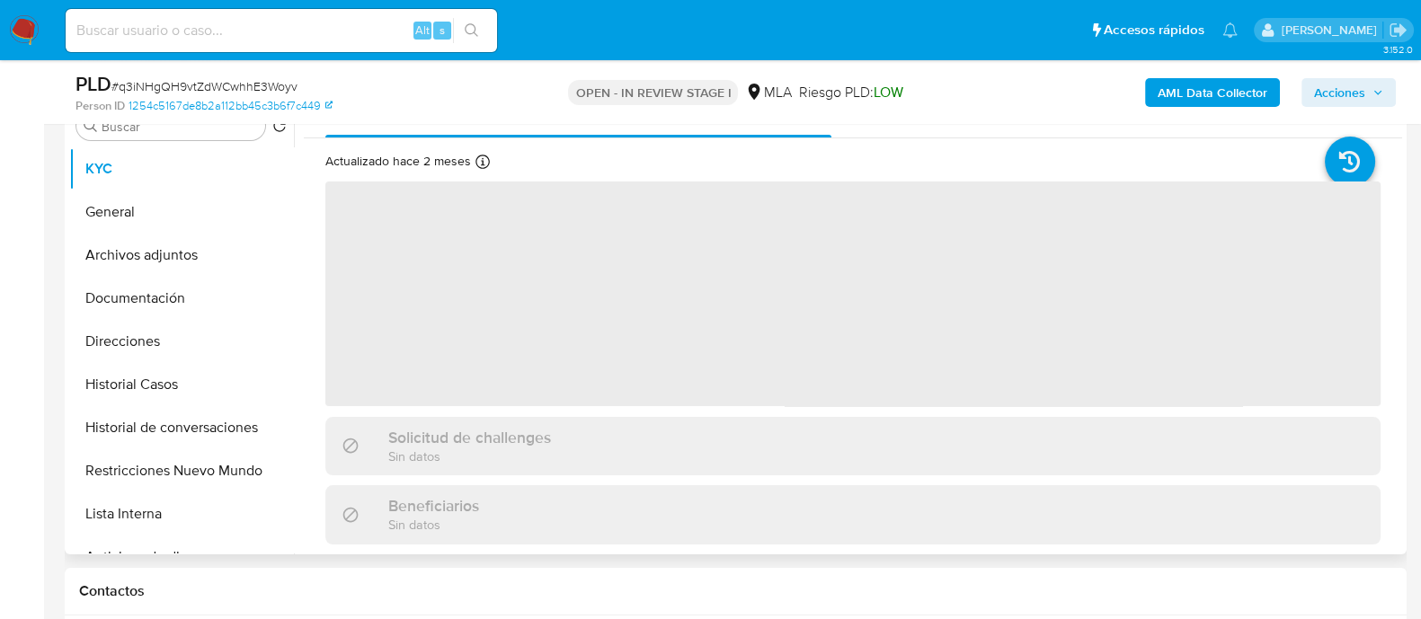
scroll to position [337, 0]
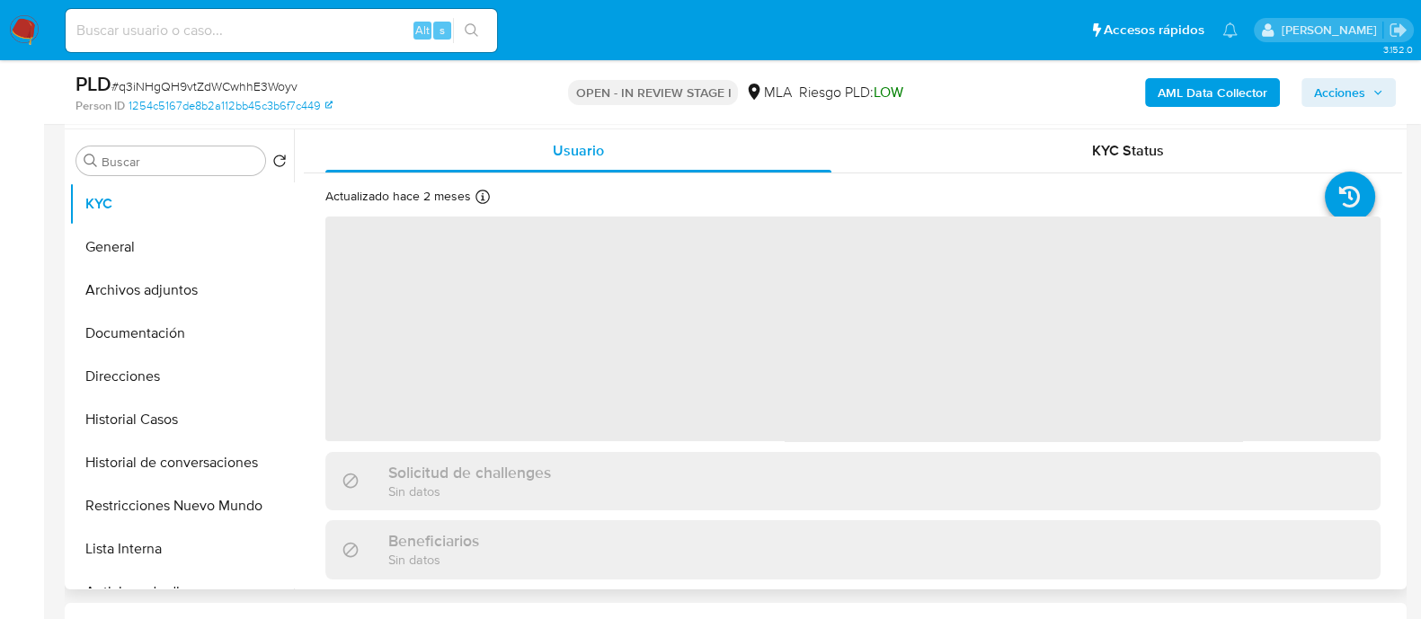
select select "10"
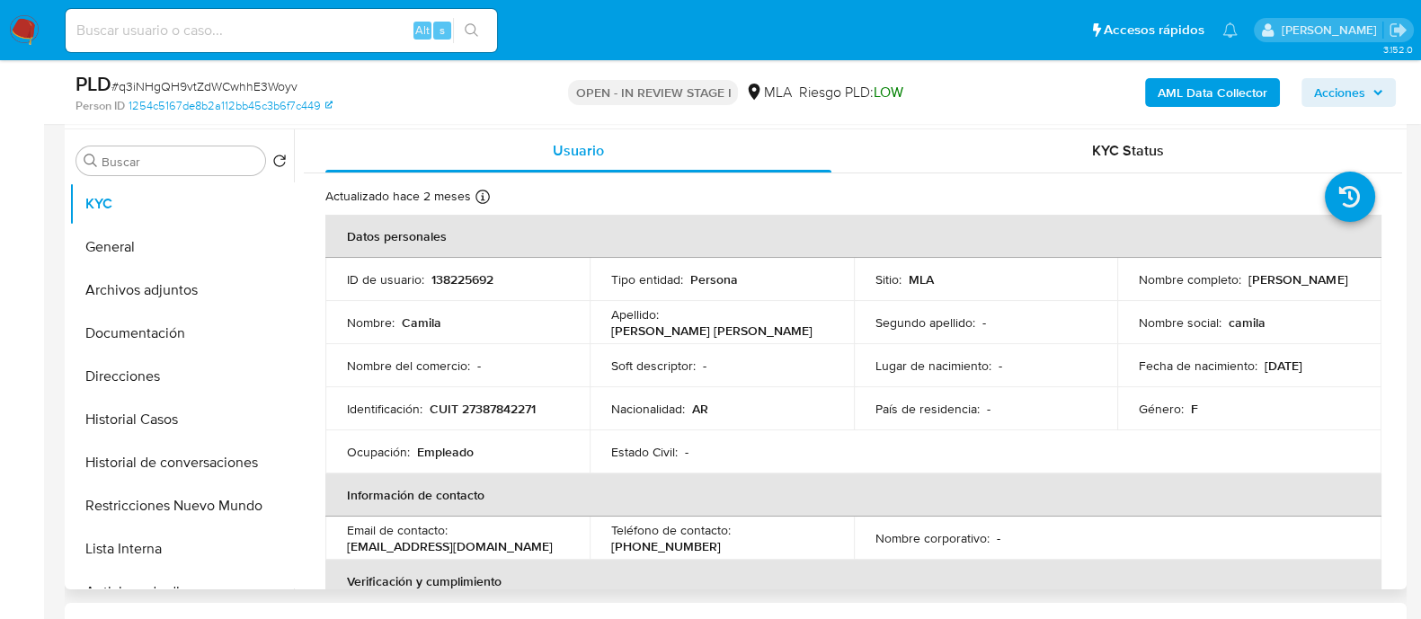
drag, startPoint x: 1136, startPoint y: 291, endPoint x: 1264, endPoint y: 289, distance: 128.5
click at [1264, 288] on div "Nombre completo : Camila Lopez Prieto" at bounding box center [1249, 279] width 221 height 16
copy p "[PERSON_NAME]"
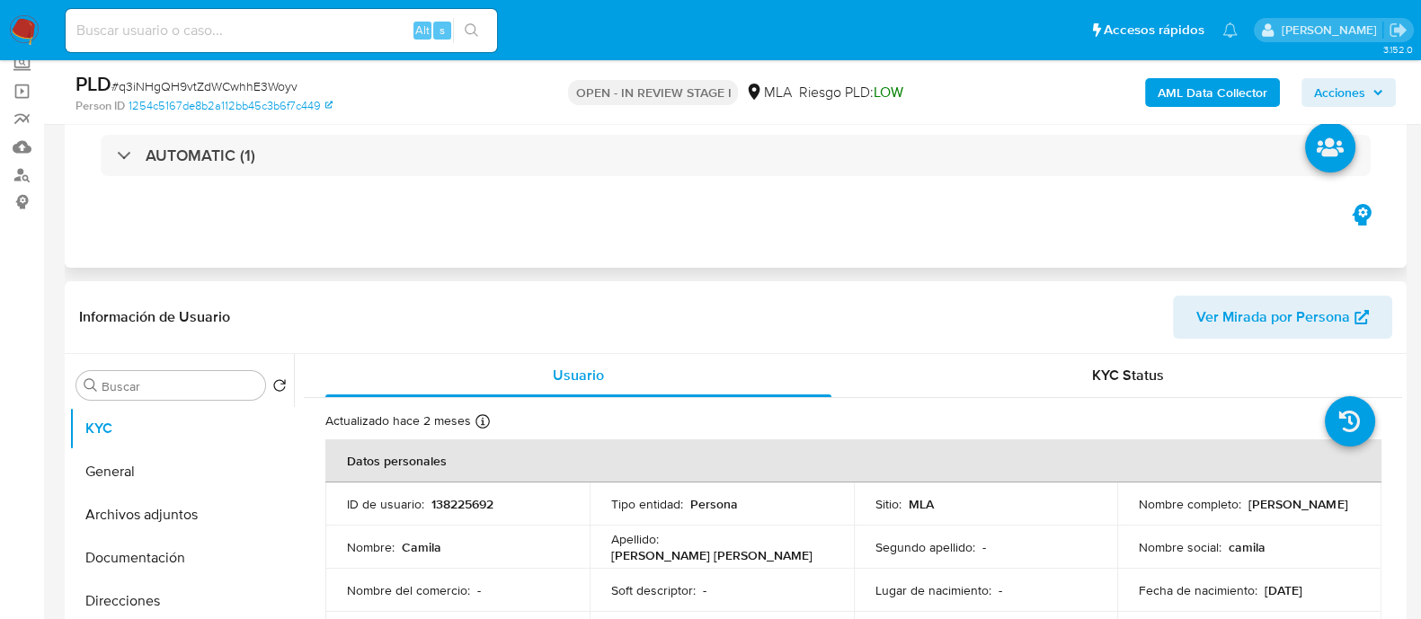
scroll to position [111, 0]
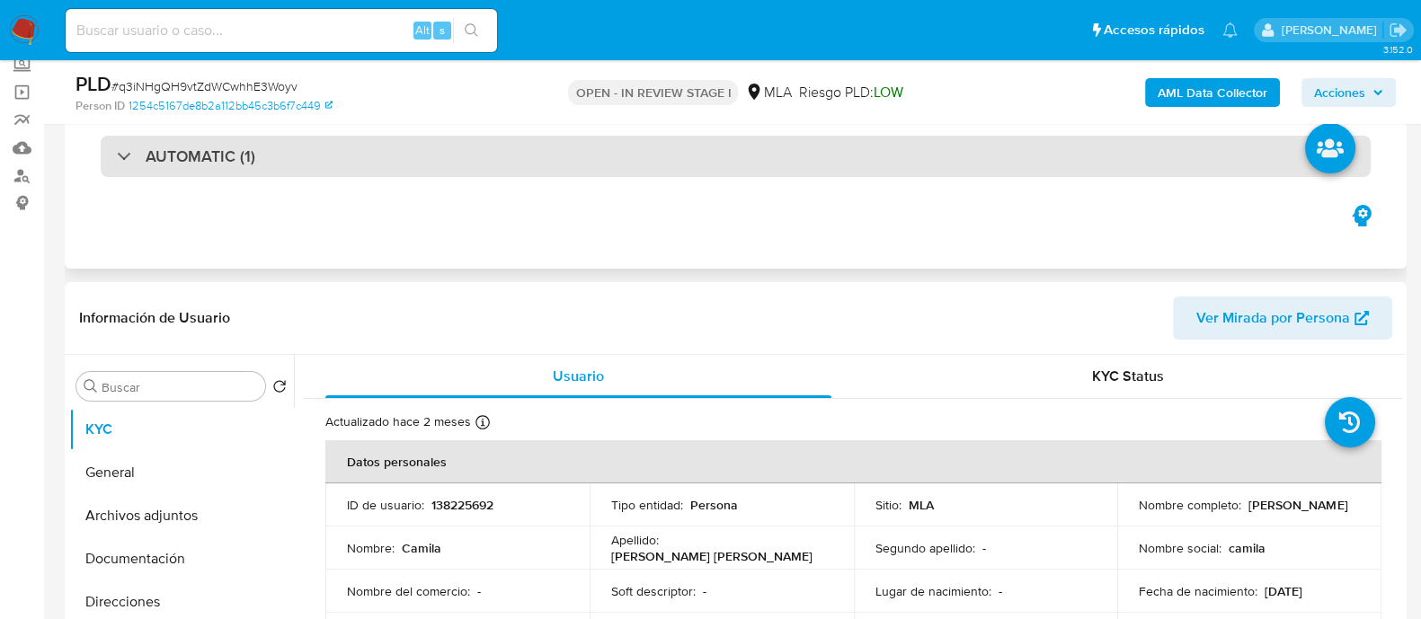
click at [388, 162] on div "AUTOMATIC (1)" at bounding box center [736, 156] width 1270 height 41
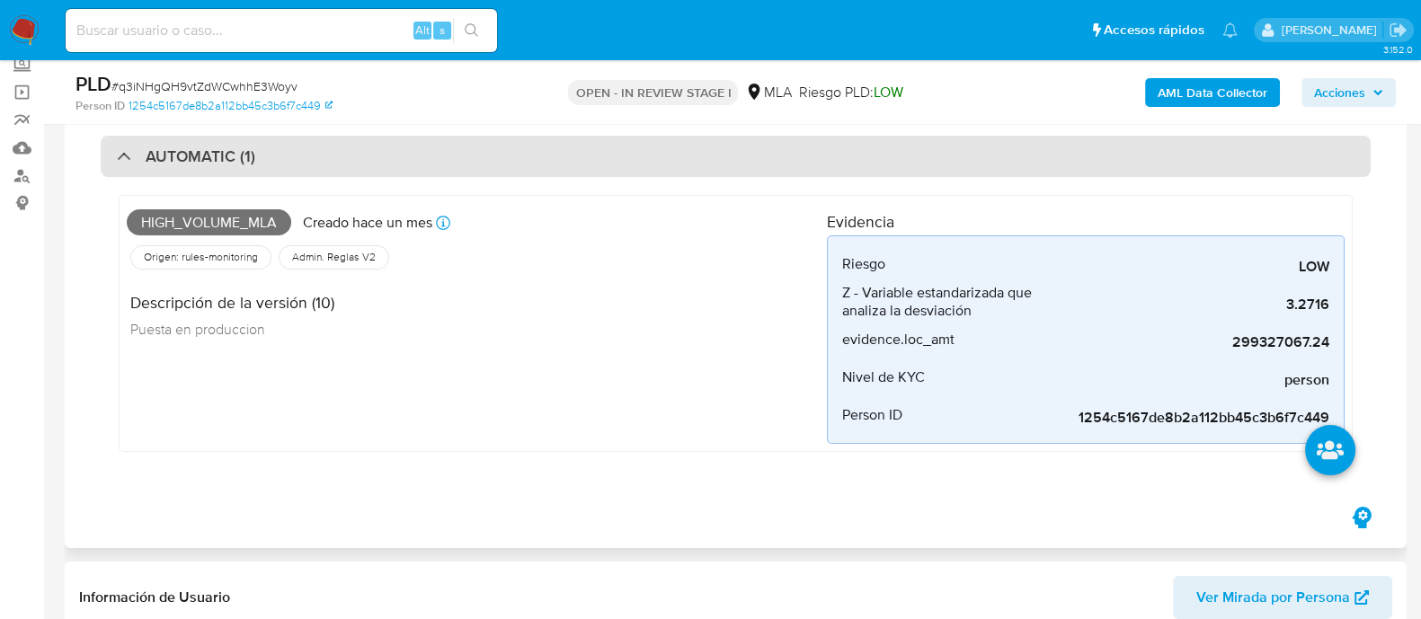
click at [388, 162] on div "AUTOMATIC (1)" at bounding box center [736, 156] width 1270 height 41
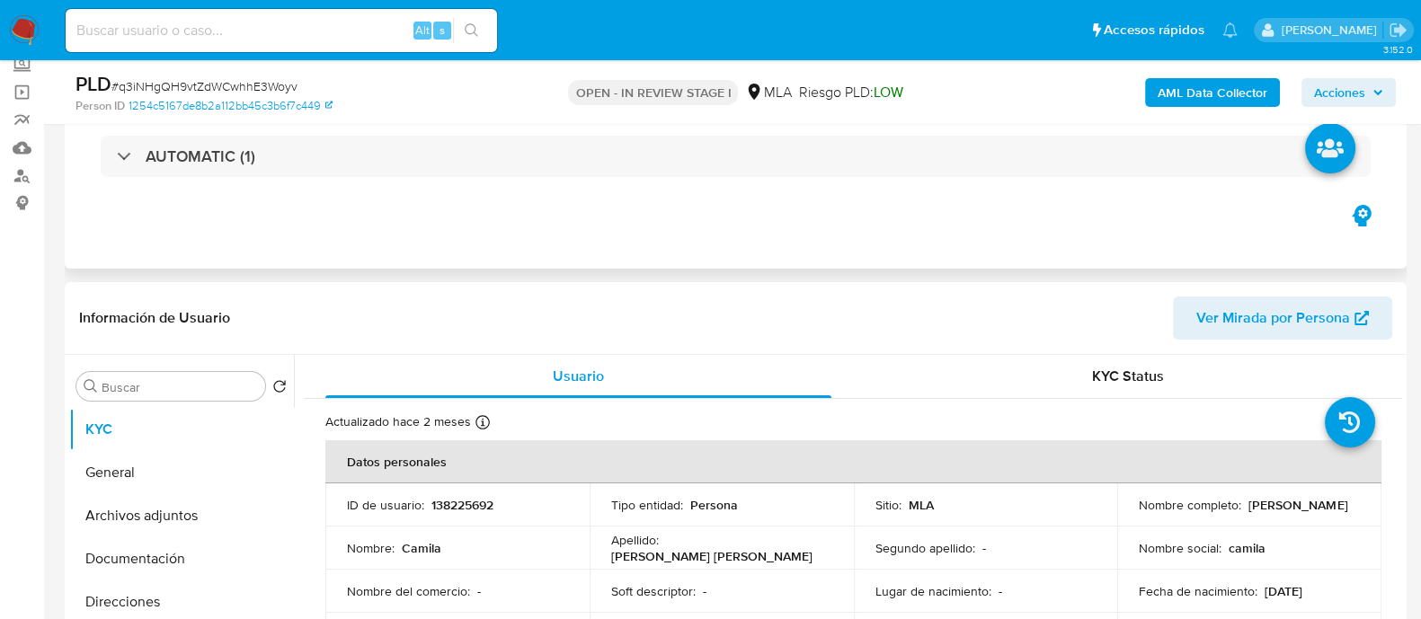
scroll to position [0, 0]
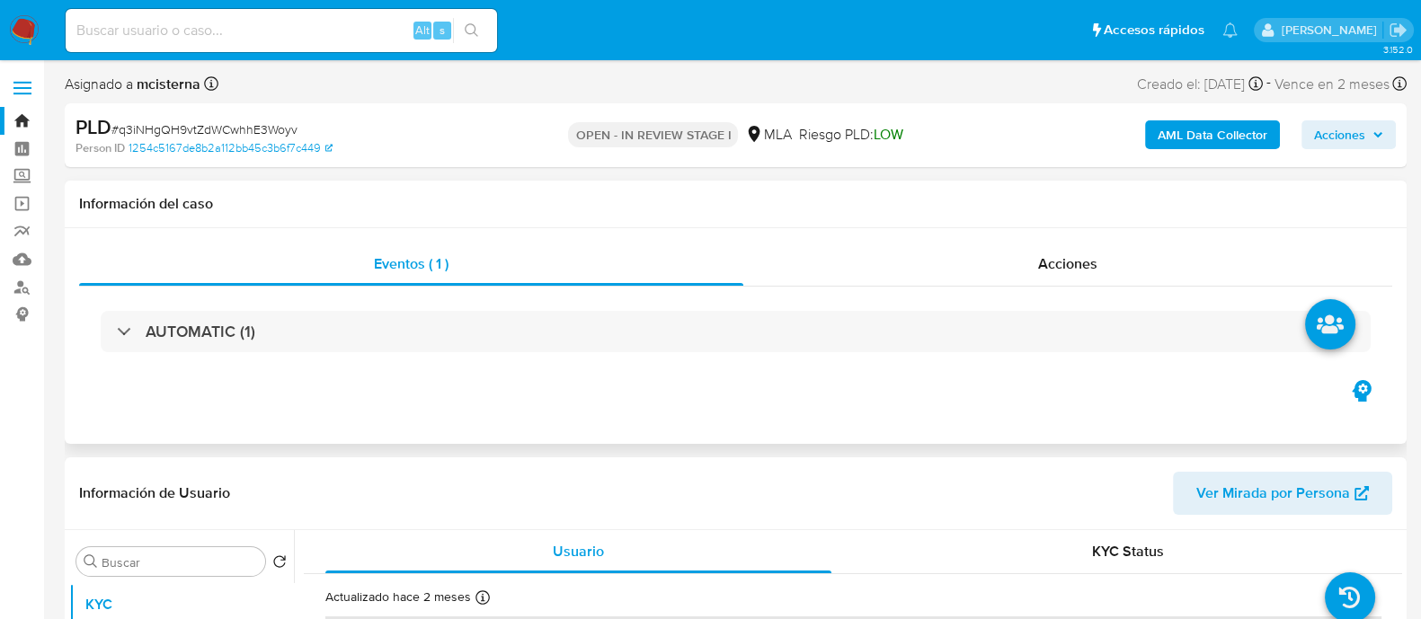
click at [373, 367] on div "AUTOMATIC (1)" at bounding box center [735, 332] width 1313 height 90
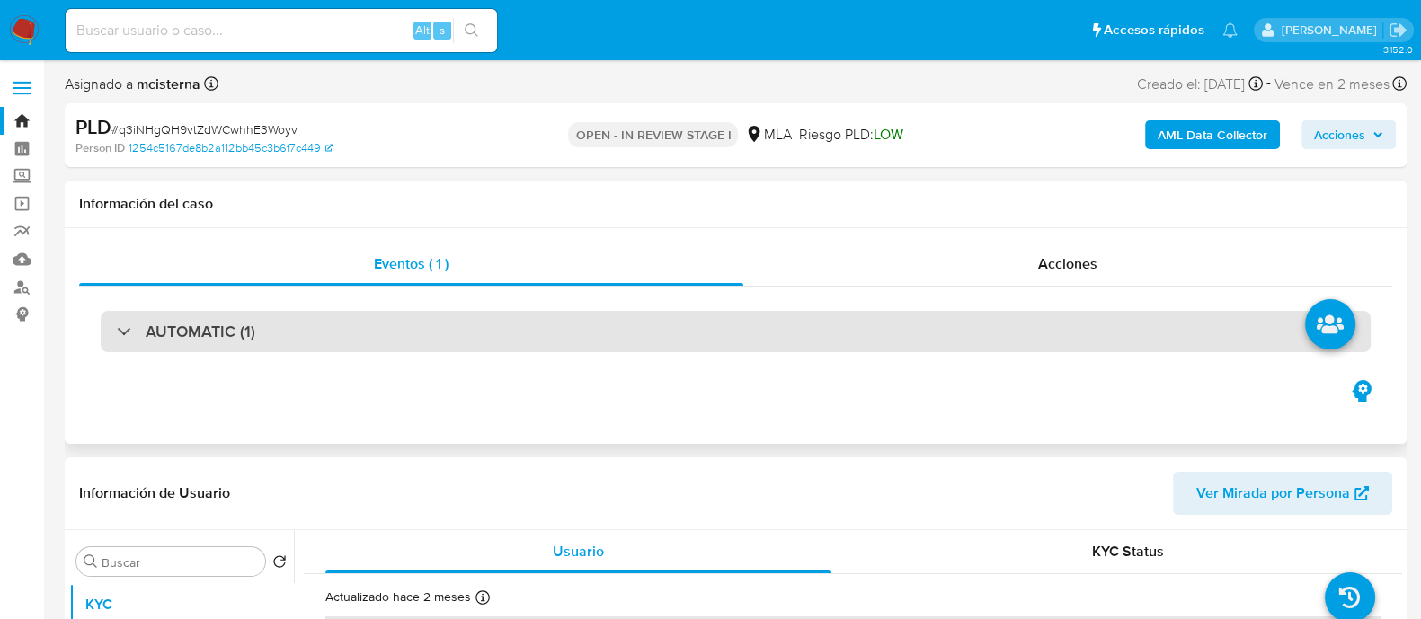
click at [355, 352] on div "AUTOMATIC (1)" at bounding box center [736, 331] width 1270 height 41
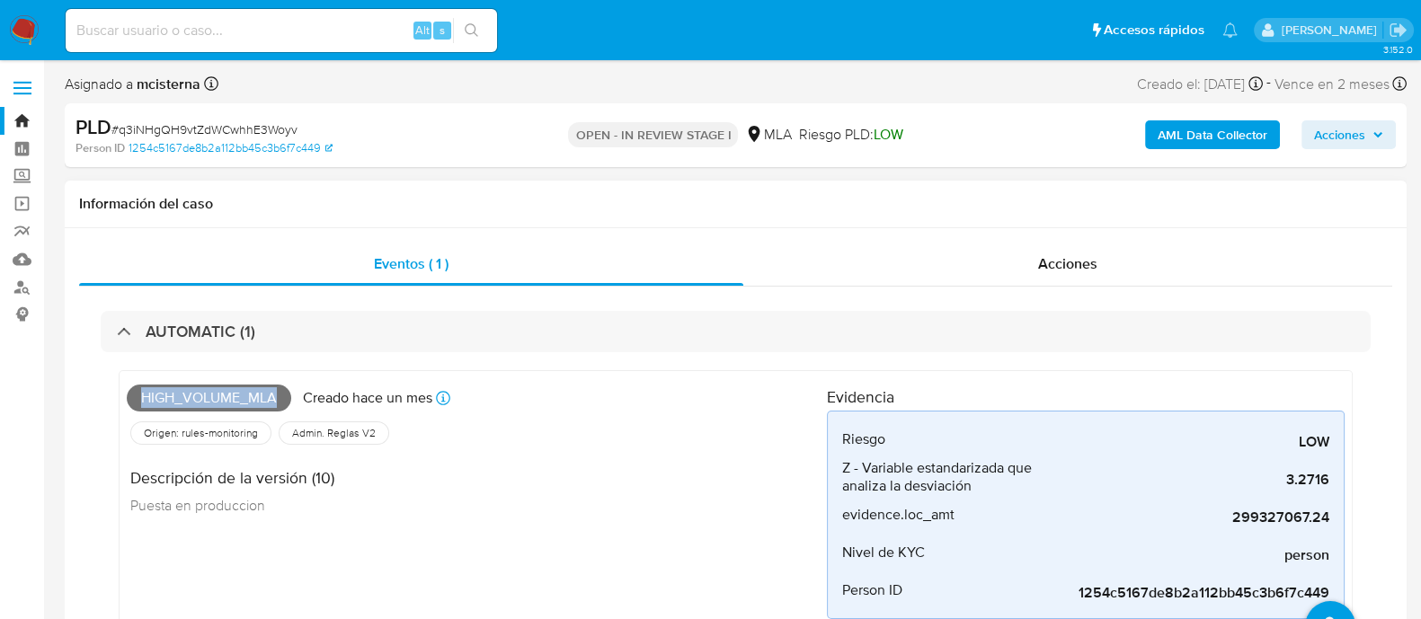
drag, startPoint x: 142, startPoint y: 399, endPoint x: 288, endPoint y: 398, distance: 146.5
click at [288, 398] on span "High_volume_mla" at bounding box center [209, 398] width 164 height 27
copy span "High_volume_mla"
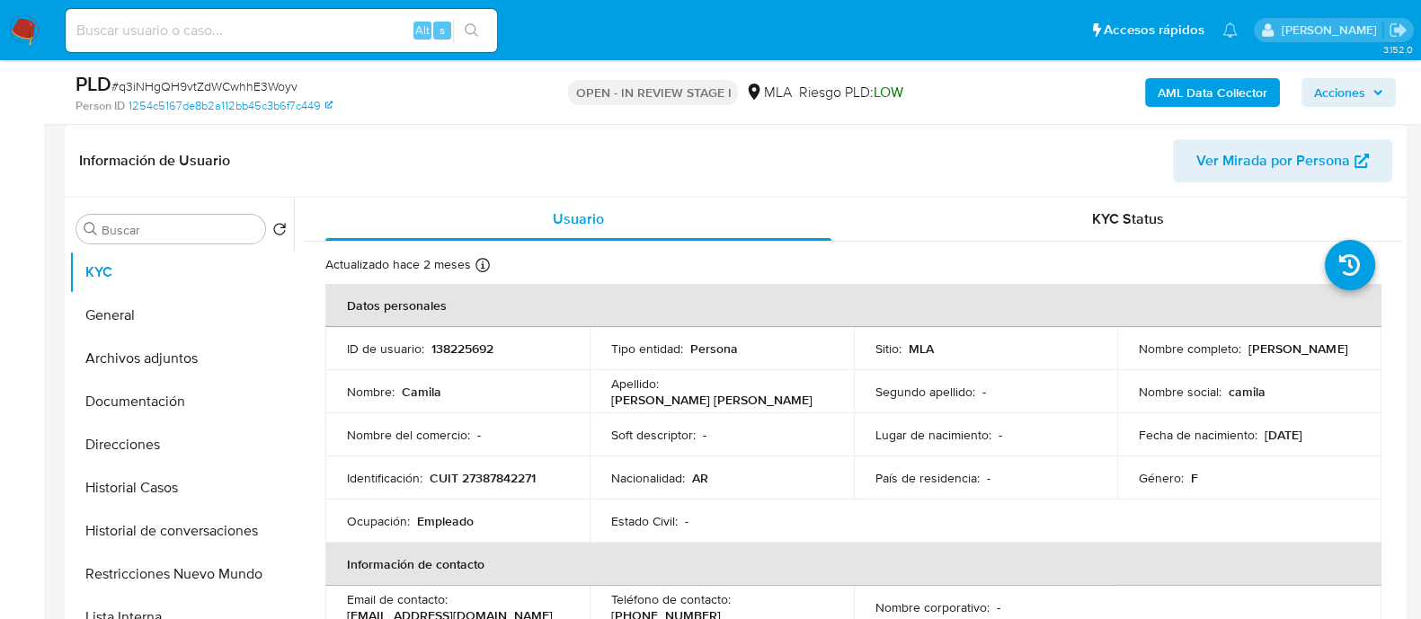
scroll to position [562, 0]
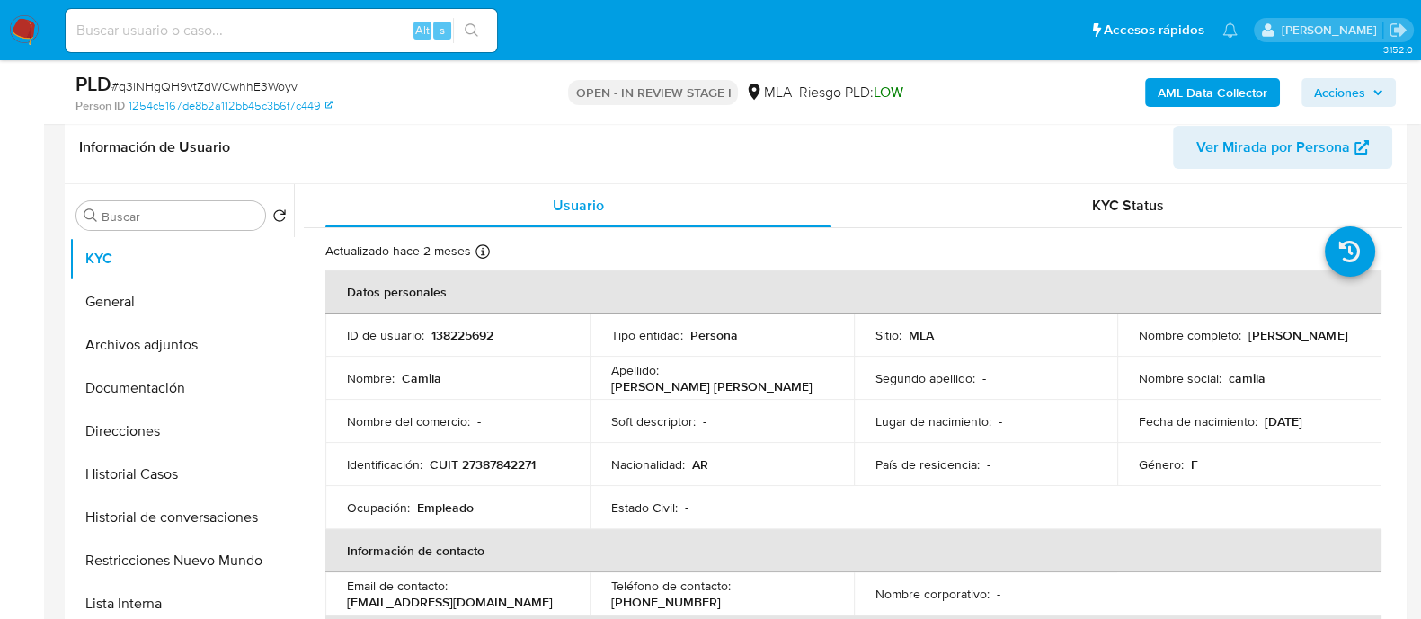
click at [437, 337] on p "138225692" at bounding box center [462, 335] width 62 height 16
copy p "138225692"
click at [332, 29] on input at bounding box center [281, 30] width 431 height 23
paste input "VD4ImSoUEoxalM3PmVyJXnMf"
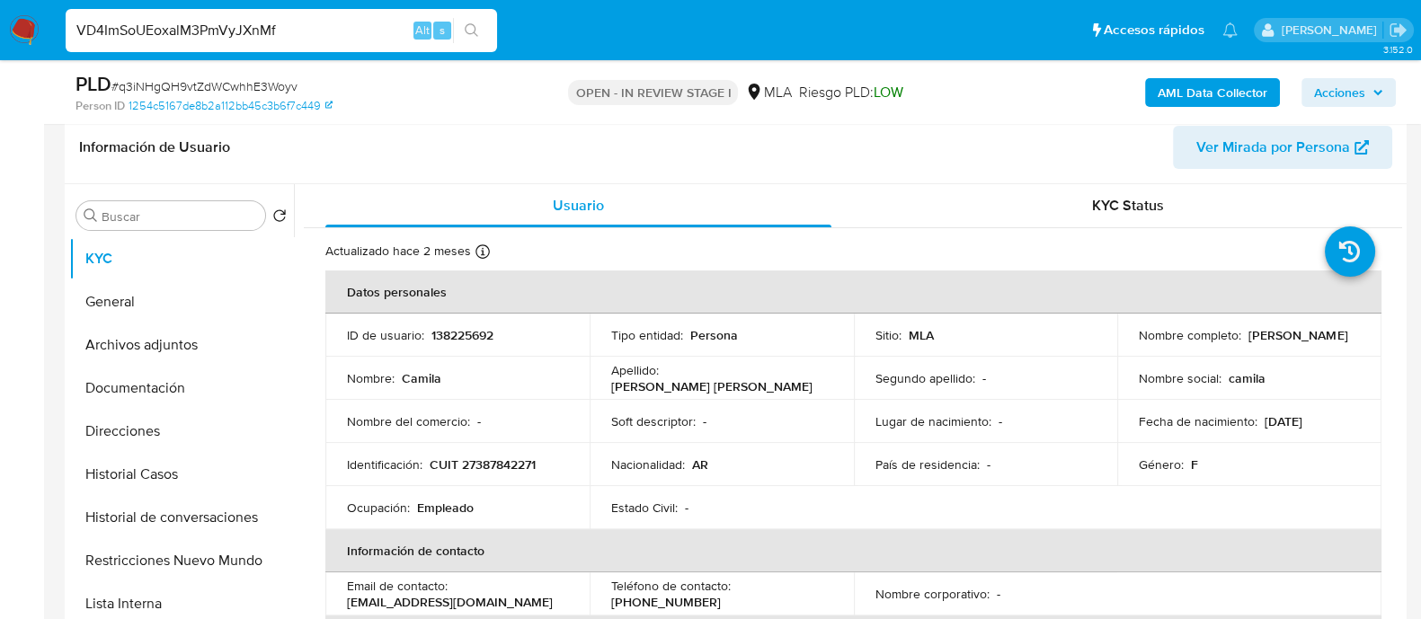
type input "VD4ImSoUEoxalM3PmVyJXnMf"
click at [475, 23] on icon "search-icon" at bounding box center [472, 30] width 14 height 14
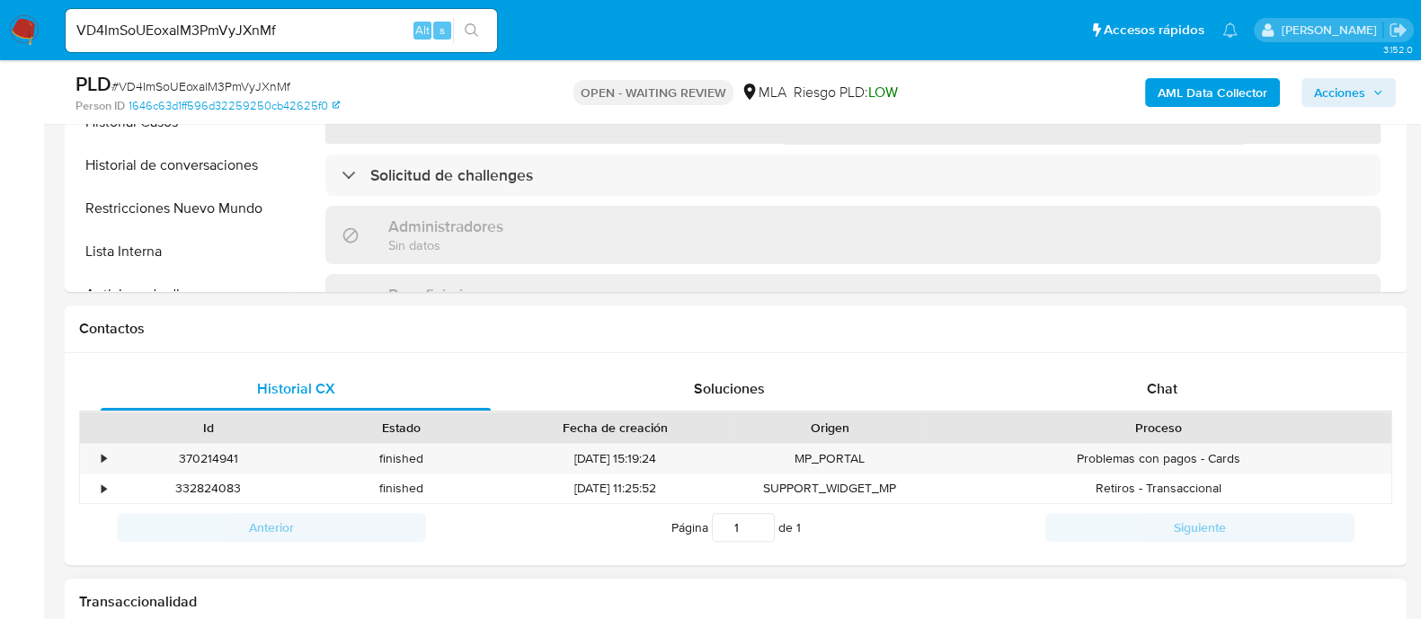
scroll to position [785, 0]
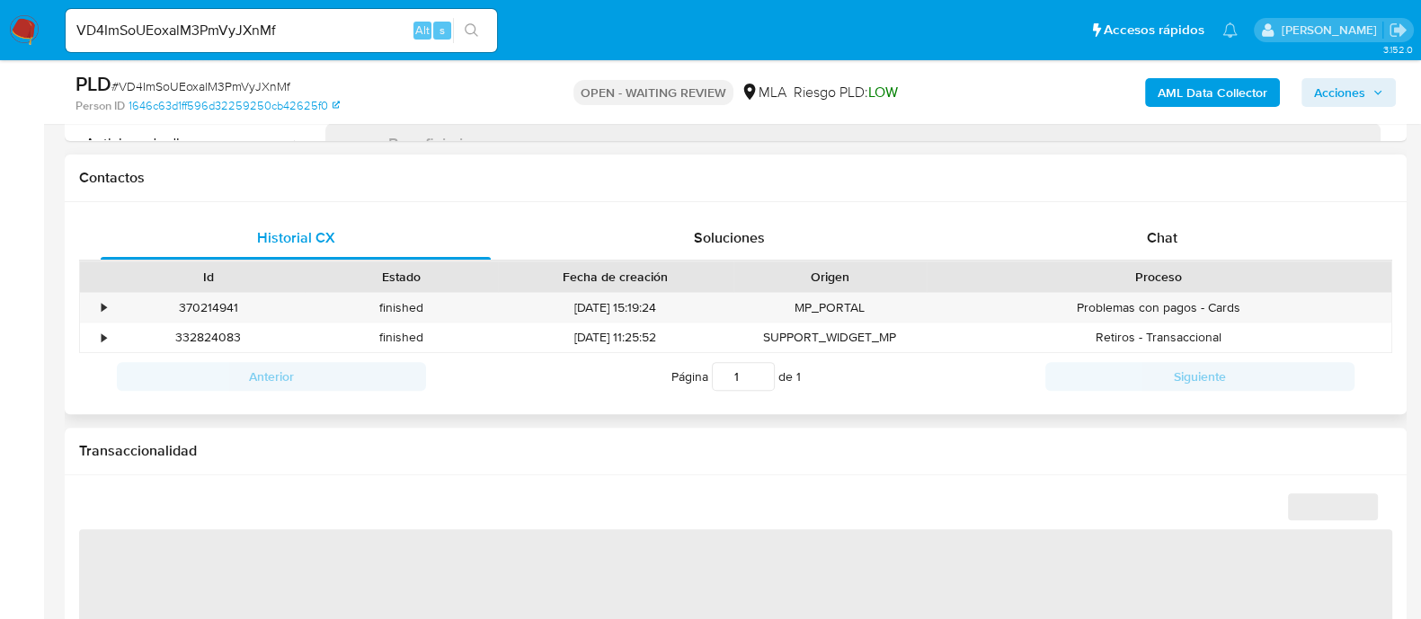
click at [1151, 202] on div "Historial CX Soluciones Chat Id Estado Fecha de creación Origen Proceso • 37021…" at bounding box center [736, 308] width 1342 height 213
click at [1151, 237] on span "Chat" at bounding box center [1162, 237] width 31 height 21
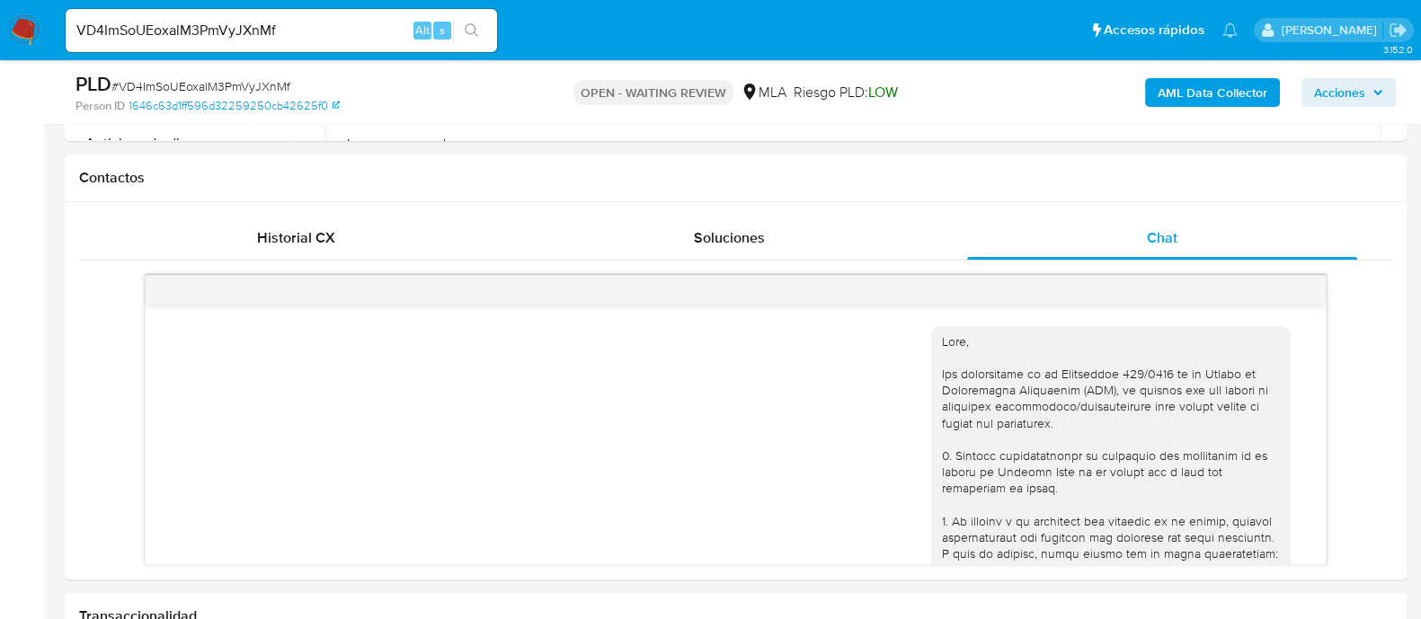
scroll to position [1388, 0]
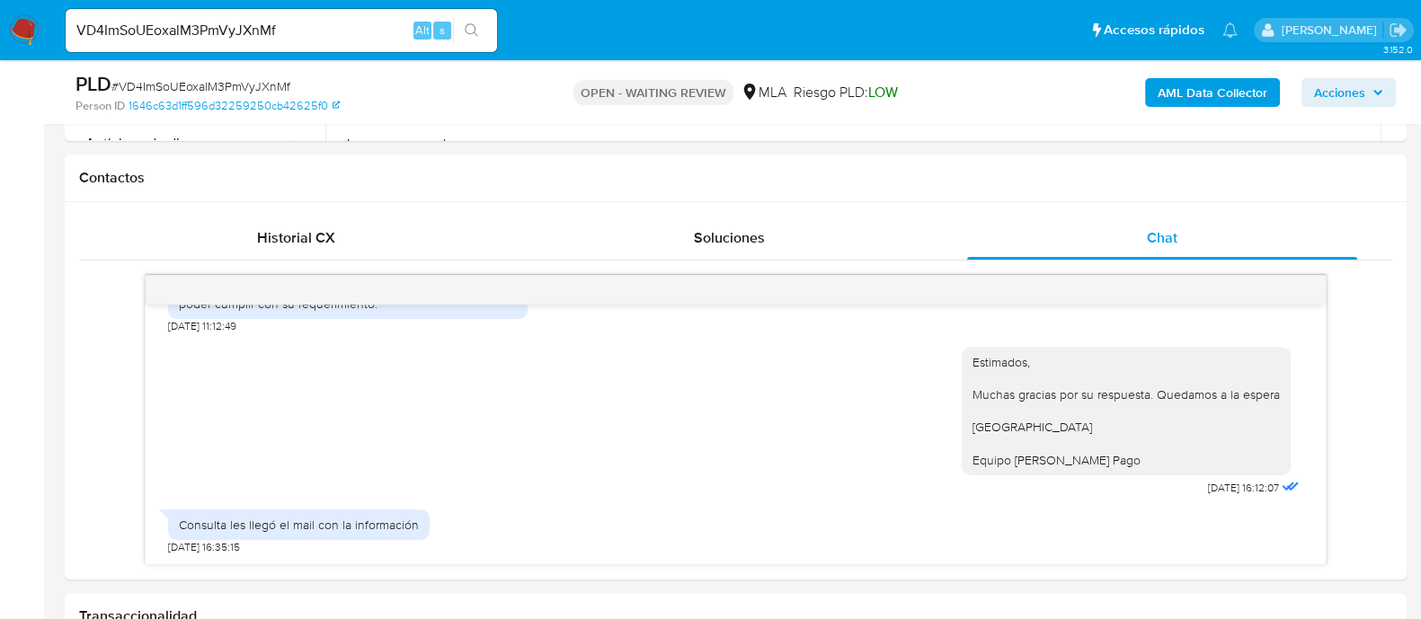
select select "10"
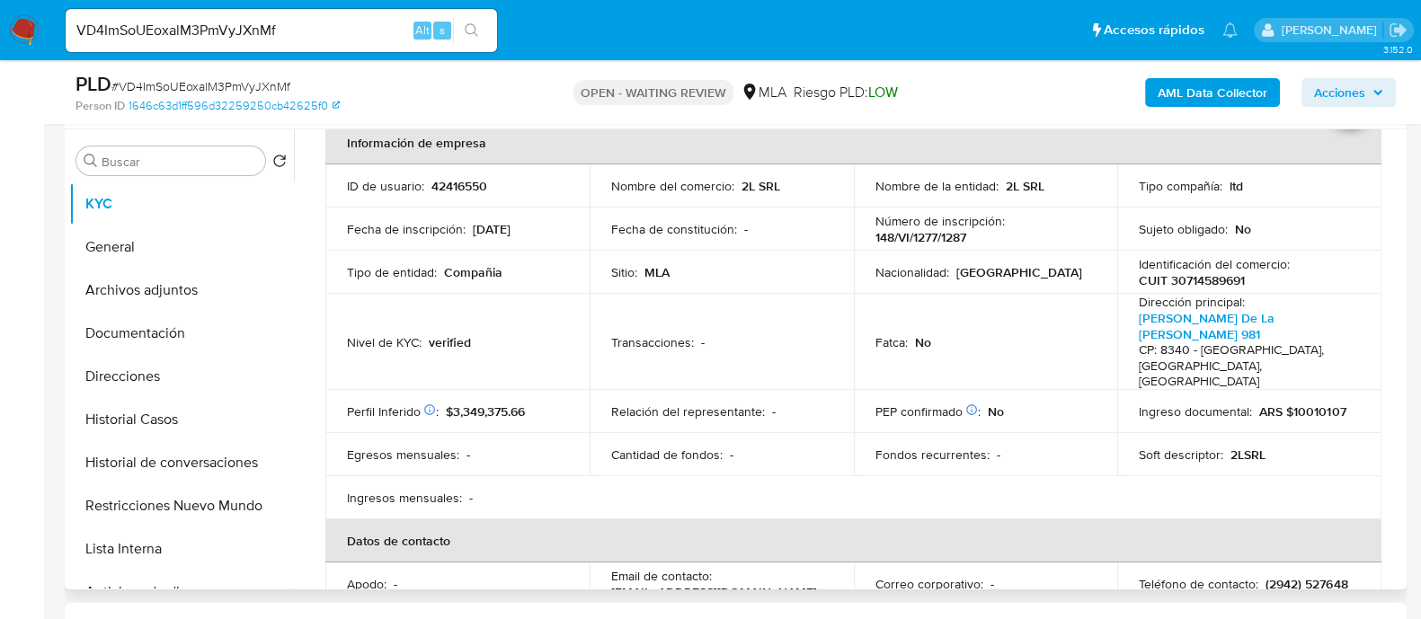
scroll to position [224, 0]
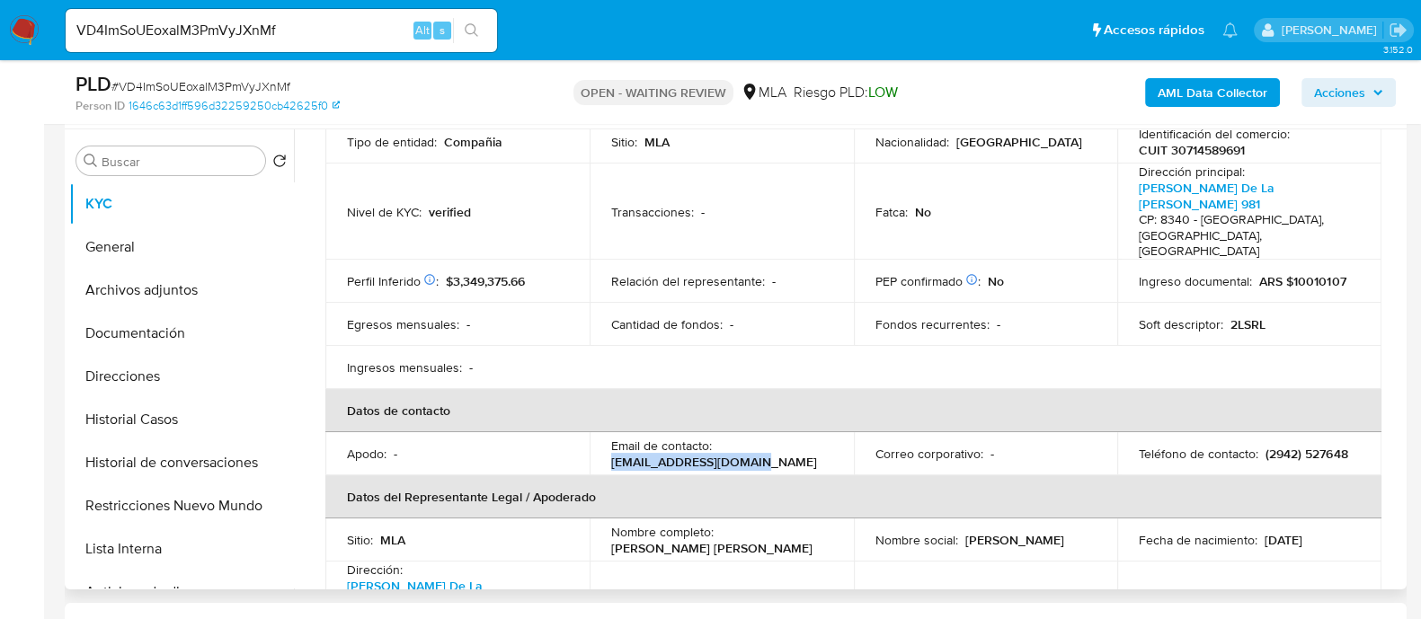
drag, startPoint x: 625, startPoint y: 429, endPoint x: 754, endPoint y: 435, distance: 128.7
click at [754, 435] on td "Email de contacto : glatour@hotmail.com.ar" at bounding box center [722, 453] width 264 height 43
copy p "glatour@hotmail.com.ar"
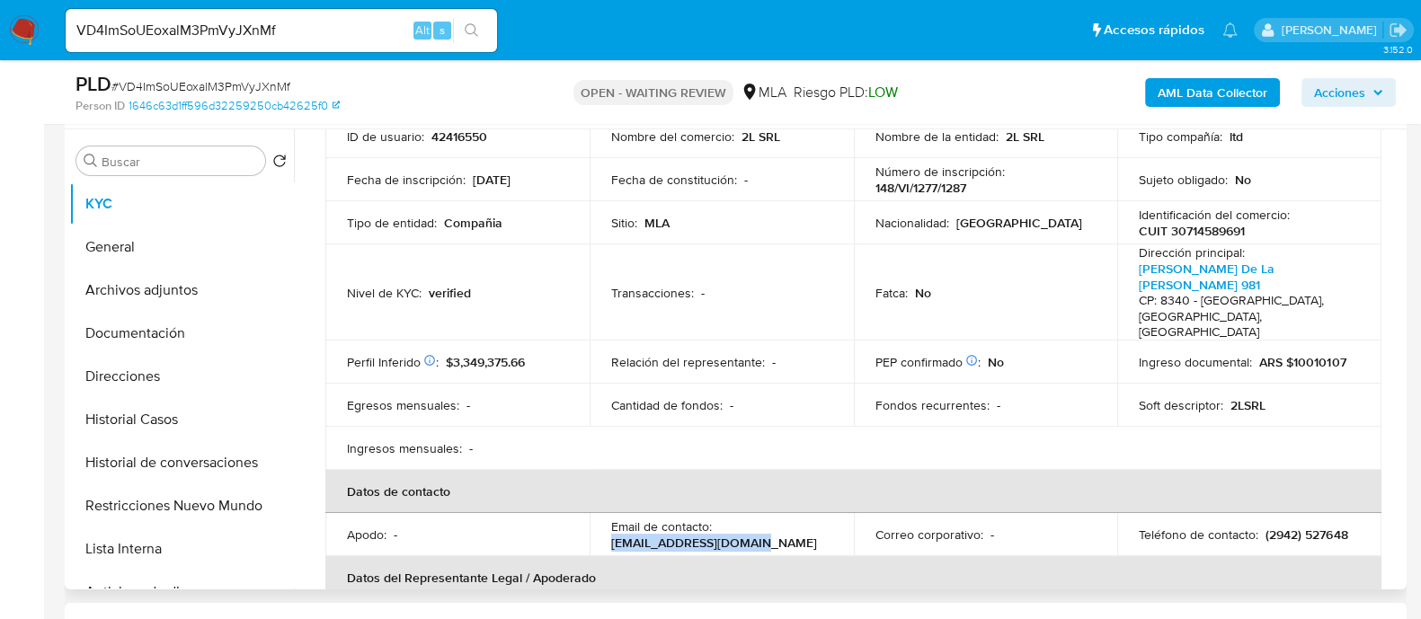
scroll to position [111, 0]
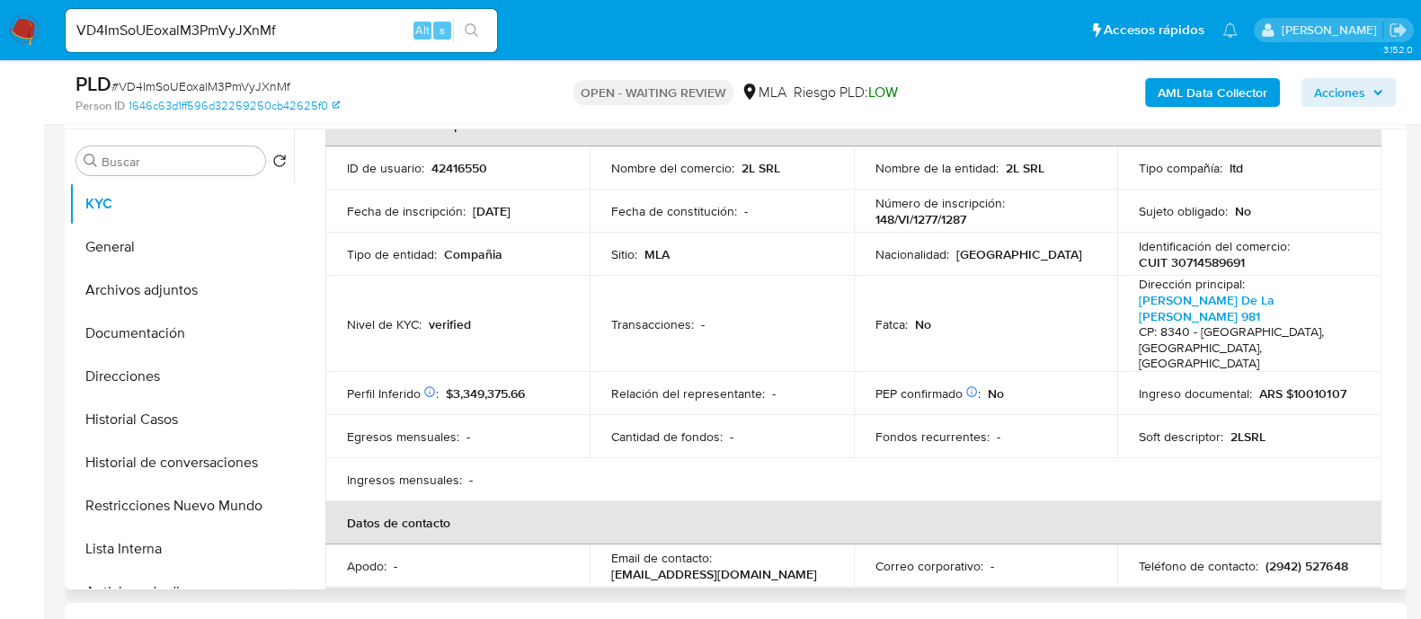
click at [472, 176] on td "ID de usuario : 42416550" at bounding box center [457, 167] width 264 height 43
click at [476, 165] on p "42416550" at bounding box center [459, 168] width 56 height 16
copy p "42416550"
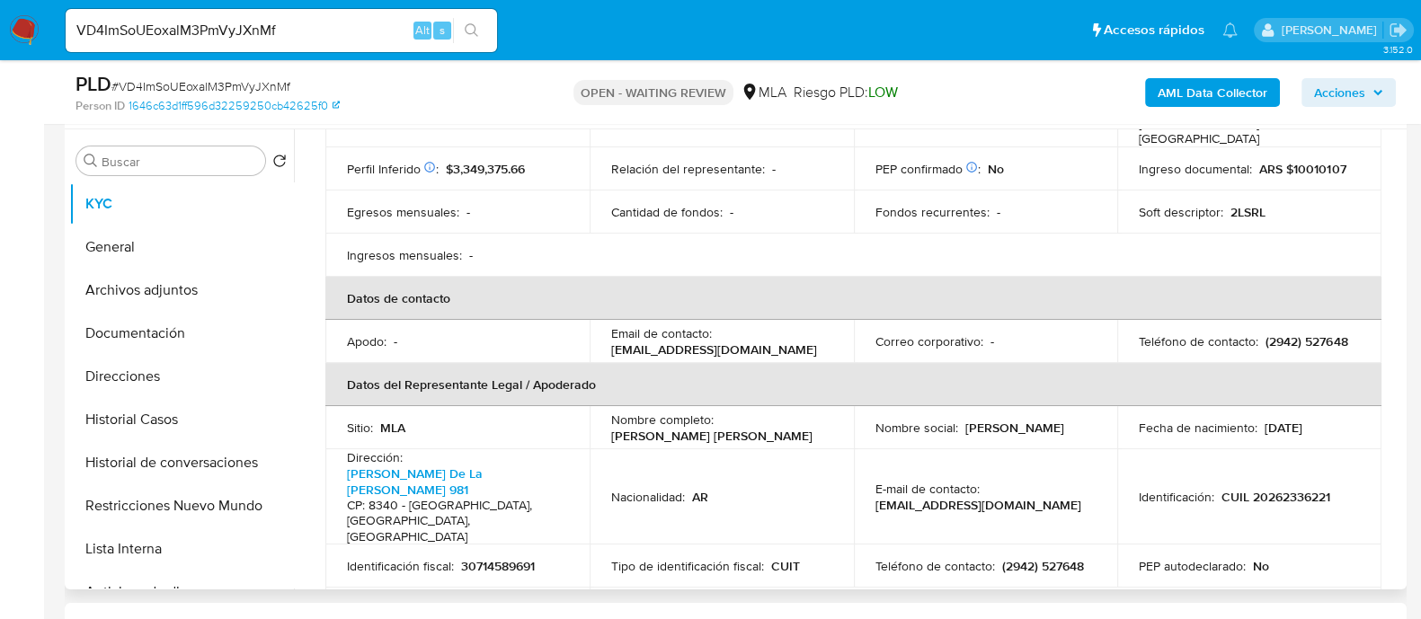
scroll to position [337, 0]
click at [1299, 488] on p "CUIL 20262336221" at bounding box center [1275, 496] width 109 height 16
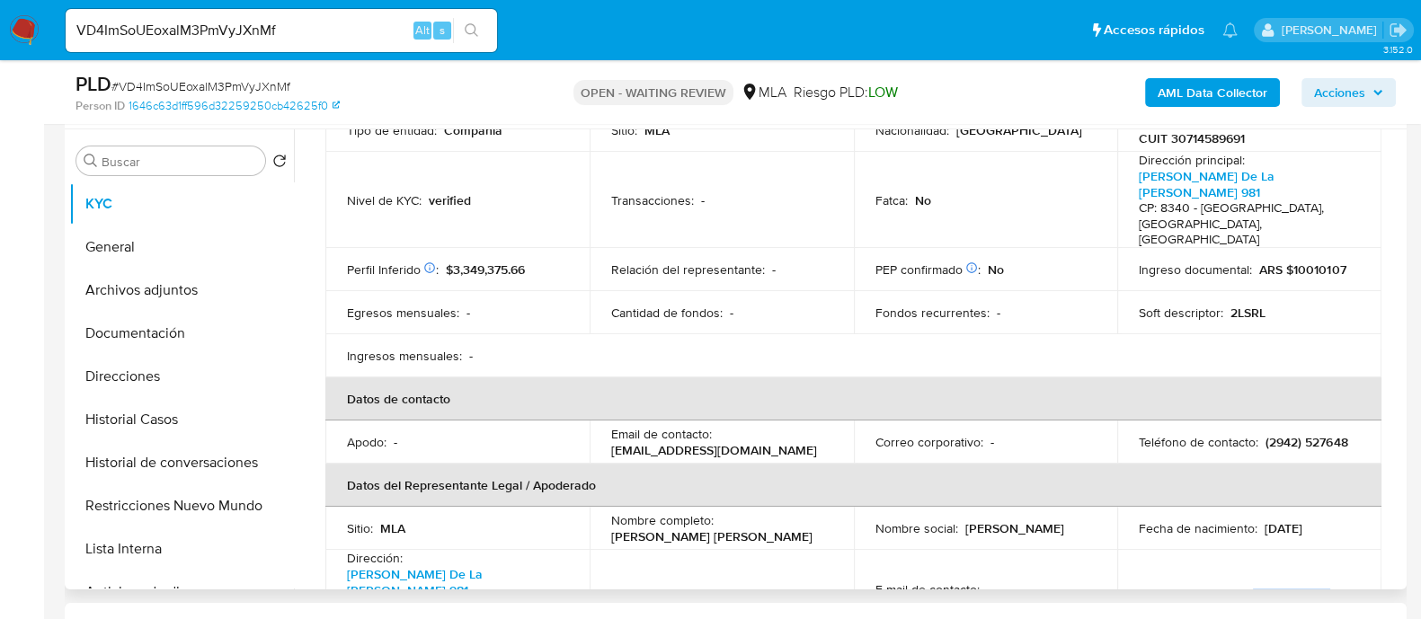
scroll to position [111, 0]
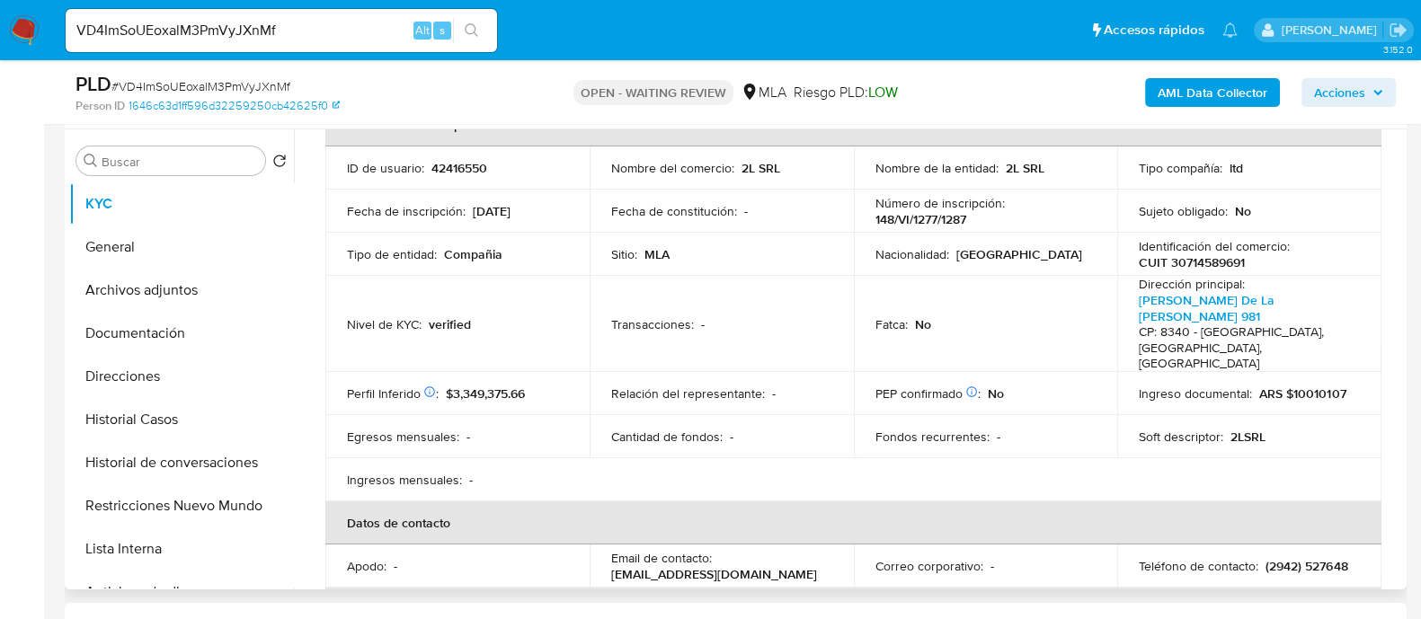
click at [1227, 259] on p "CUIT 30714589691" at bounding box center [1192, 262] width 106 height 16
copy p "30714589691"
click at [219, 484] on button "Restricciones Nuevo Mundo" at bounding box center [174, 505] width 210 height 43
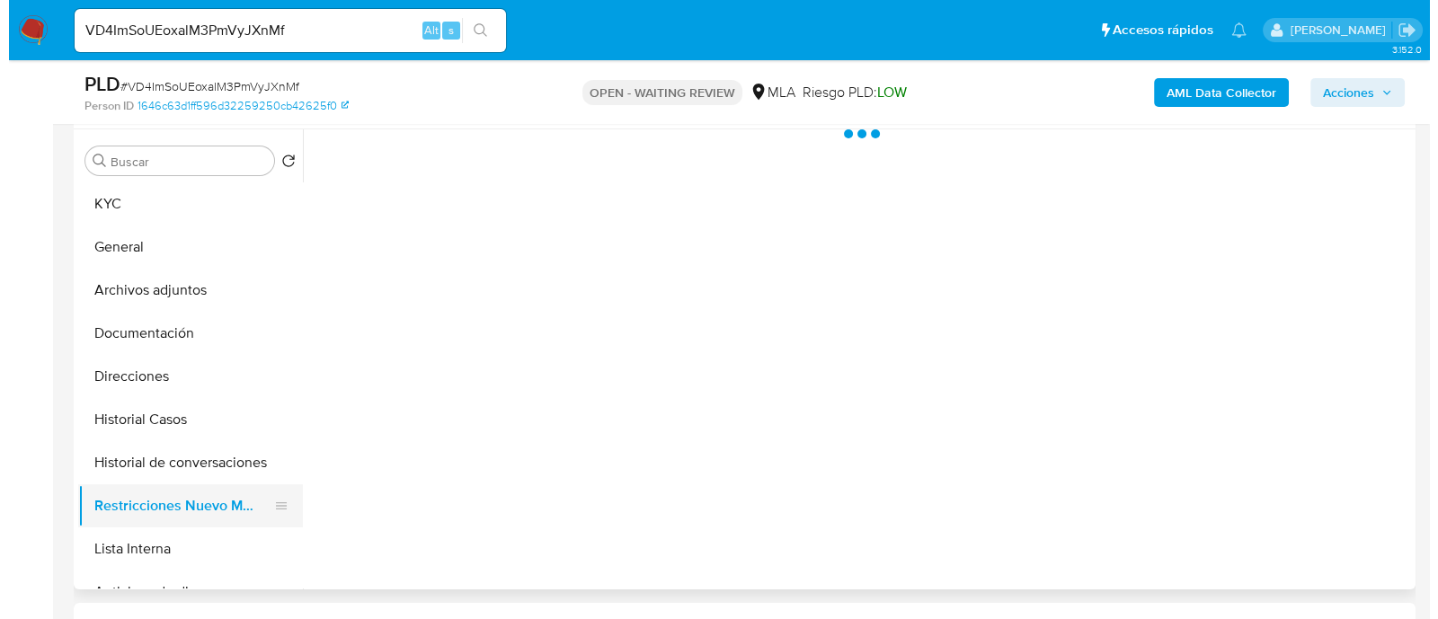
scroll to position [0, 0]
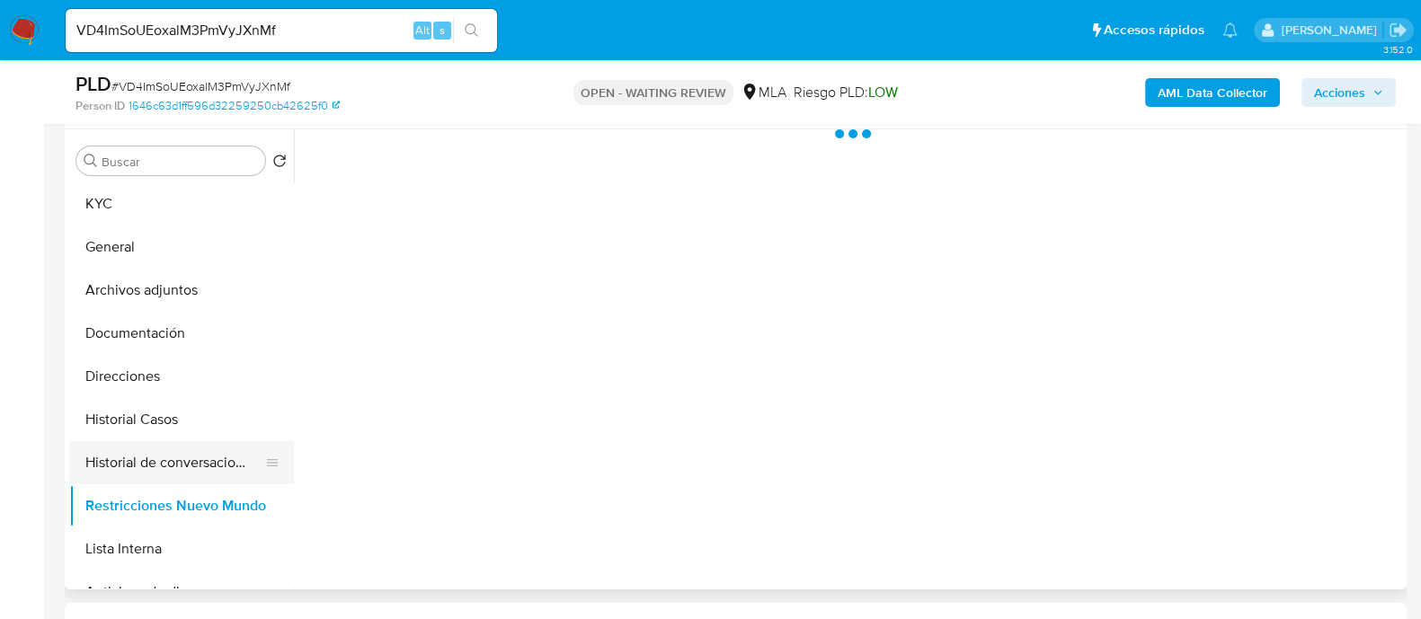
click at [228, 466] on button "Historial de conversaciones" at bounding box center [174, 462] width 210 height 43
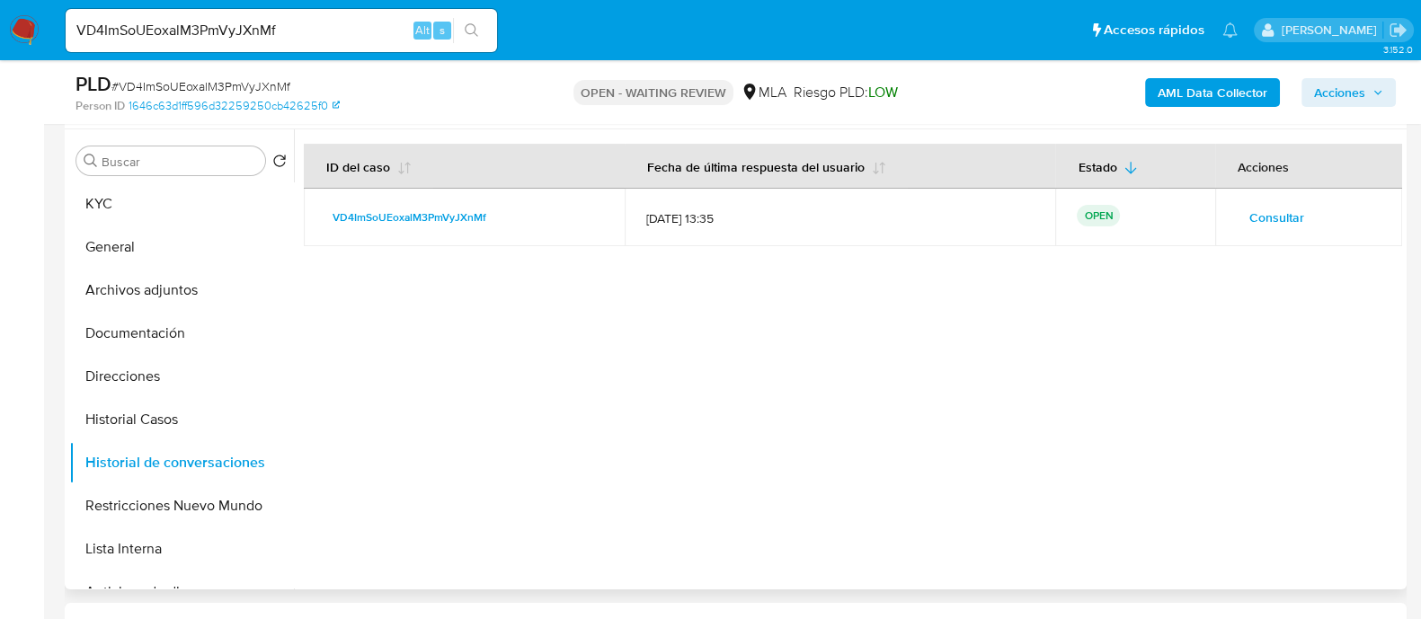
click at [1273, 220] on span "Consultar" at bounding box center [1276, 217] width 55 height 25
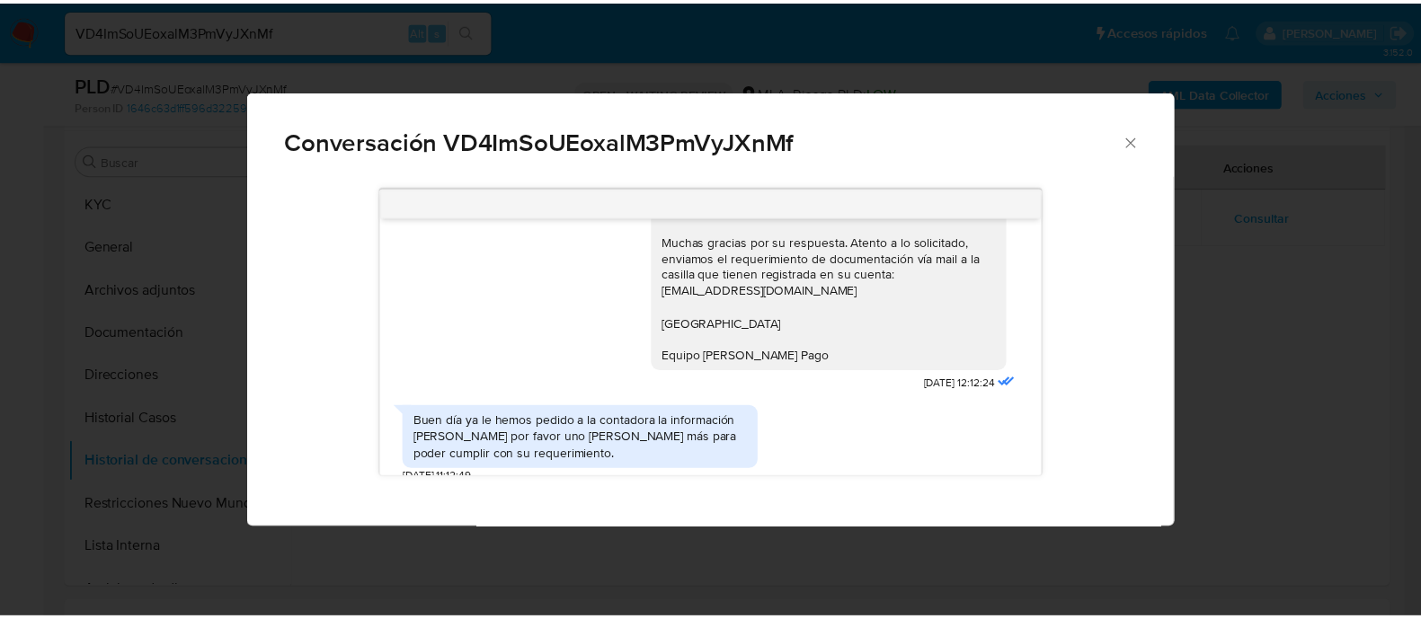
scroll to position [1236, 0]
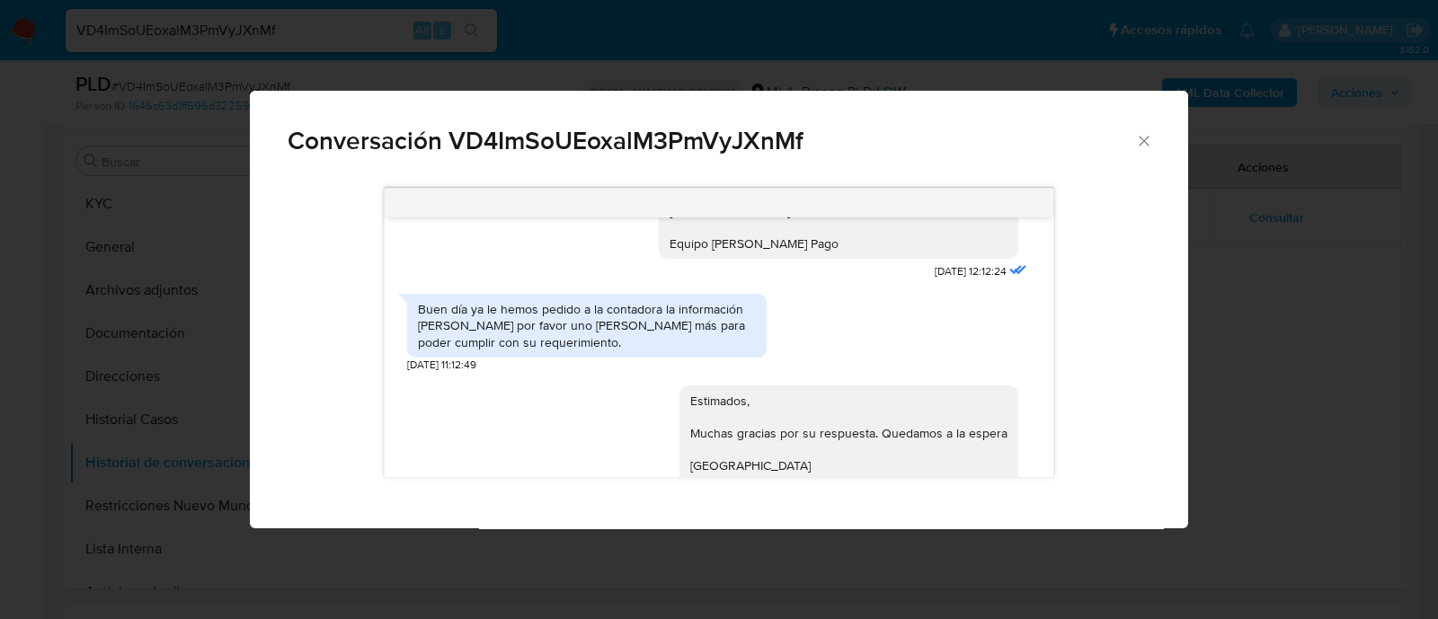
click at [1156, 143] on div "Conversación VD4ImSoUEoxalM3PmVyJXnMf" at bounding box center [719, 133] width 938 height 85
drag, startPoint x: 1140, startPoint y: 143, endPoint x: 670, endPoint y: 237, distance: 478.5
click at [1140, 142] on icon "Cerrar" at bounding box center [1144, 141] width 18 height 18
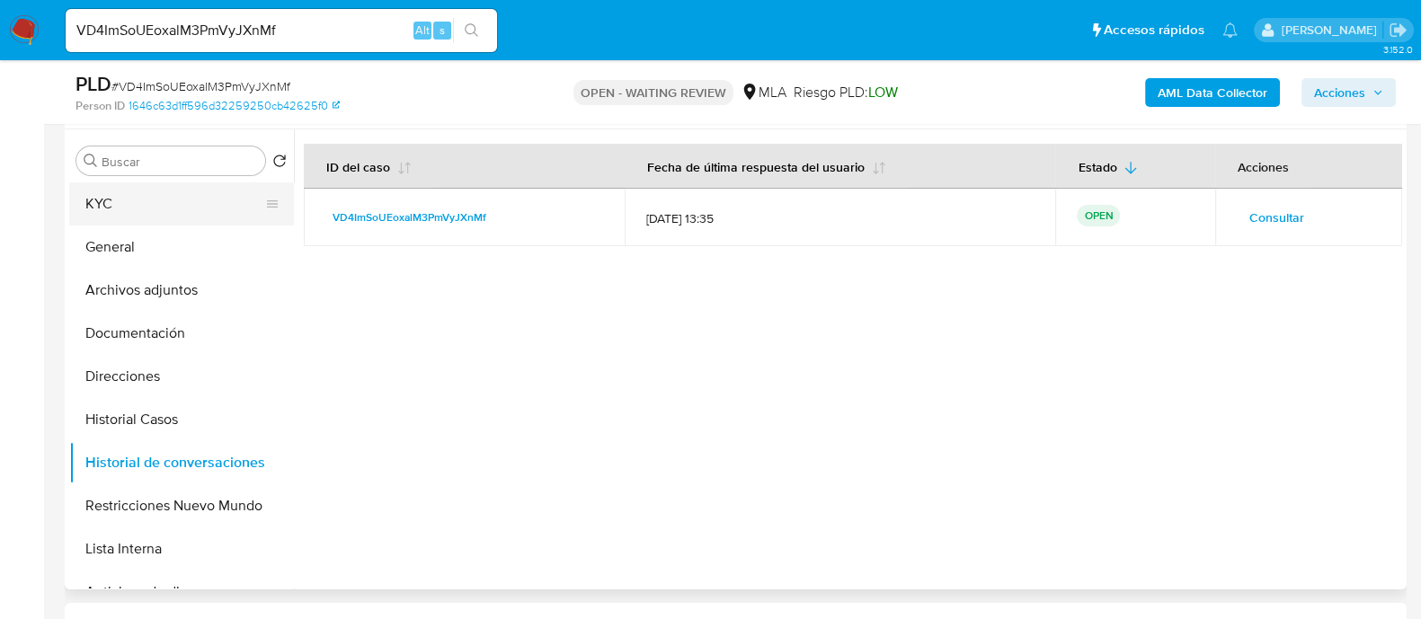
click at [146, 201] on button "KYC" at bounding box center [174, 203] width 210 height 43
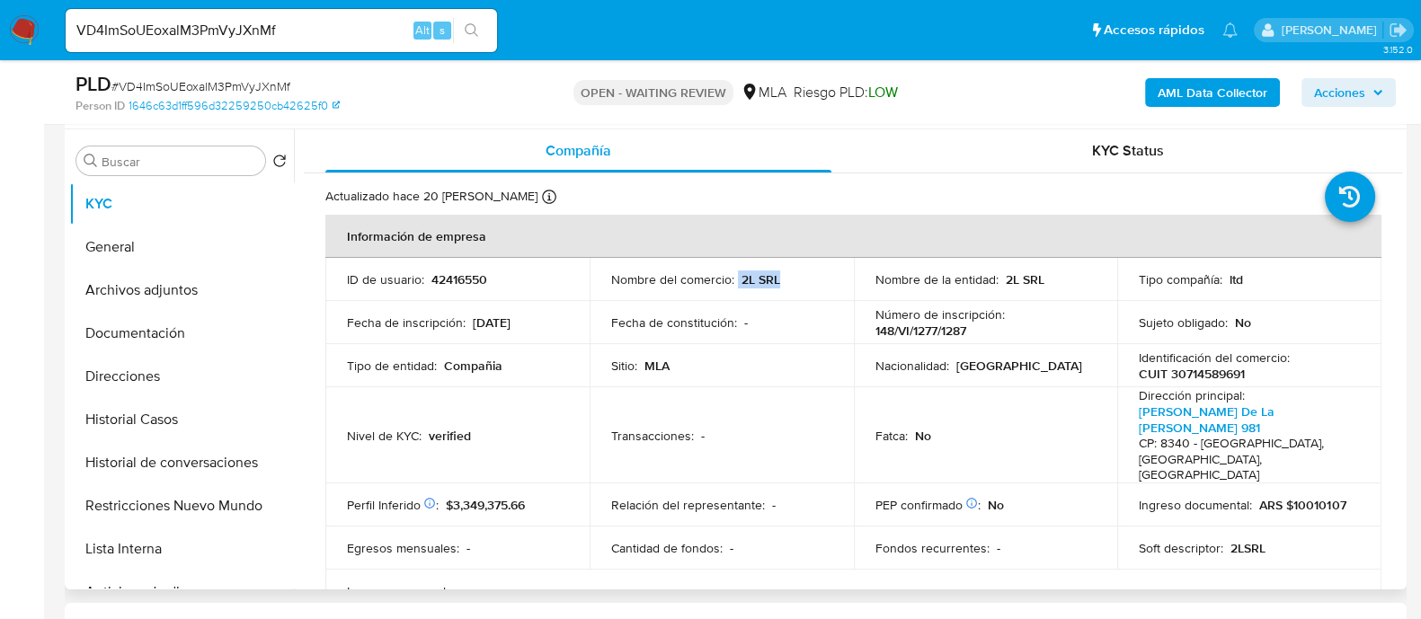
drag, startPoint x: 733, startPoint y: 280, endPoint x: 791, endPoint y: 280, distance: 57.5
click at [791, 280] on div "Nombre del comercio : 2L SRL" at bounding box center [721, 279] width 221 height 16
copy div "2L SRL"
click at [1200, 377] on p "CUIT 30714589691" at bounding box center [1192, 374] width 106 height 16
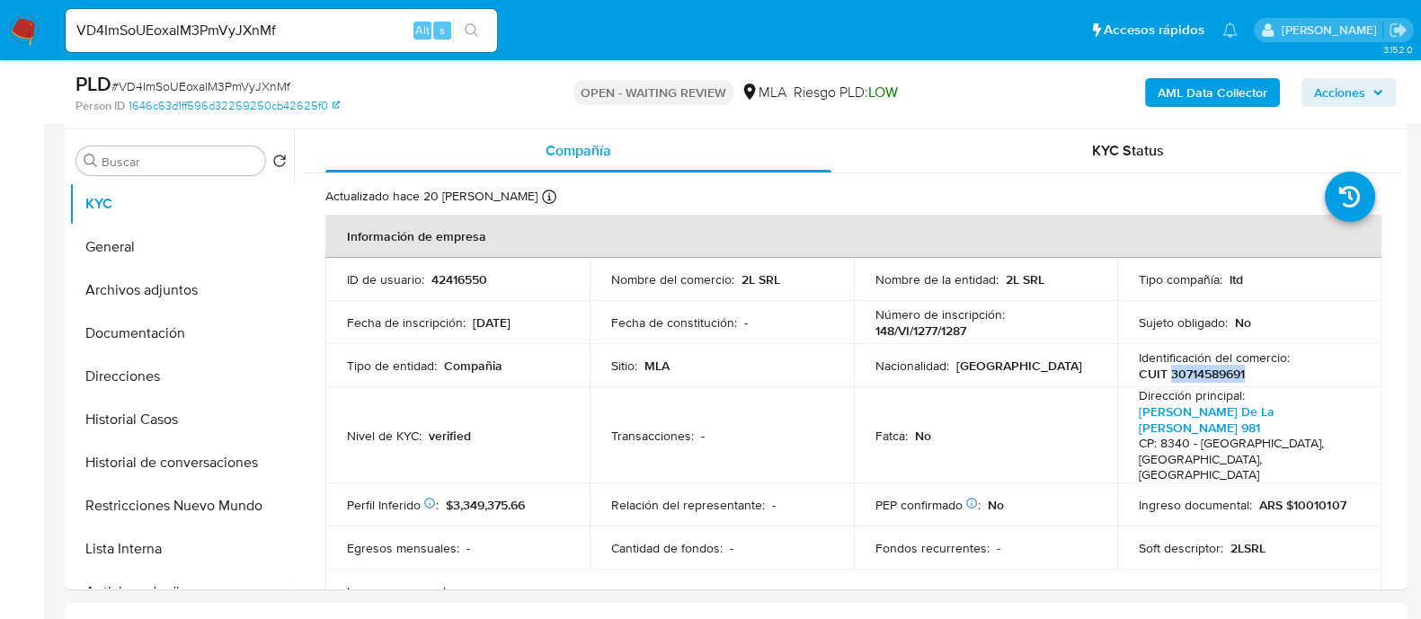
copy p "30714589691"
click at [166, 374] on button "Direcciones" at bounding box center [174, 376] width 210 height 43
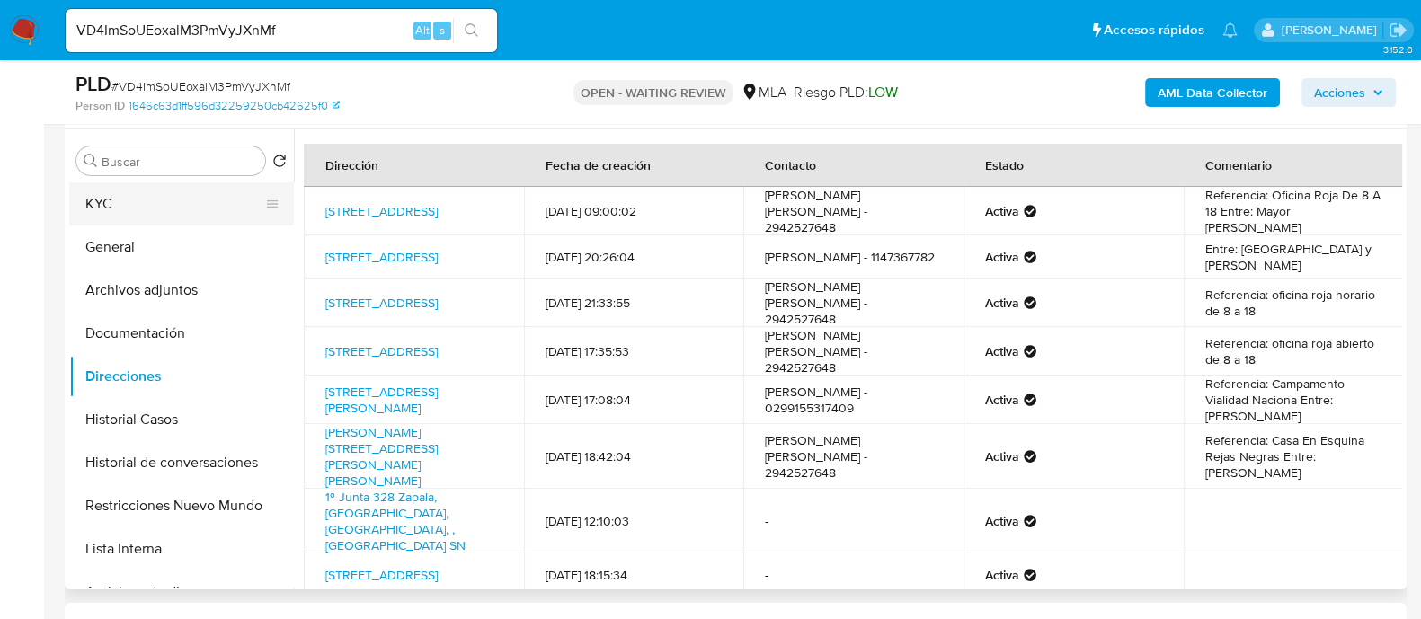
click at [206, 182] on button "KYC" at bounding box center [174, 203] width 210 height 43
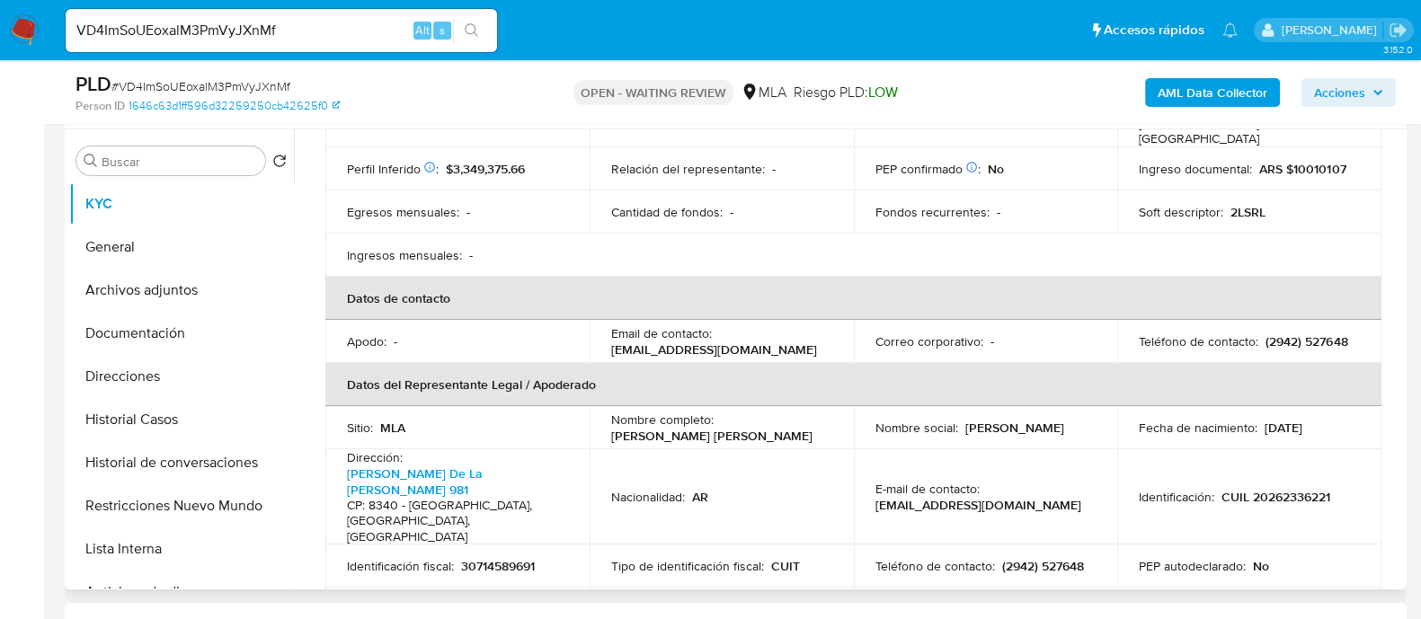
scroll to position [337, 0]
drag, startPoint x: 607, startPoint y: 321, endPoint x: 755, endPoint y: 318, distance: 148.3
click at [755, 319] on td "Email de contacto : glatour@hotmail.com.ar" at bounding box center [722, 340] width 264 height 43
copy p "glatour@hotmail.com.ar"
drag, startPoint x: 611, startPoint y: 406, endPoint x: 751, endPoint y: 406, distance: 140.2
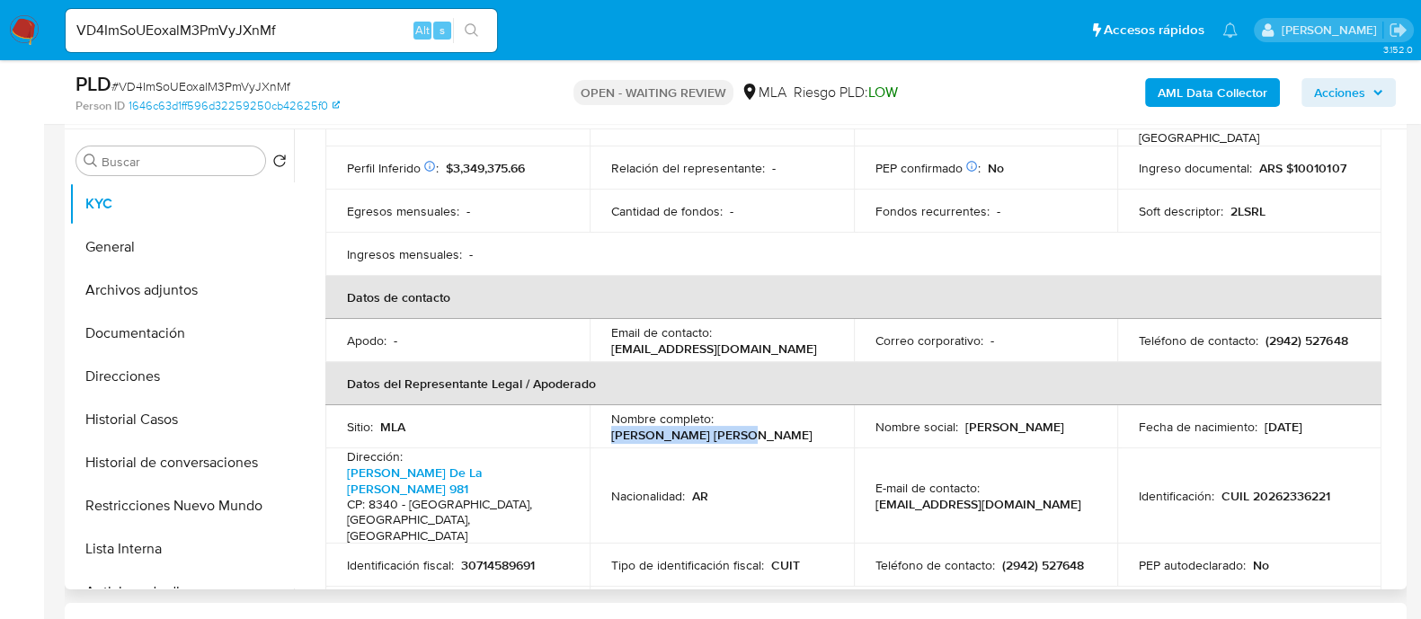
click at [751, 411] on div "Nombre completo : Gabriel Angel Latour" at bounding box center [721, 427] width 221 height 32
copy p "Gabriel Angel Latour"
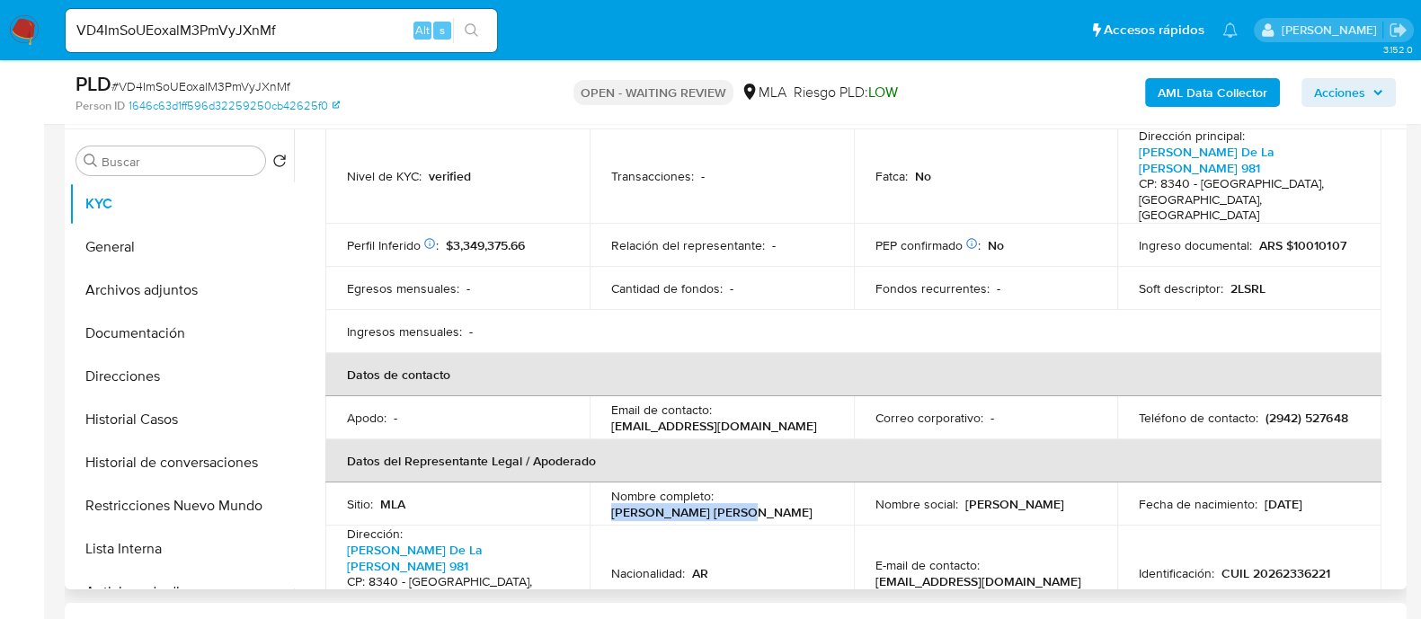
scroll to position [224, 0]
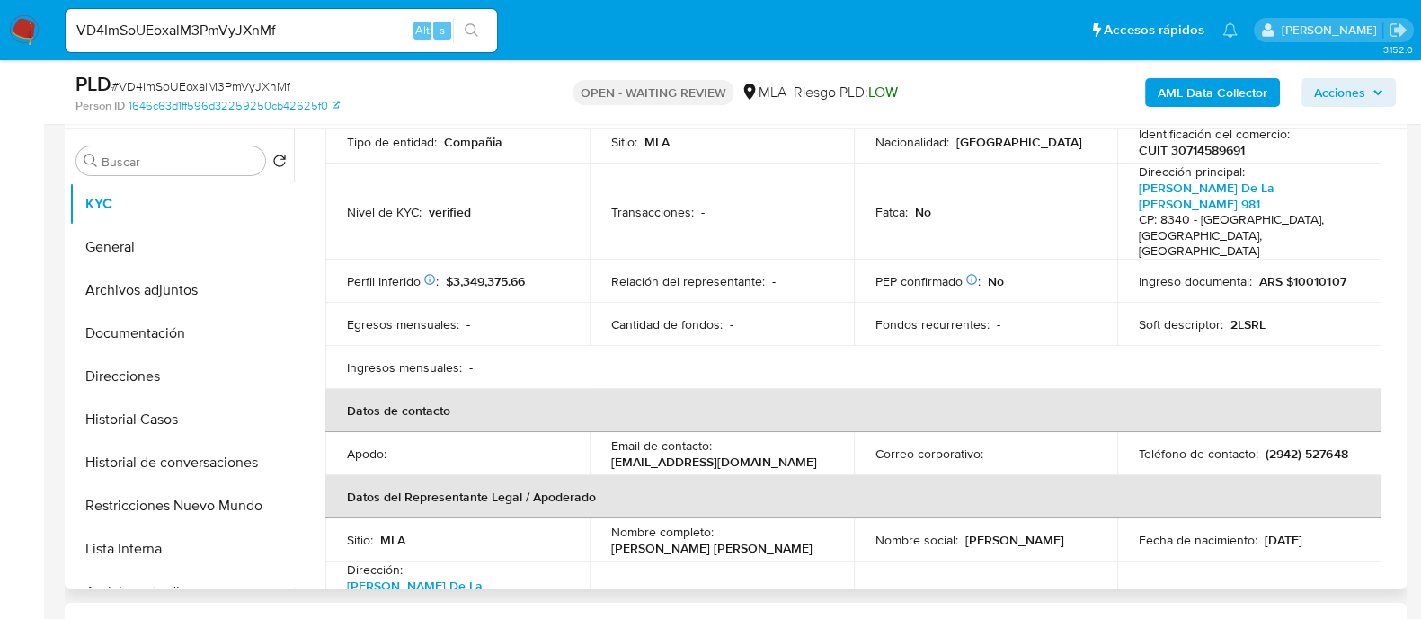
click at [1200, 154] on p "CUIT 30714589691" at bounding box center [1192, 150] width 106 height 16
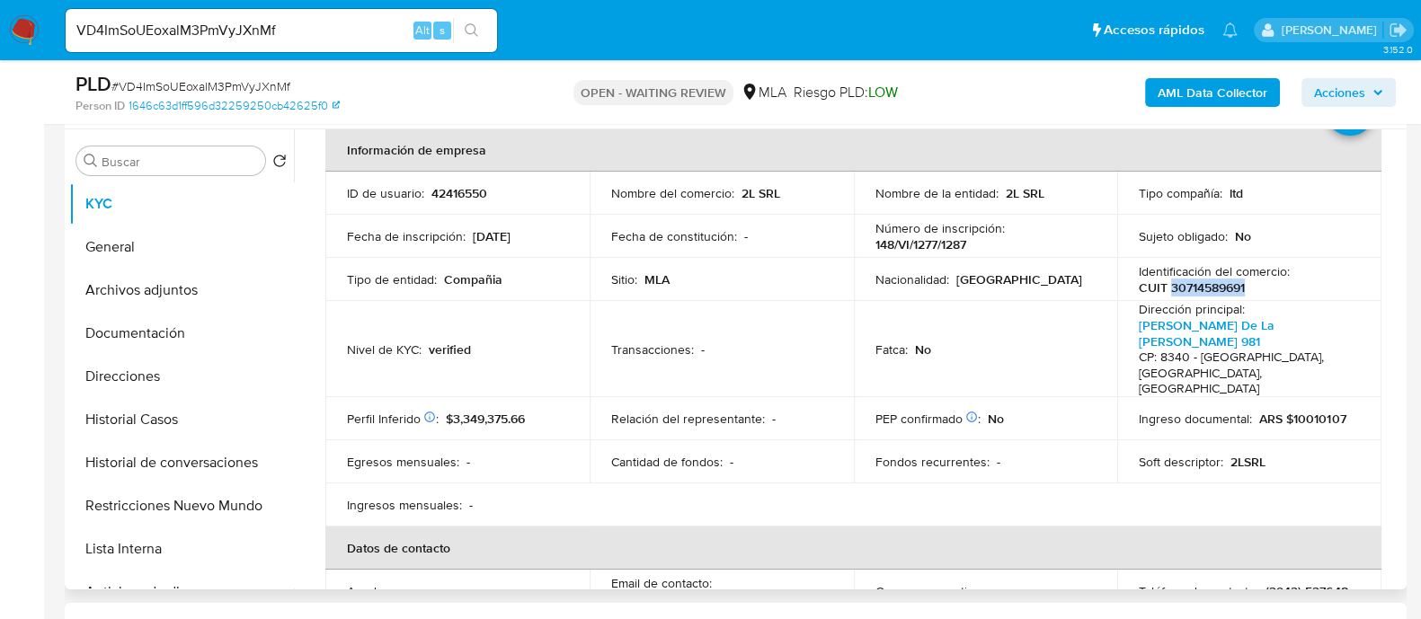
scroll to position [111, 0]
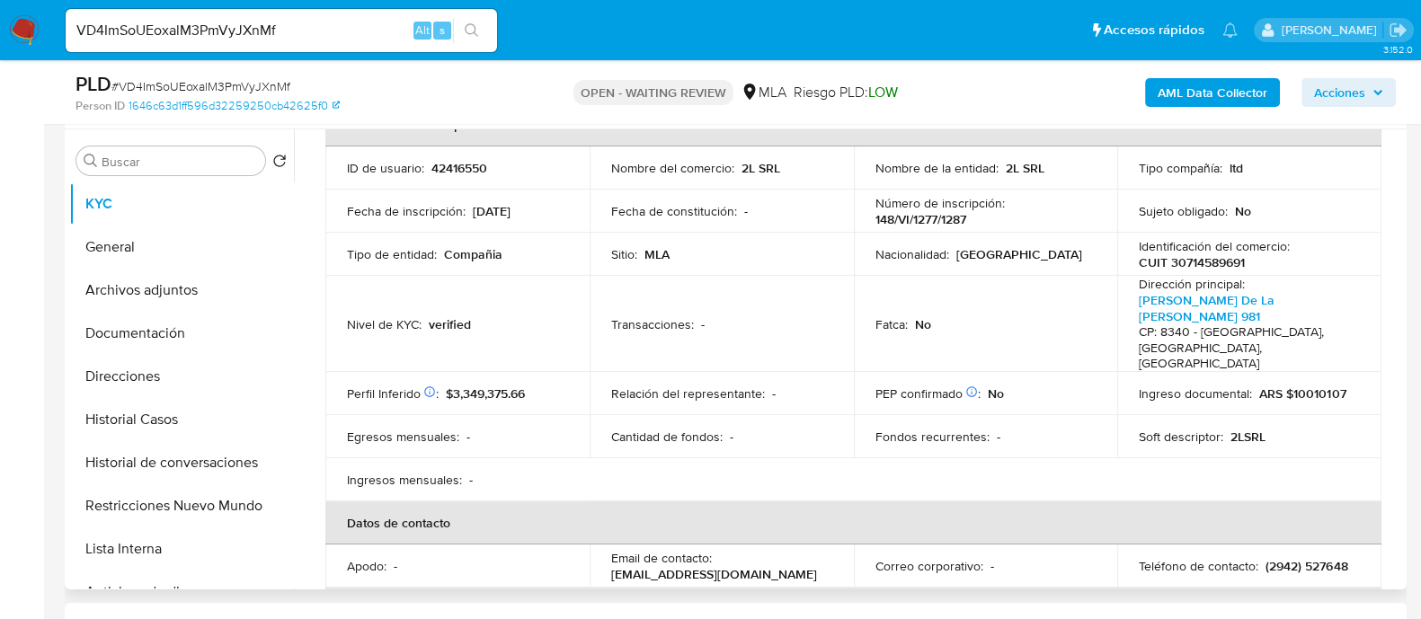
click at [1237, 161] on p "ltd" at bounding box center [1235, 168] width 13 height 16
click at [1212, 266] on p "CUIT 30714589691" at bounding box center [1192, 262] width 106 height 16
click at [375, 34] on input "VD4ImSoUEoxalM3PmVyJXnMf" at bounding box center [281, 30] width 431 height 23
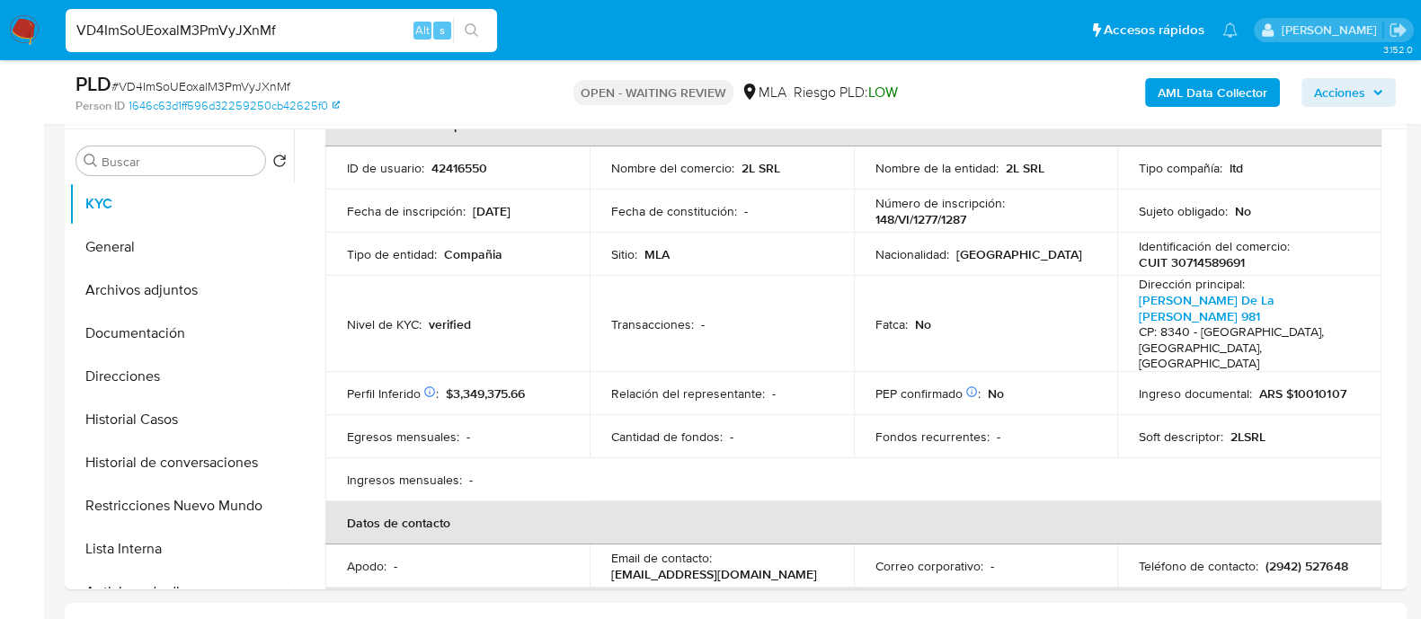
click at [375, 34] on input "VD4ImSoUEoxalM3PmVyJXnMf" at bounding box center [281, 30] width 431 height 23
paste input "175893913"
type input "175893913"
click at [458, 24] on button "search-icon" at bounding box center [471, 30] width 37 height 25
